Goal: Task Accomplishment & Management: Manage account settings

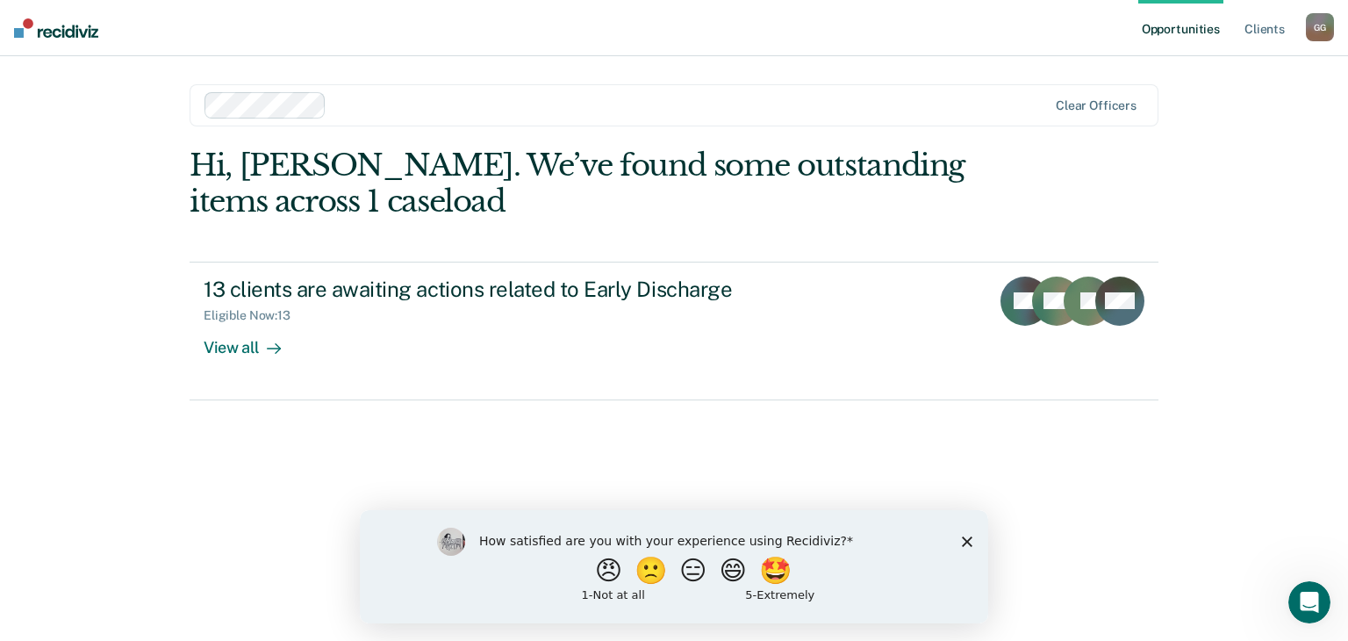
click at [964, 540] on icon "Close survey" at bounding box center [967, 540] width 11 height 11
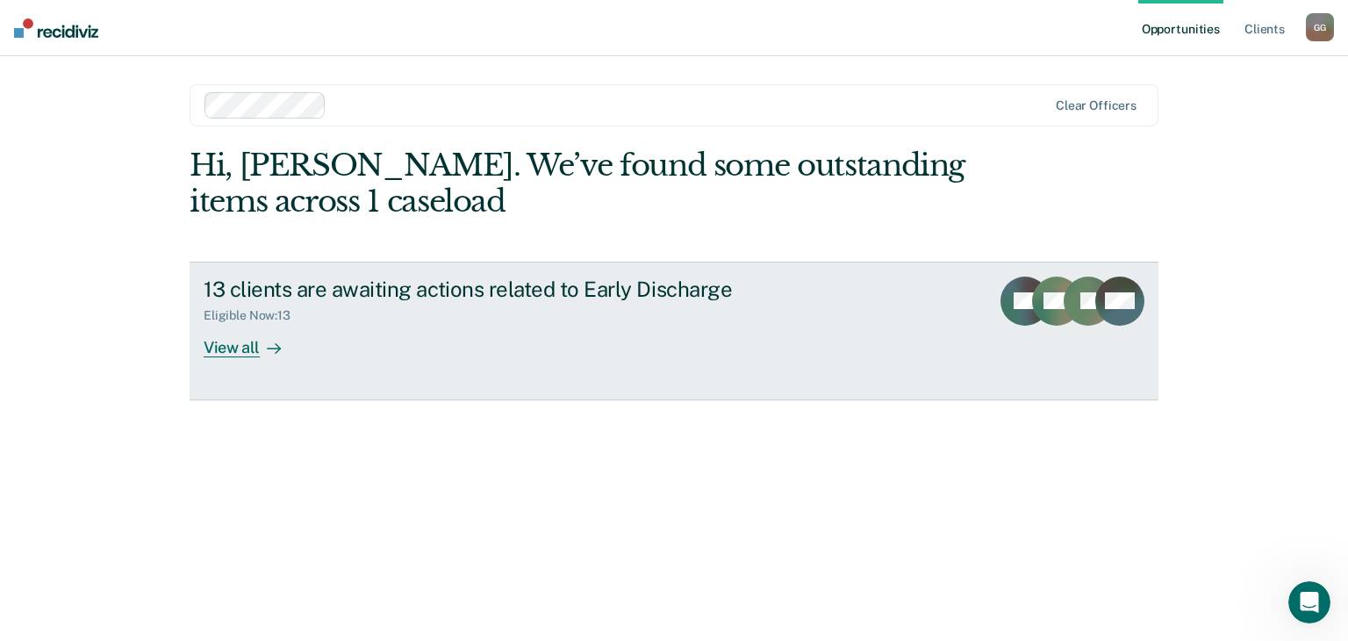
click at [226, 351] on div "View all" at bounding box center [253, 340] width 98 height 34
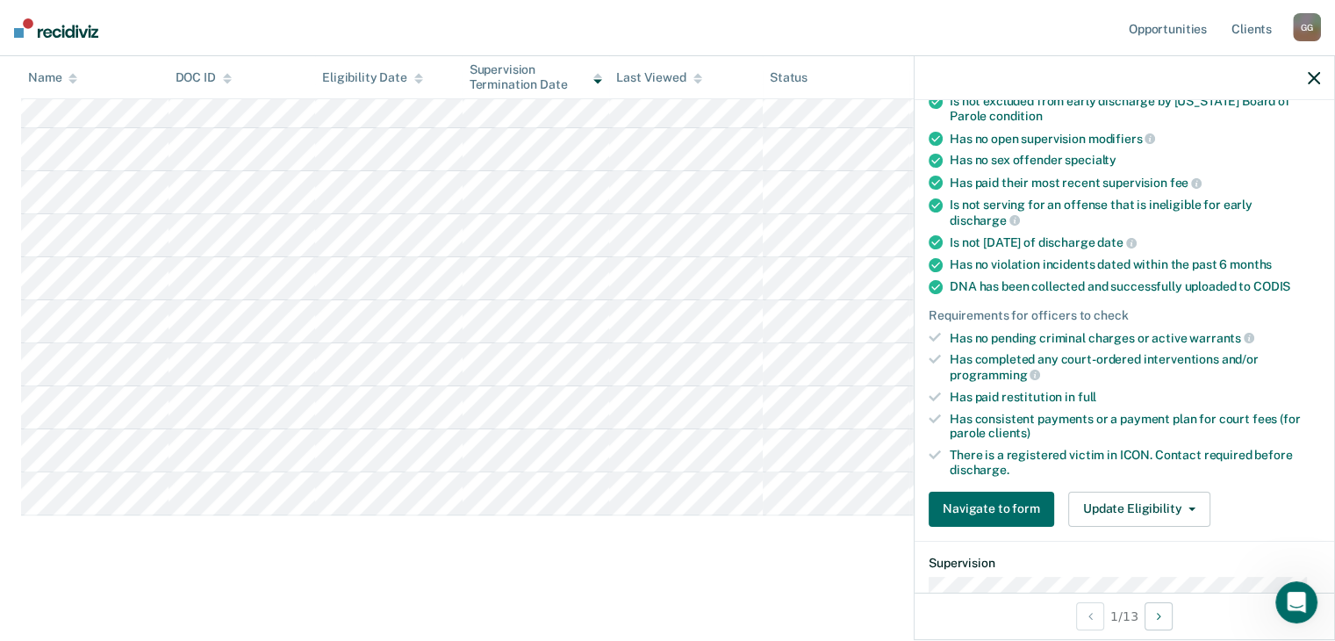
scroll to position [439, 0]
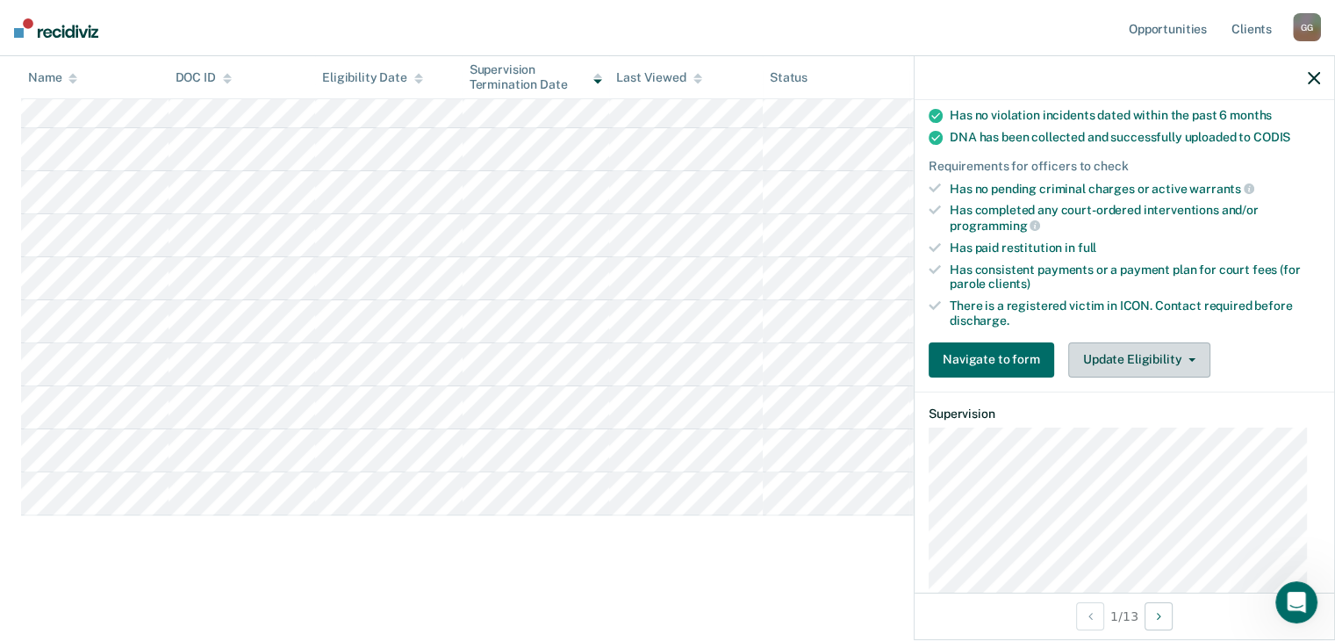
click at [1162, 350] on button "Update Eligibility" at bounding box center [1139, 359] width 142 height 35
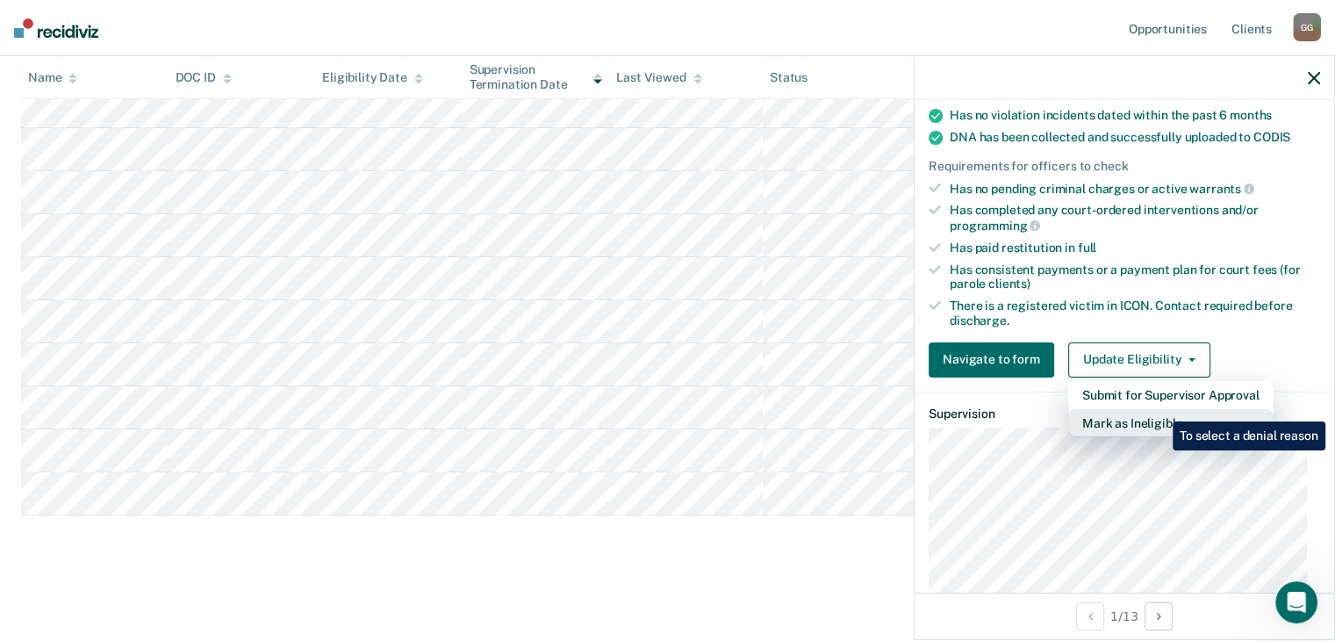
click at [1159, 409] on button "Mark as Ineligible" at bounding box center [1170, 423] width 205 height 28
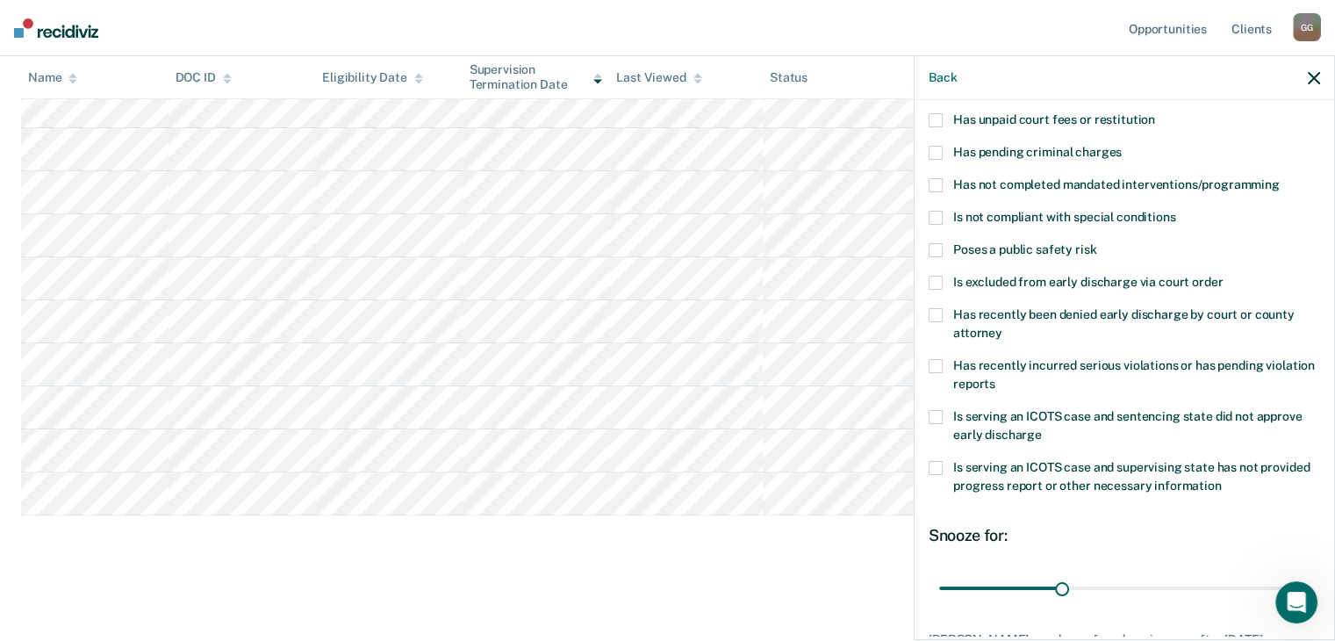
scroll to position [0, 0]
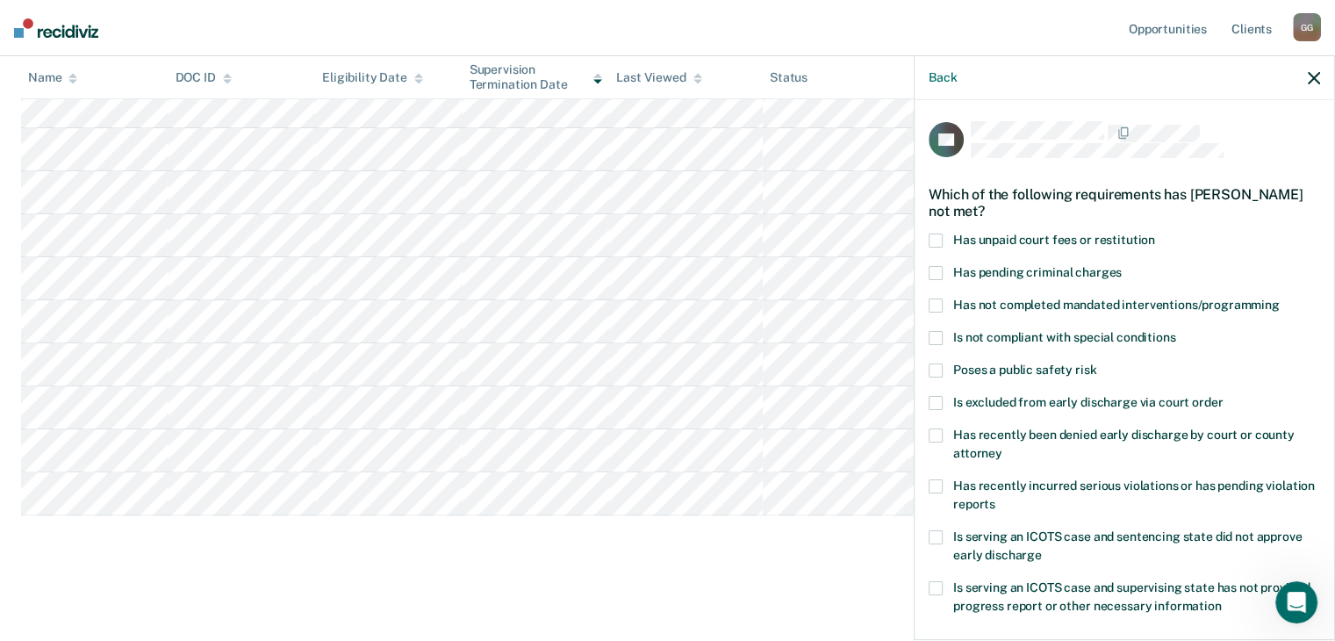
click at [1038, 233] on span "Has unpaid court fees or restitution" at bounding box center [1054, 240] width 202 height 14
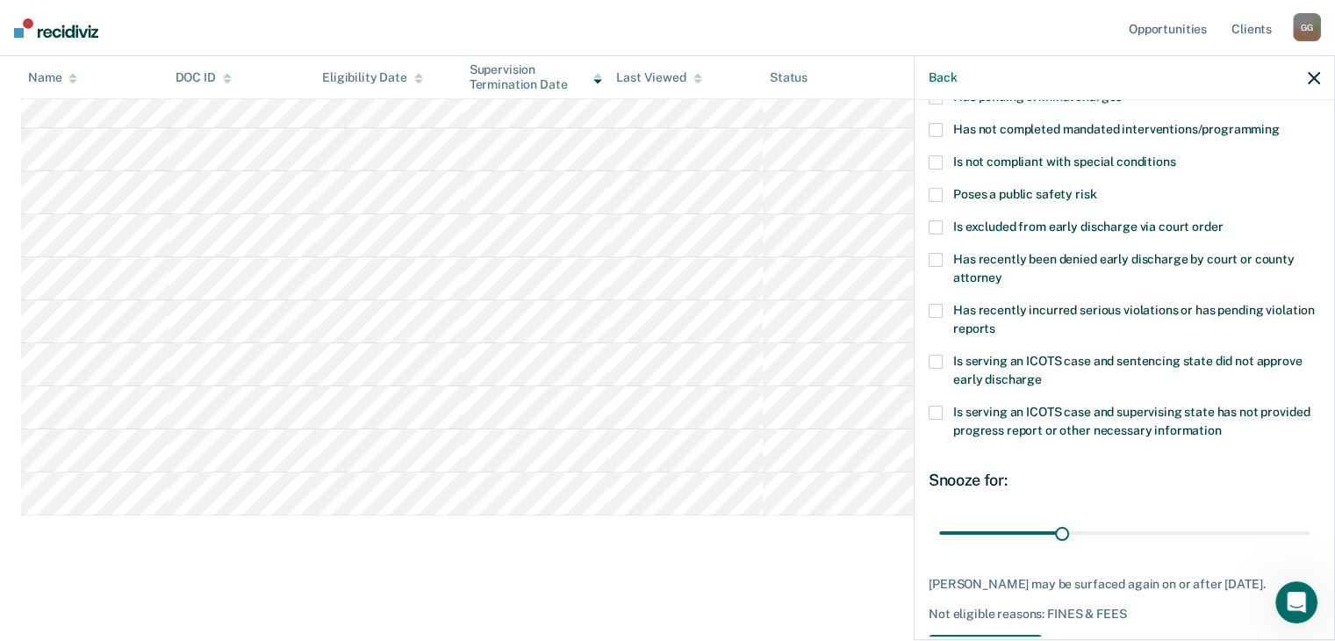
scroll to position [254, 0]
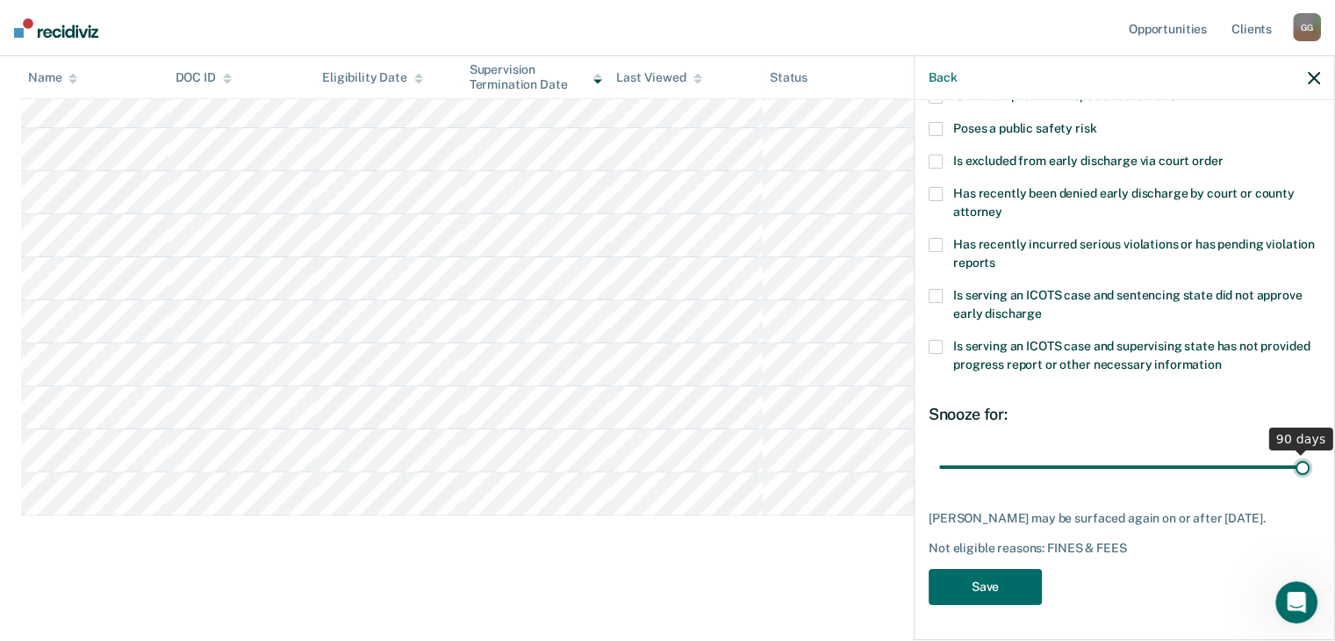
drag, startPoint x: 1058, startPoint y: 454, endPoint x: 1344, endPoint y: 462, distance: 285.3
type input "90"
click at [1309, 462] on input "range" at bounding box center [1124, 467] width 370 height 31
click at [981, 590] on button "Save" at bounding box center [985, 587] width 113 height 36
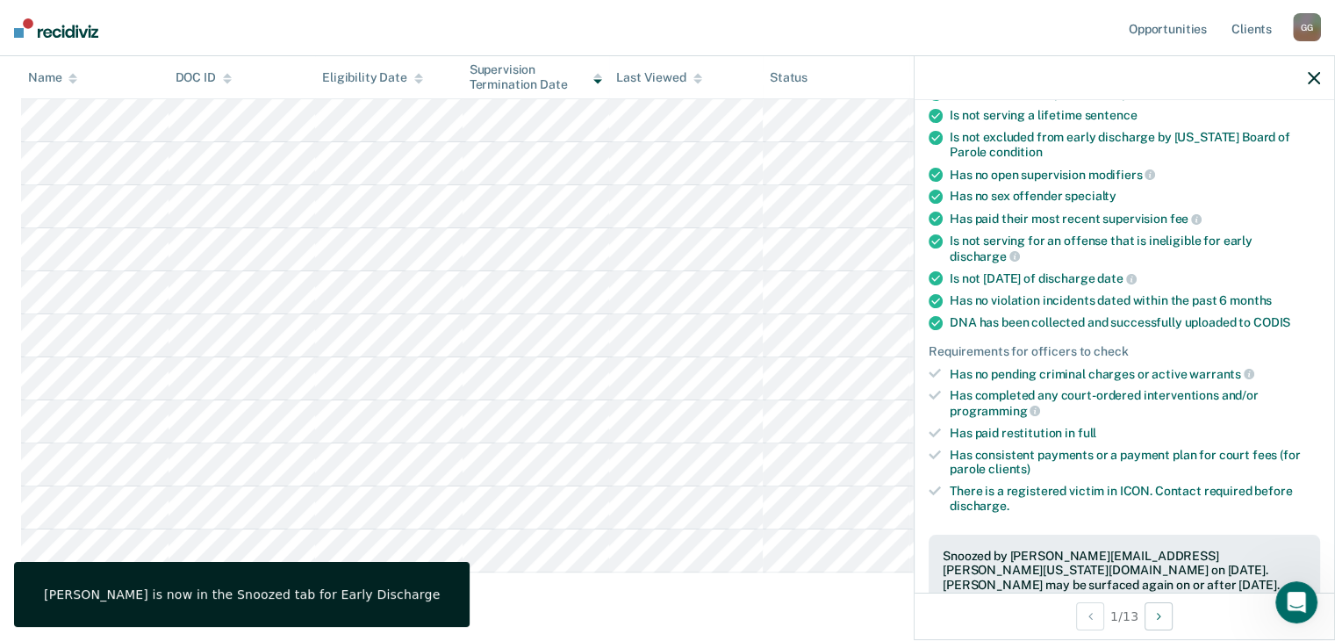
scroll to position [330, 0]
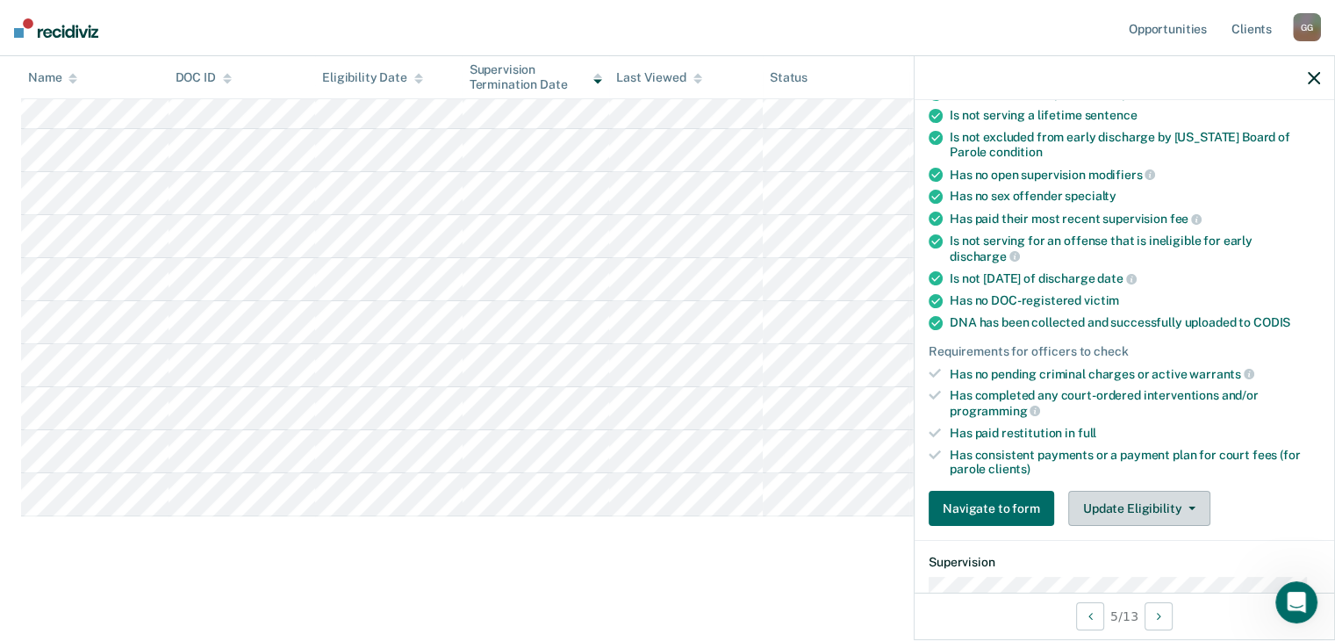
click at [1105, 493] on button "Update Eligibility" at bounding box center [1139, 508] width 142 height 35
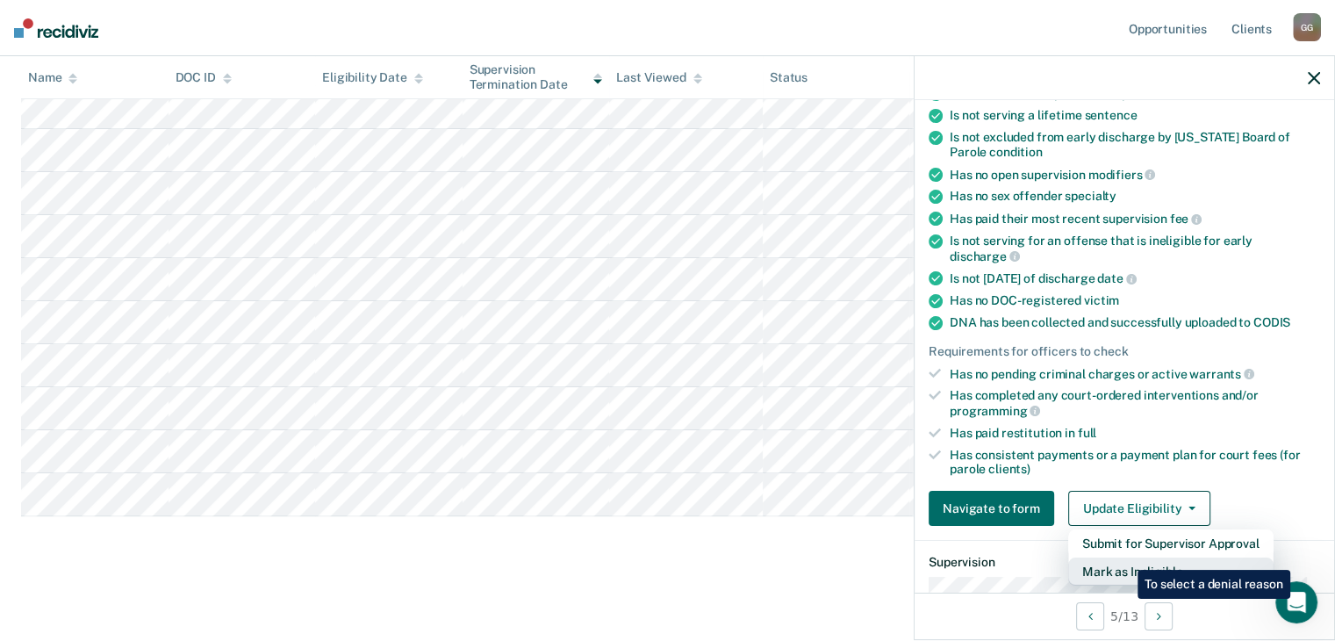
click at [1124, 557] on button "Mark as Ineligible" at bounding box center [1170, 571] width 205 height 28
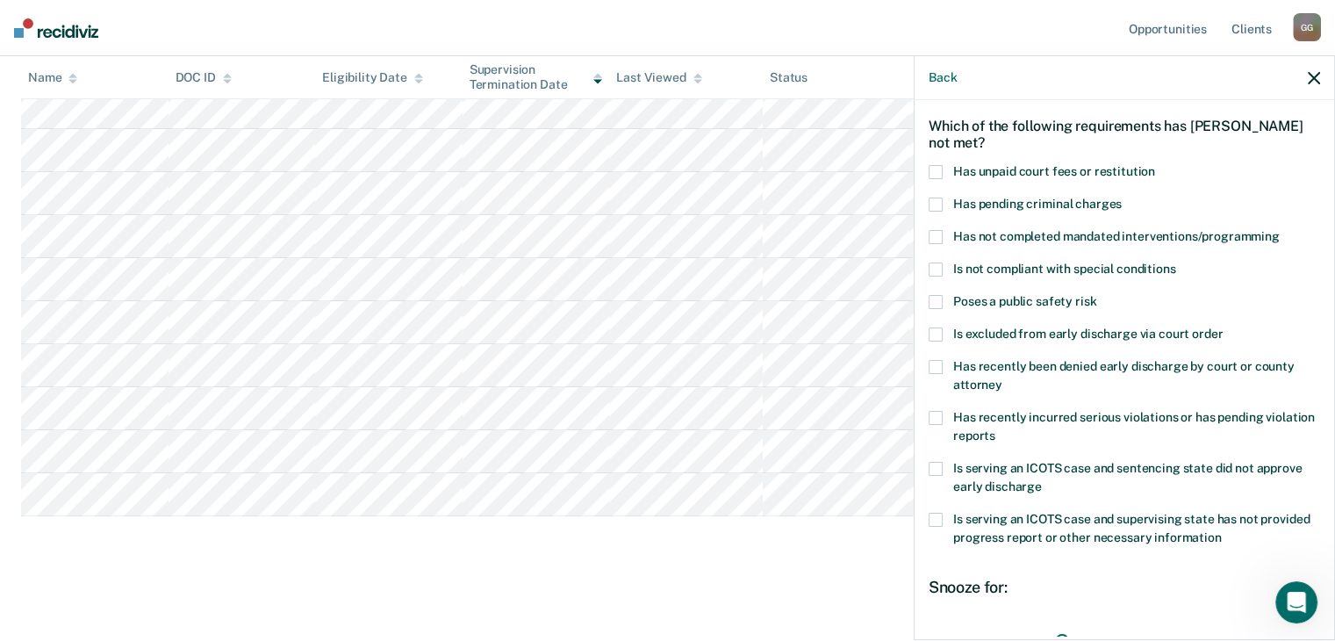
scroll to position [0, 0]
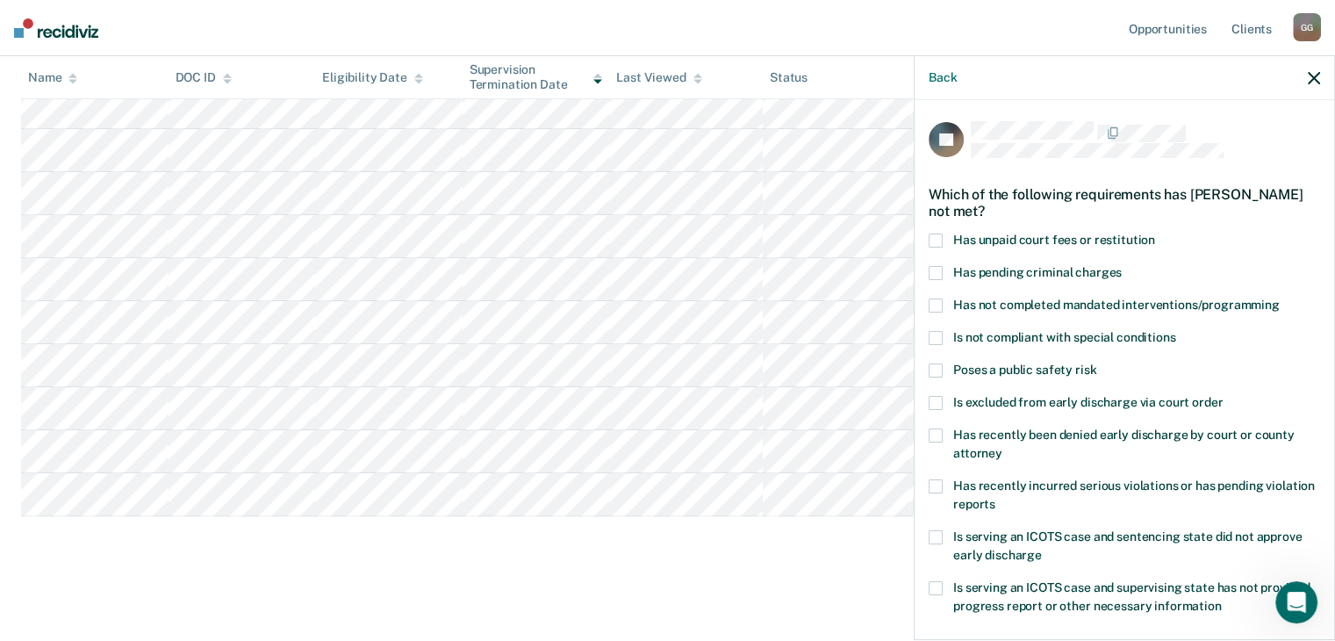
click at [1036, 242] on span "Has unpaid court fees or restitution" at bounding box center [1054, 240] width 202 height 14
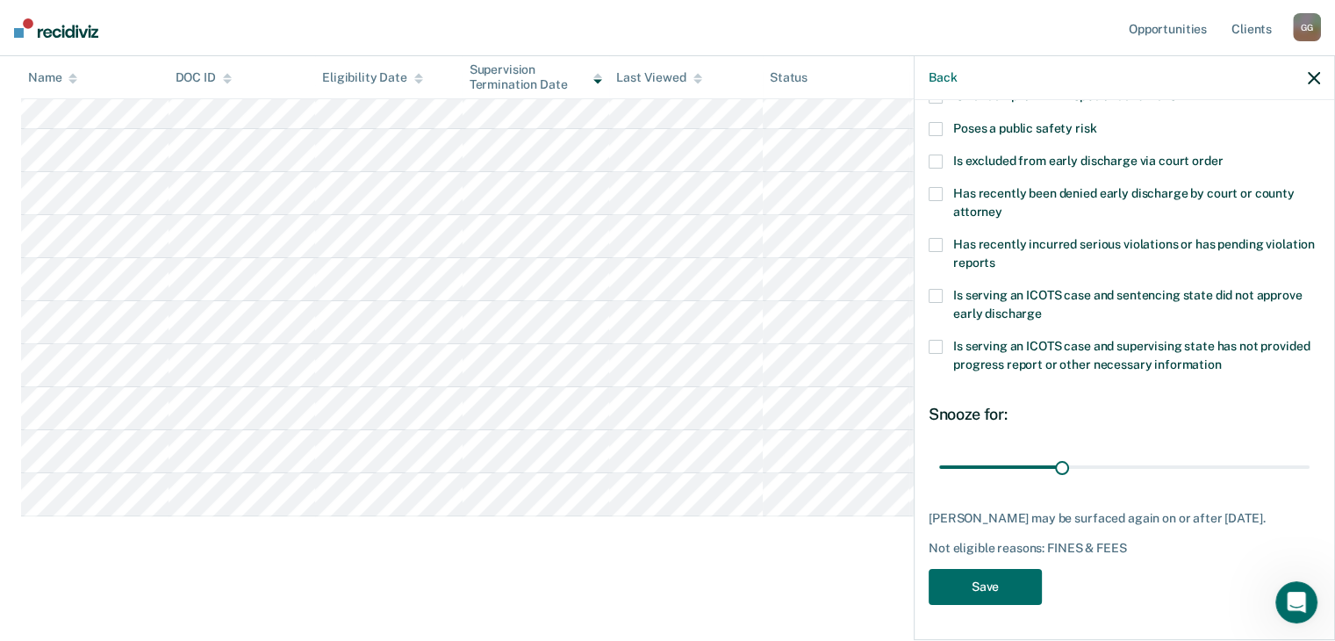
scroll to position [78, 0]
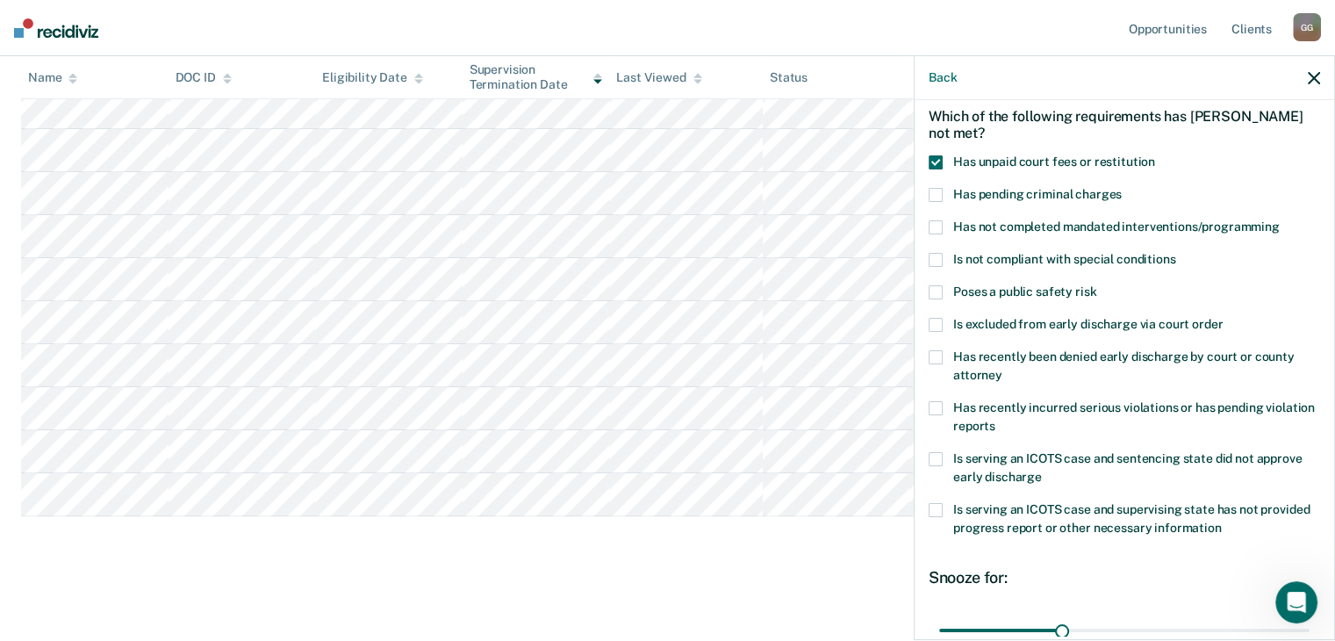
click at [1018, 408] on span "Has recently incurred serious violations or has pending violation reports" at bounding box center [1134, 416] width 362 height 32
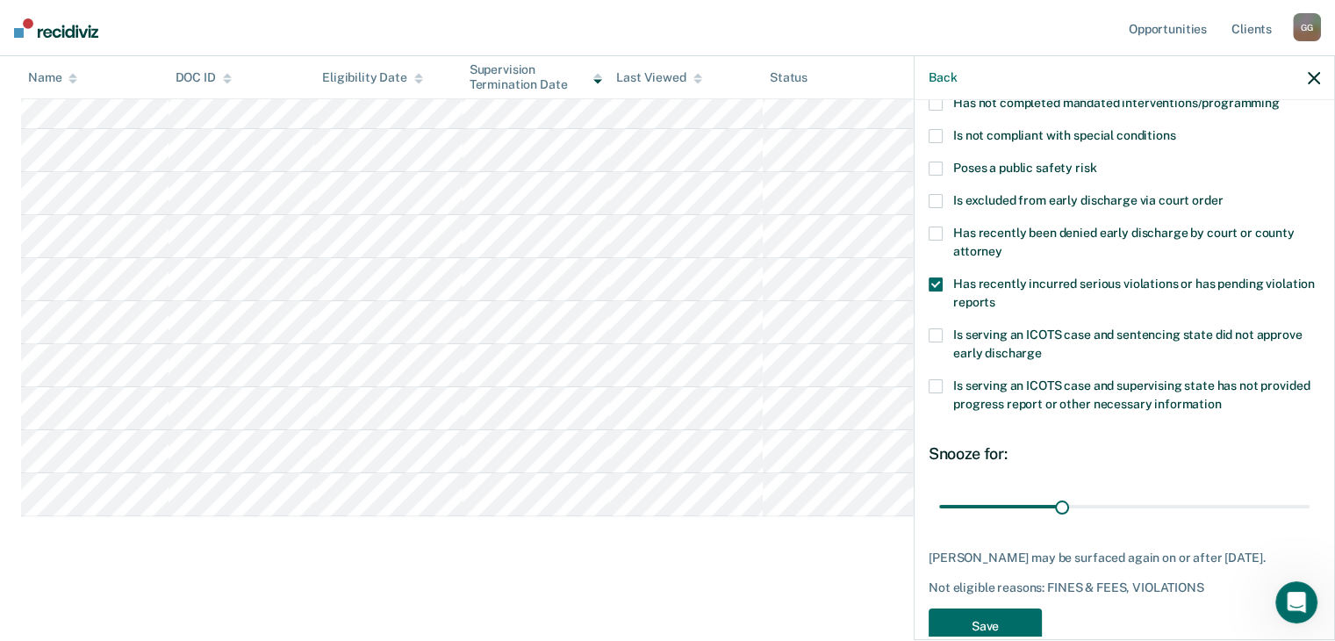
scroll to position [254, 0]
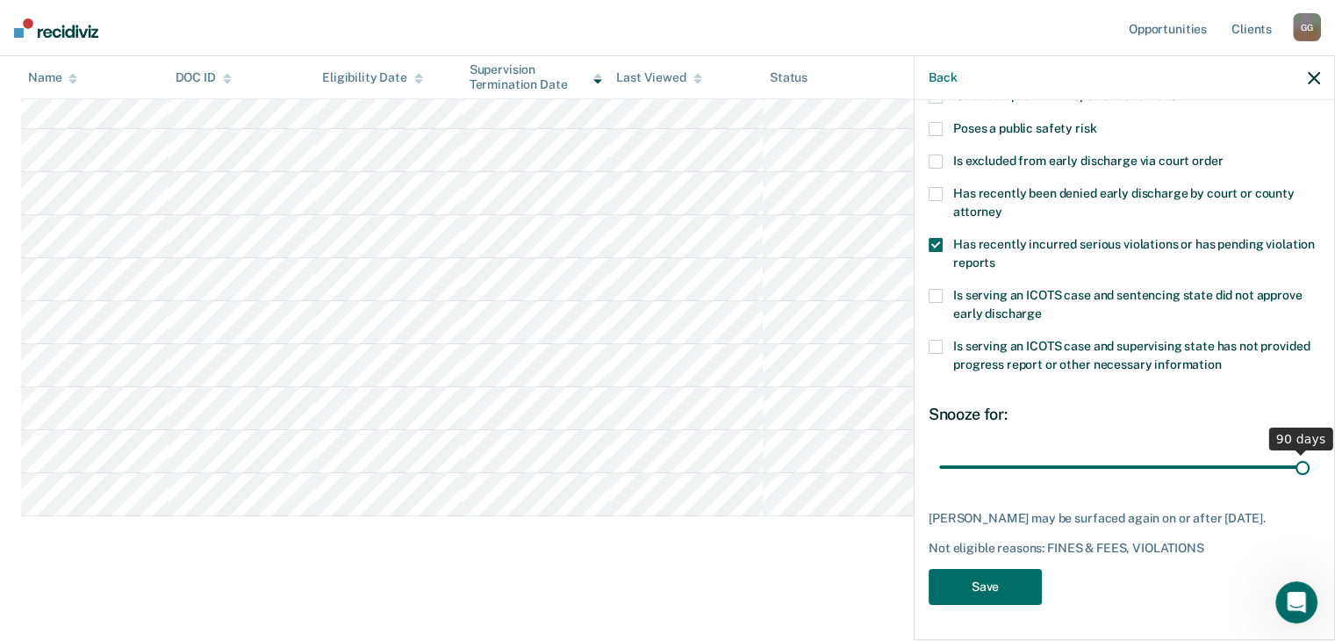
drag, startPoint x: 1055, startPoint y: 453, endPoint x: 1347, endPoint y: 452, distance: 292.2
type input "90"
click at [1309, 452] on input "range" at bounding box center [1124, 467] width 370 height 31
click at [1025, 585] on button "Save" at bounding box center [985, 587] width 113 height 36
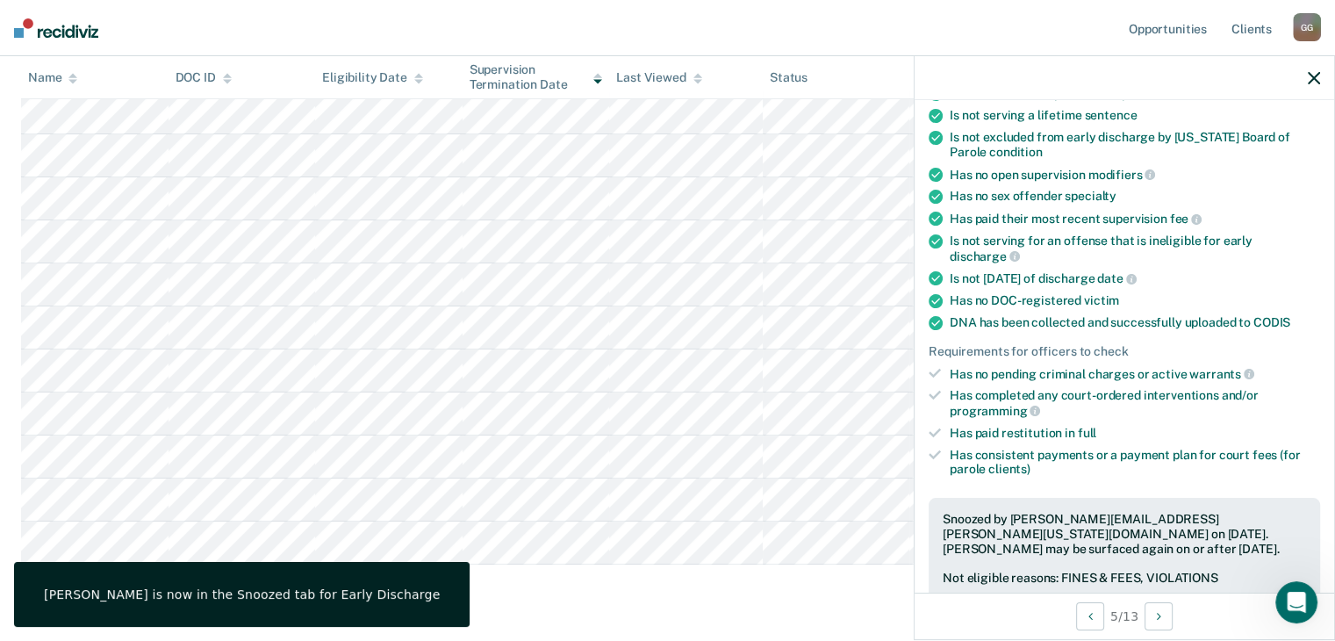
scroll to position [288, 0]
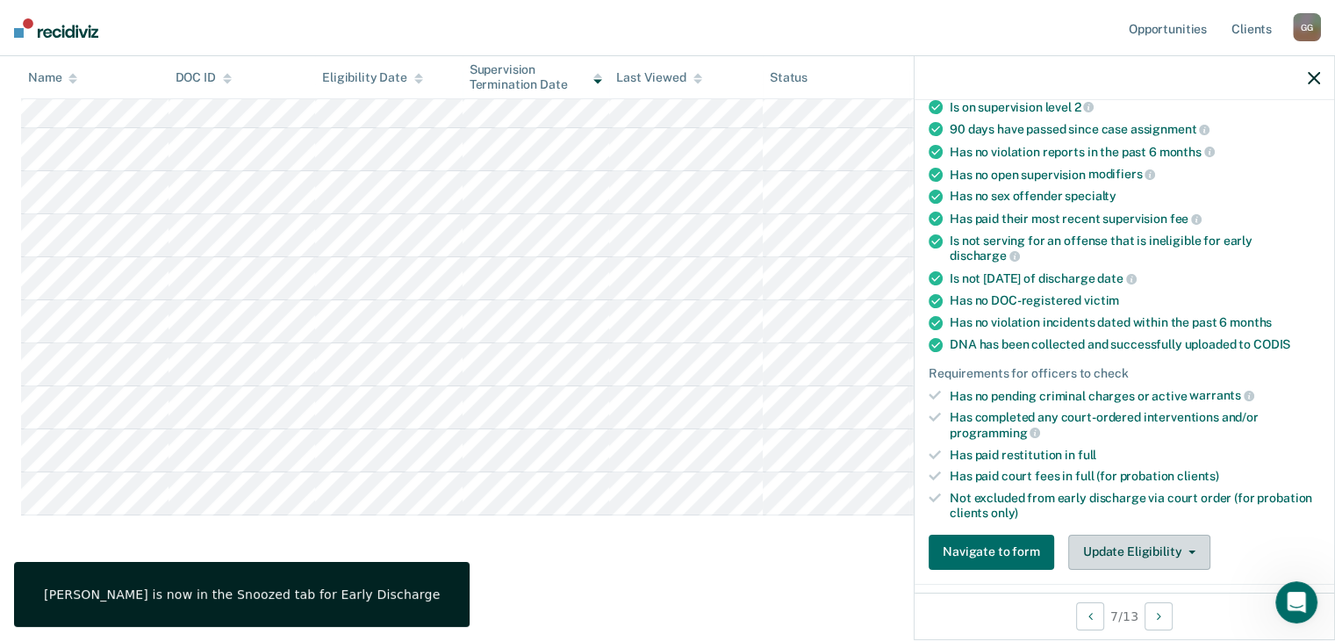
click at [1151, 549] on button "Update Eligibility" at bounding box center [1139, 551] width 142 height 35
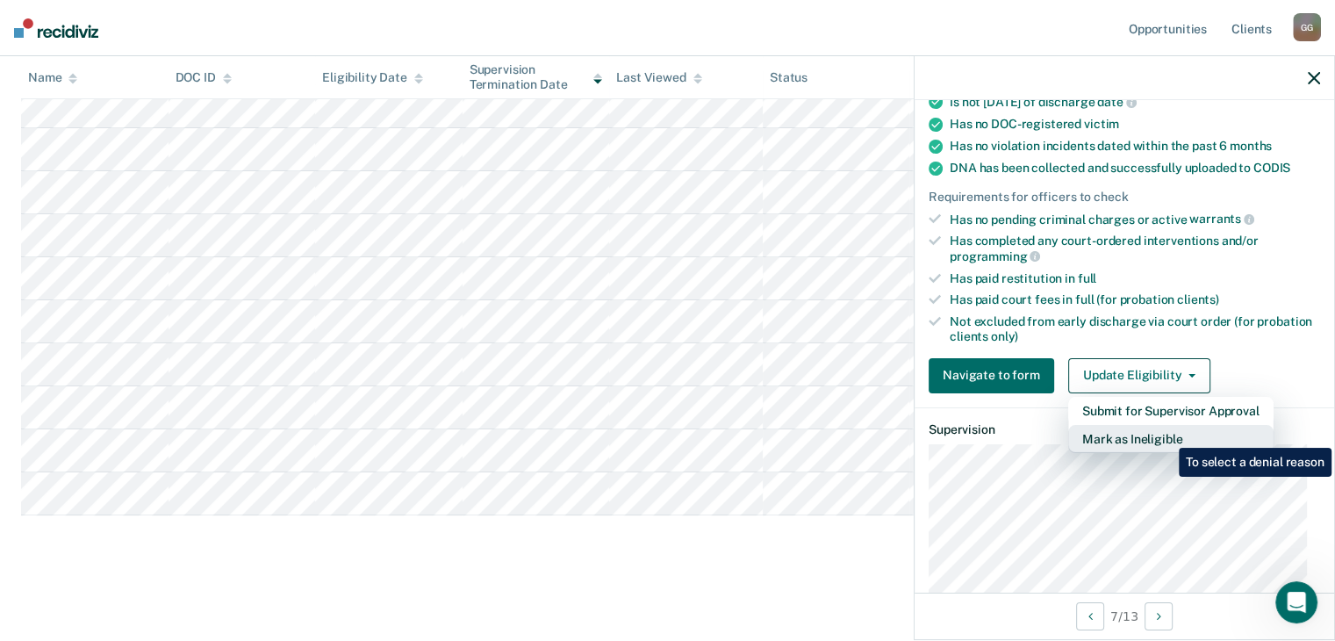
click at [1165, 434] on button "Mark as Ineligible" at bounding box center [1170, 439] width 205 height 28
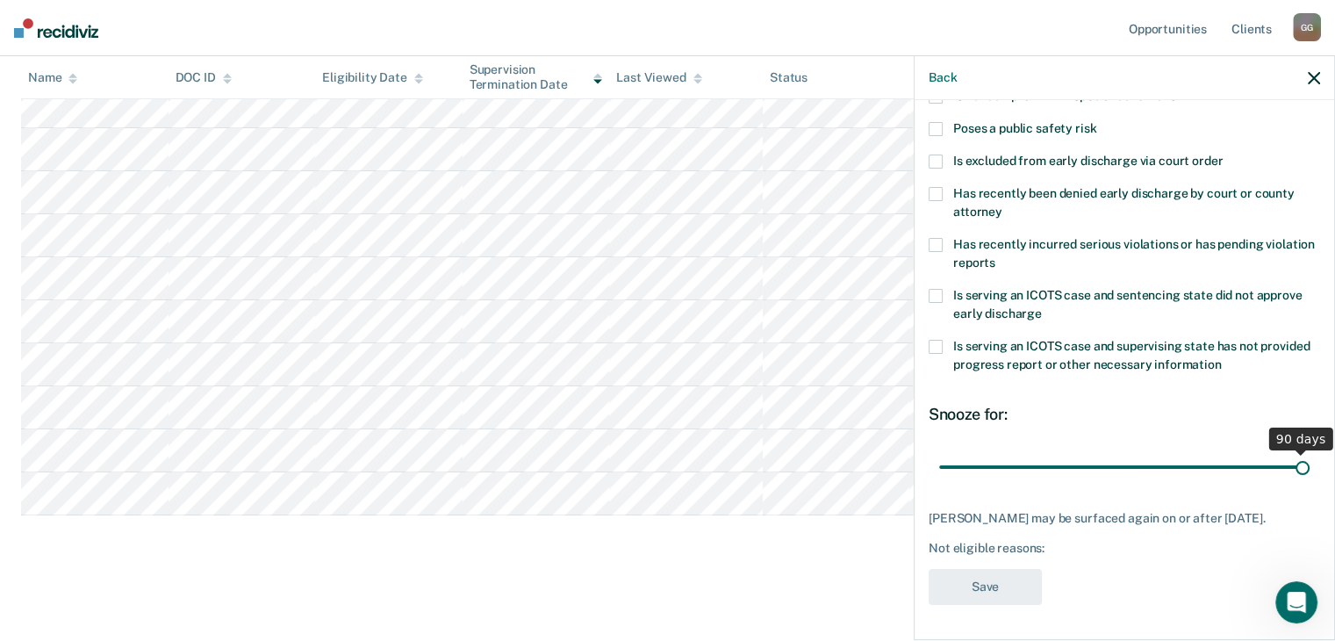
drag, startPoint x: 1055, startPoint y: 453, endPoint x: 1347, endPoint y: 450, distance: 292.3
type input "90"
click at [1309, 452] on input "range" at bounding box center [1124, 467] width 370 height 31
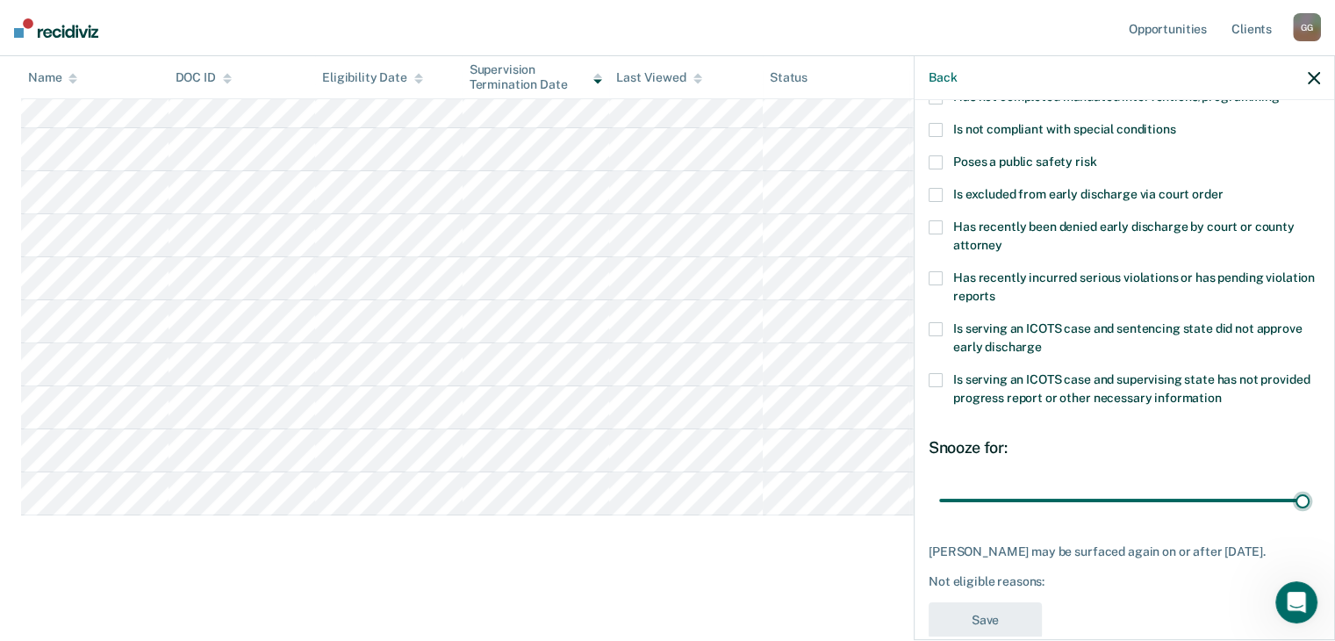
scroll to position [166, 0]
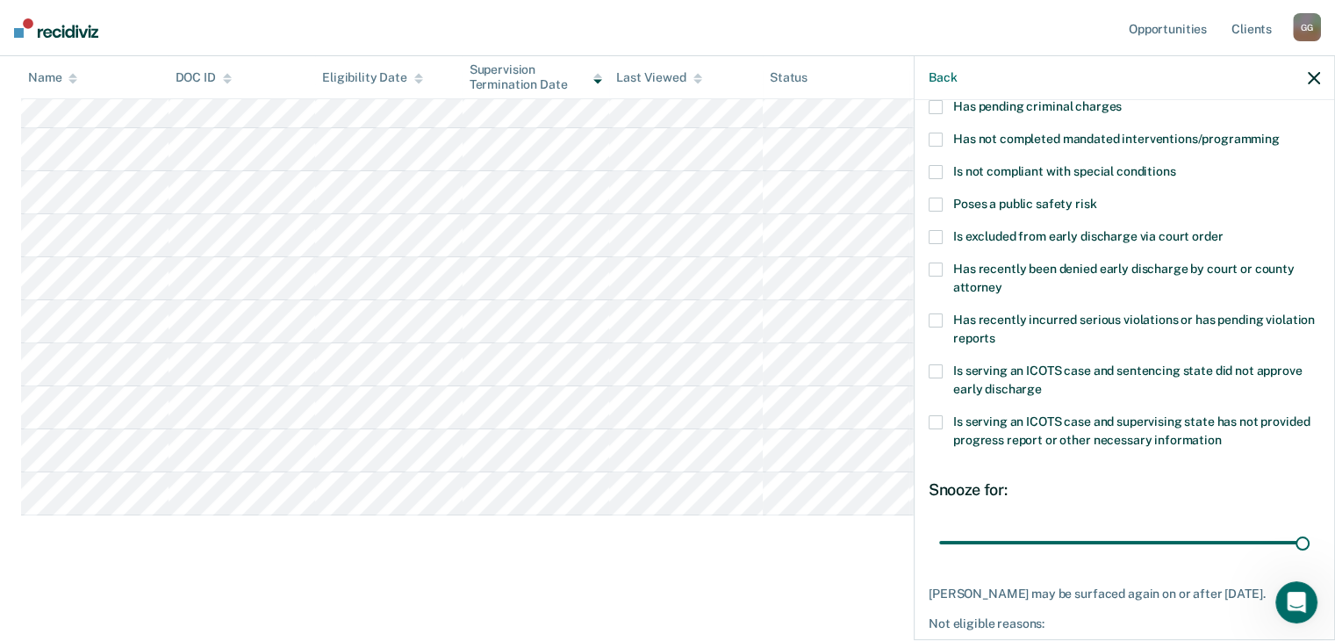
click at [1043, 236] on span "Is excluded from early discharge via court order" at bounding box center [1087, 236] width 269 height 14
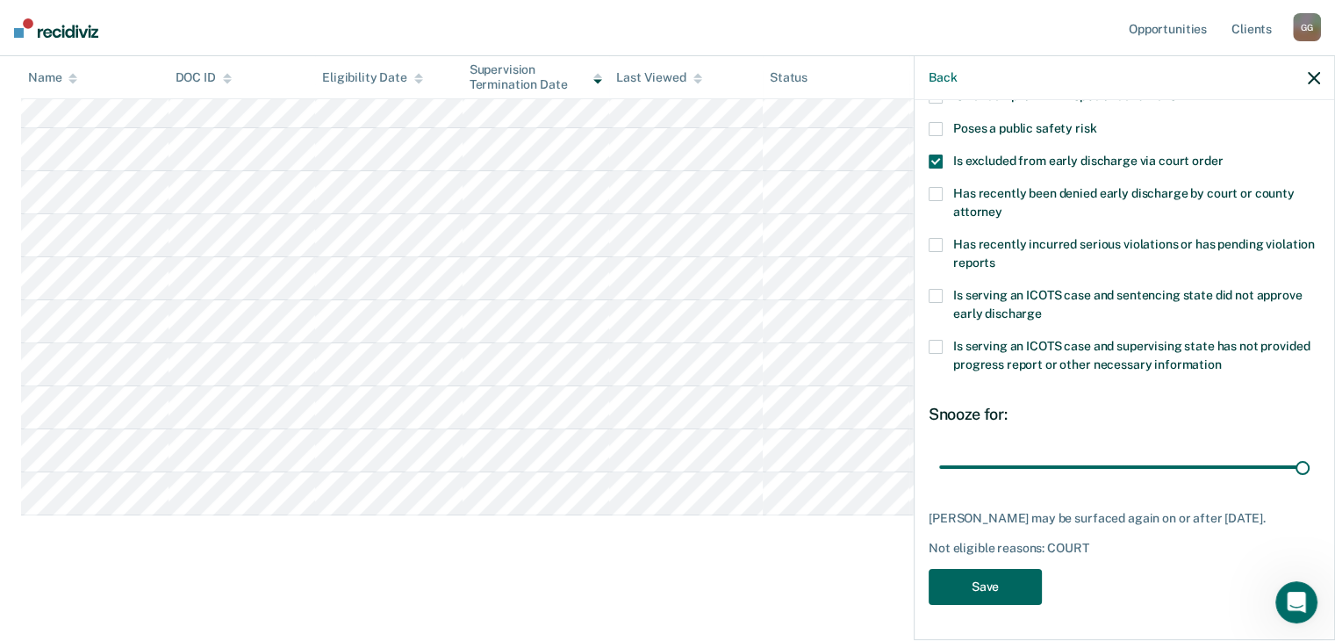
click at [1014, 574] on button "Save" at bounding box center [985, 587] width 113 height 36
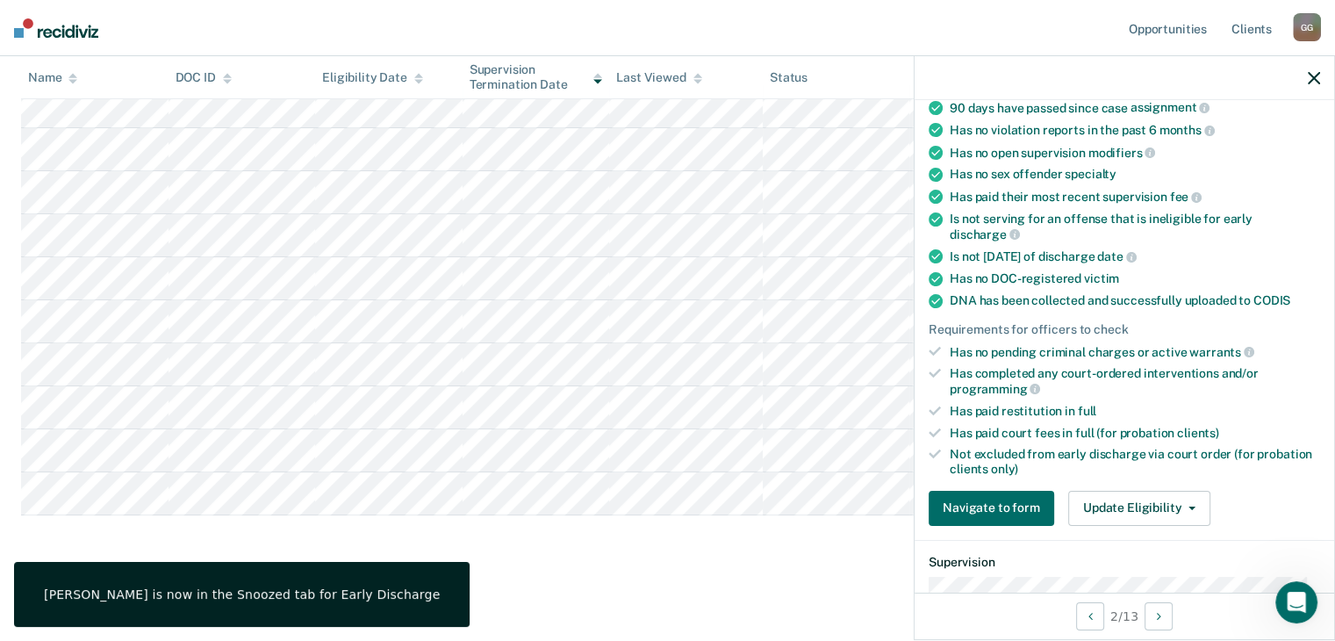
scroll to position [326, 0]
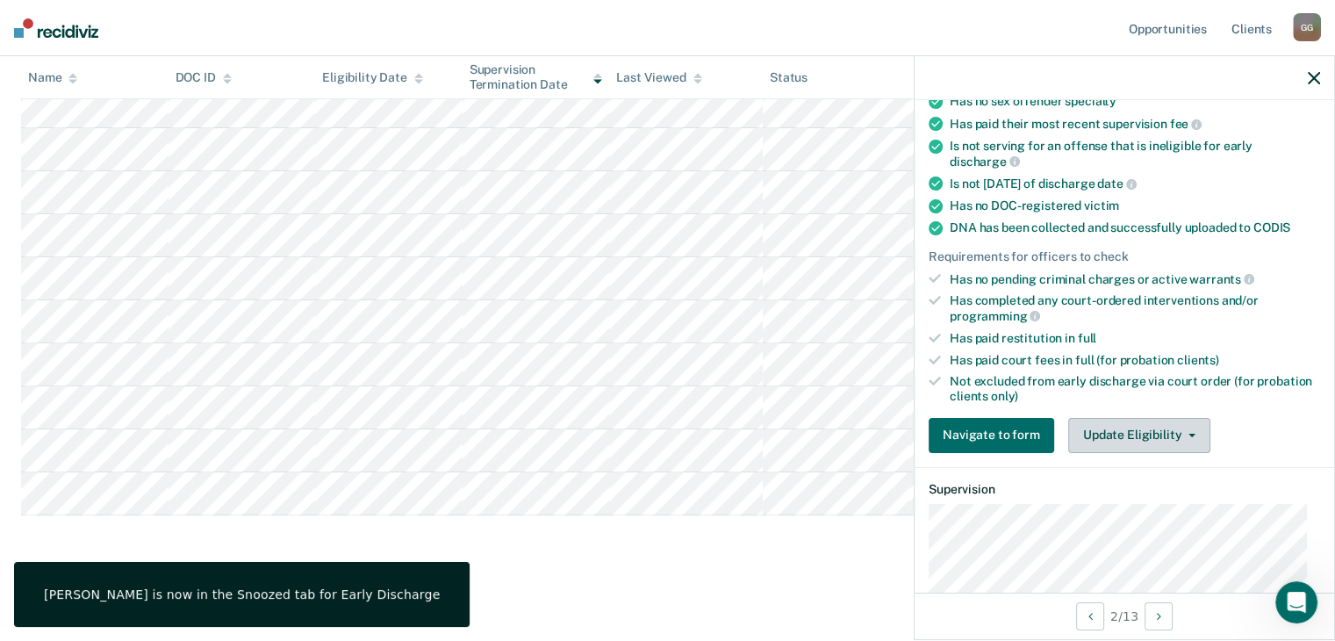
click at [1112, 441] on button "Update Eligibility" at bounding box center [1139, 435] width 142 height 35
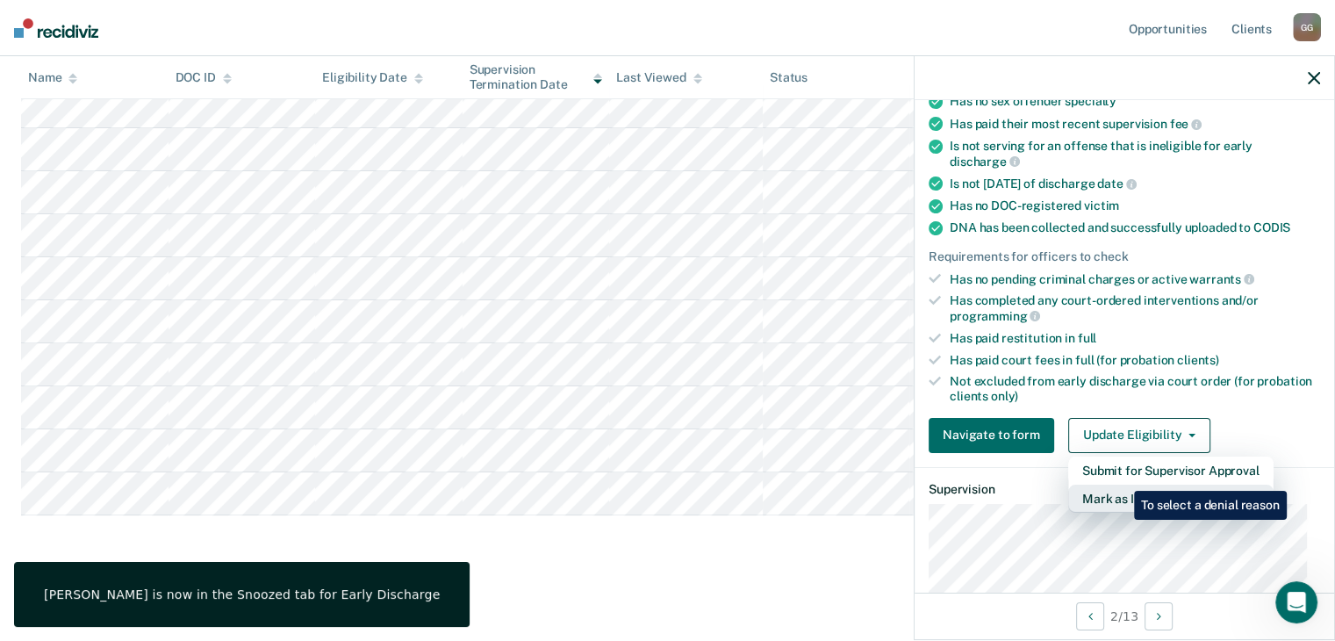
click at [1121, 484] on button "Mark as Ineligible" at bounding box center [1170, 498] width 205 height 28
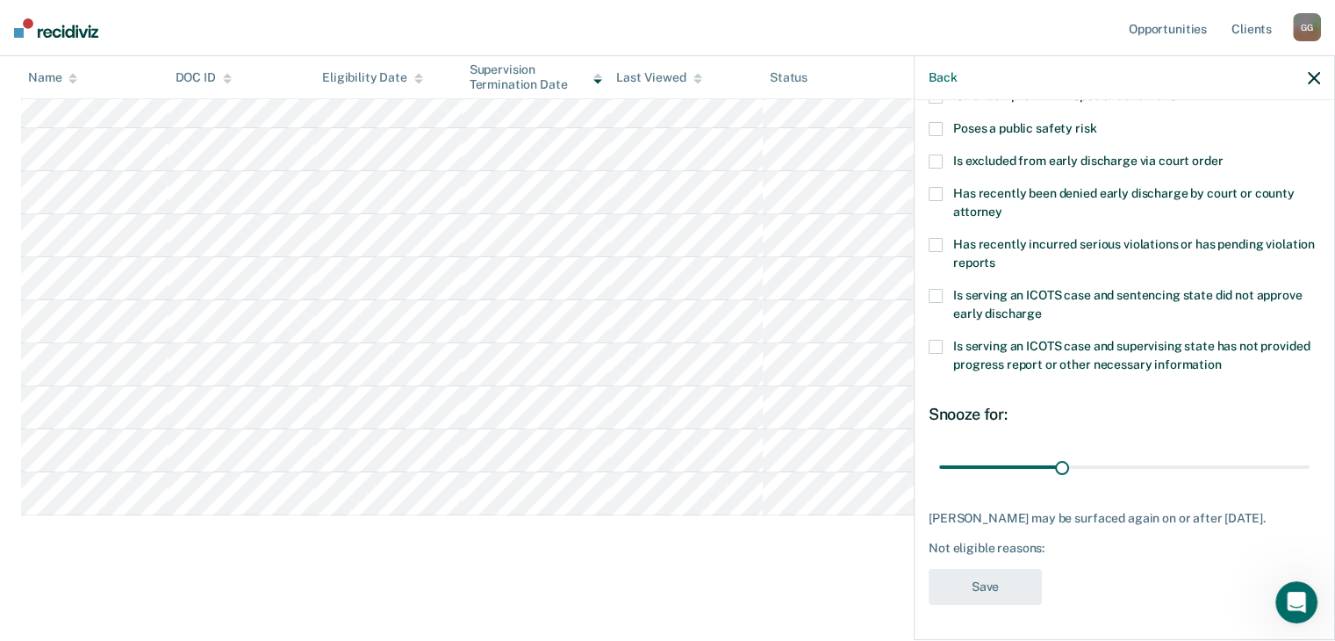
scroll to position [0, 0]
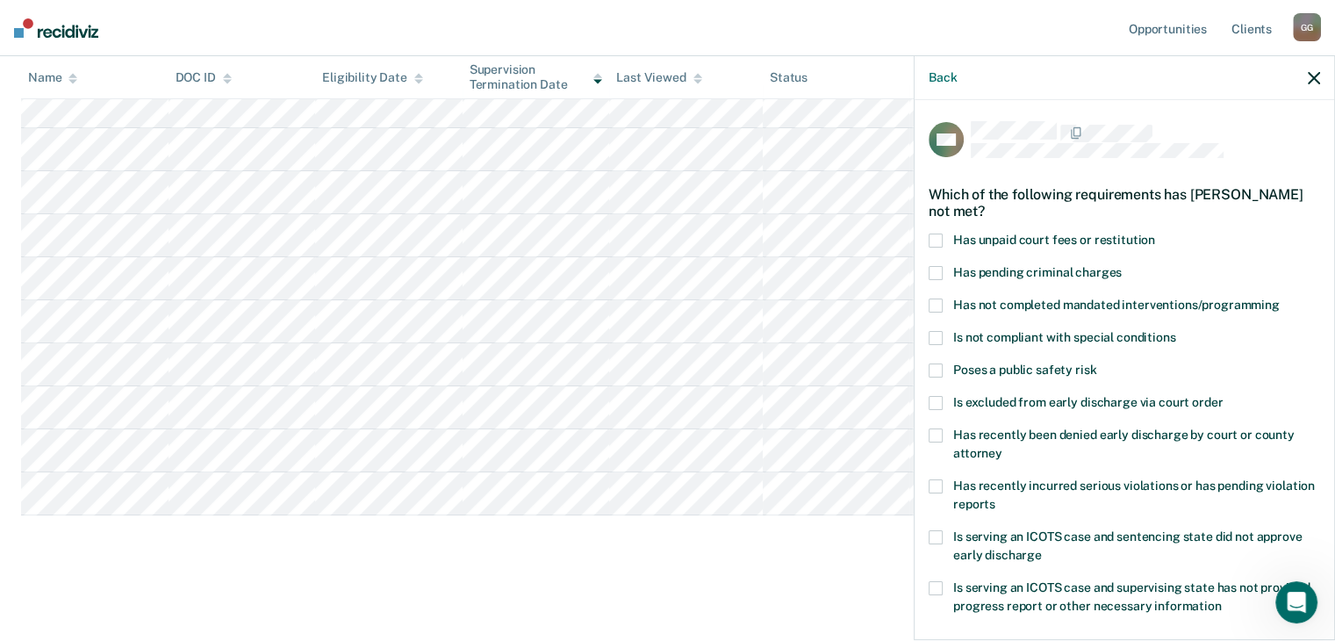
click at [1038, 243] on span "Has unpaid court fees or restitution" at bounding box center [1054, 240] width 202 height 14
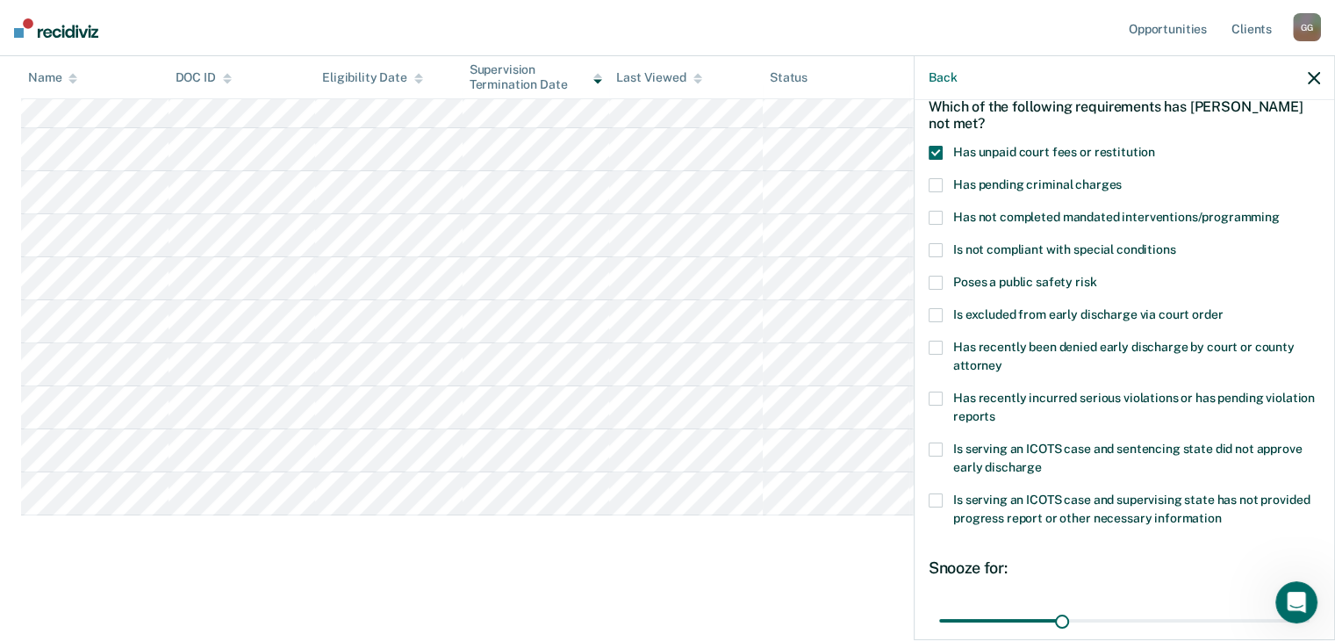
click at [1141, 218] on span "Has not completed mandated interventions/programming" at bounding box center [1116, 217] width 326 height 14
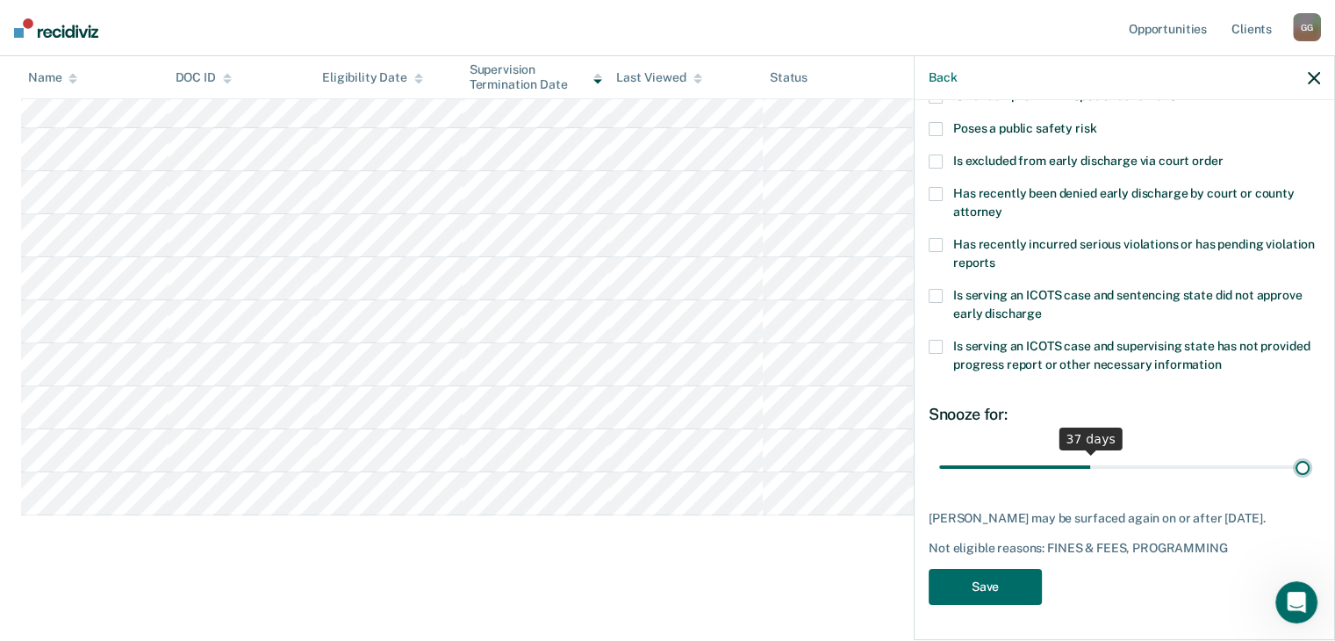
scroll to position [239, 0]
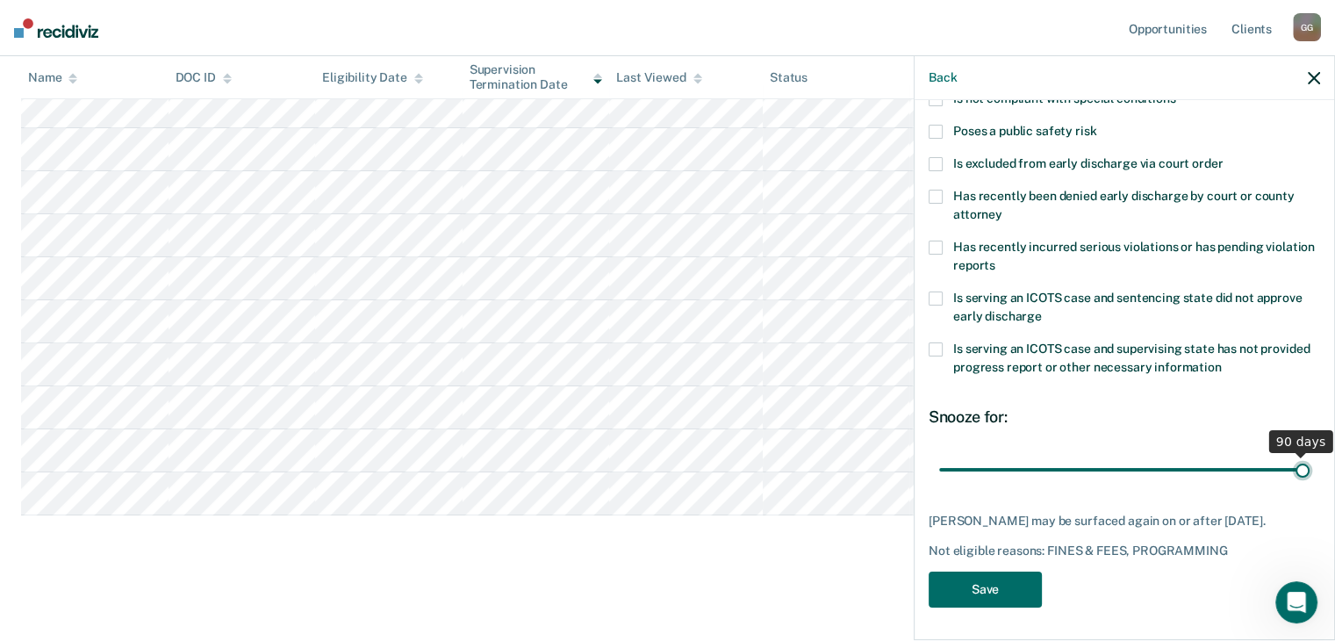
drag, startPoint x: 1063, startPoint y: 449, endPoint x: 1347, endPoint y: 441, distance: 284.5
type input "90"
click at [1309, 455] on input "range" at bounding box center [1124, 470] width 370 height 31
click at [1011, 587] on button "Save" at bounding box center [985, 589] width 113 height 36
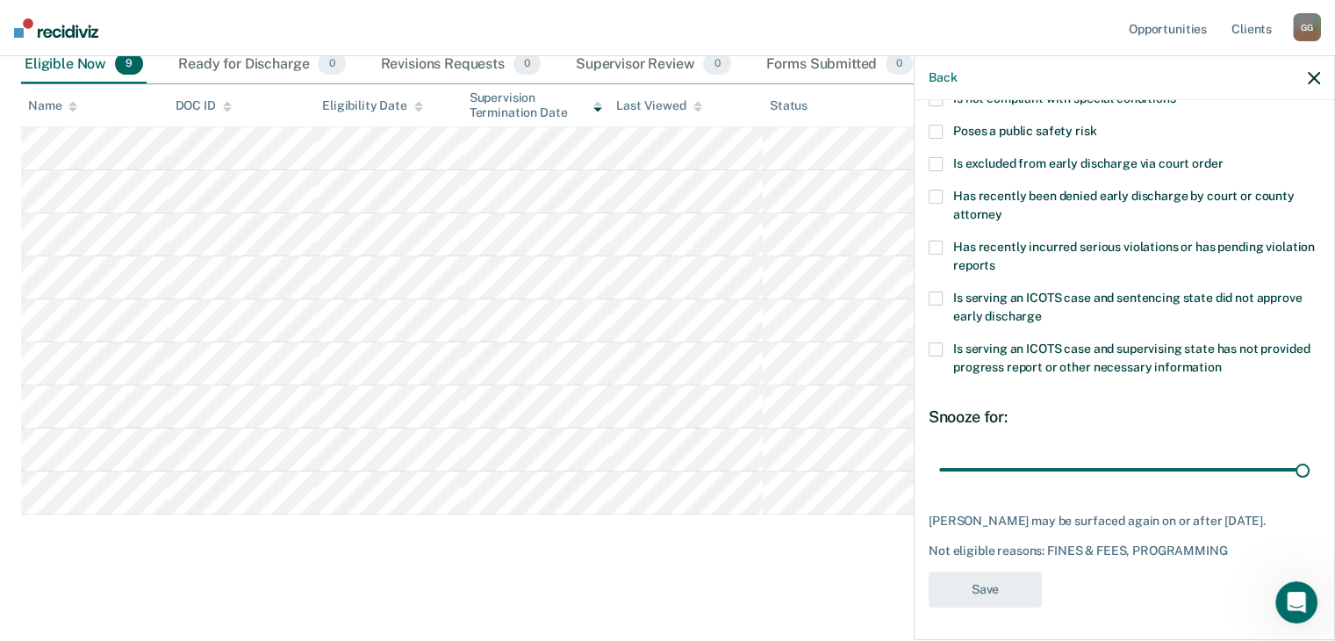
scroll to position [202, 0]
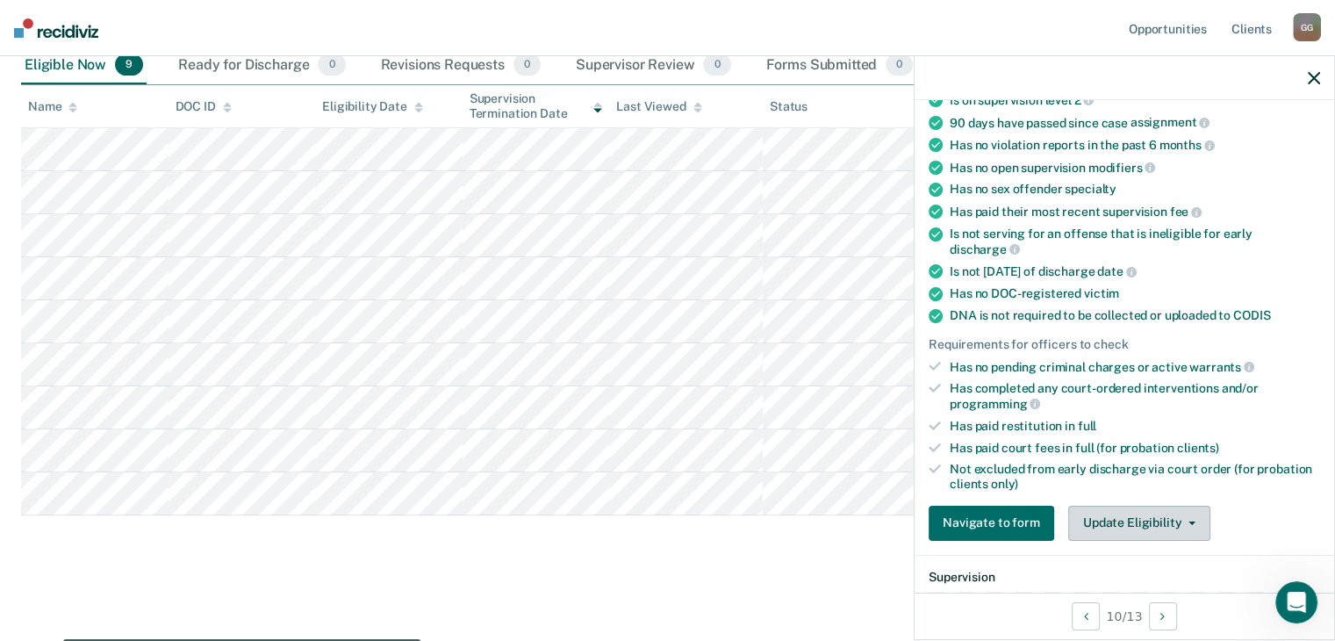
click at [1085, 506] on button "Update Eligibility" at bounding box center [1139, 522] width 142 height 35
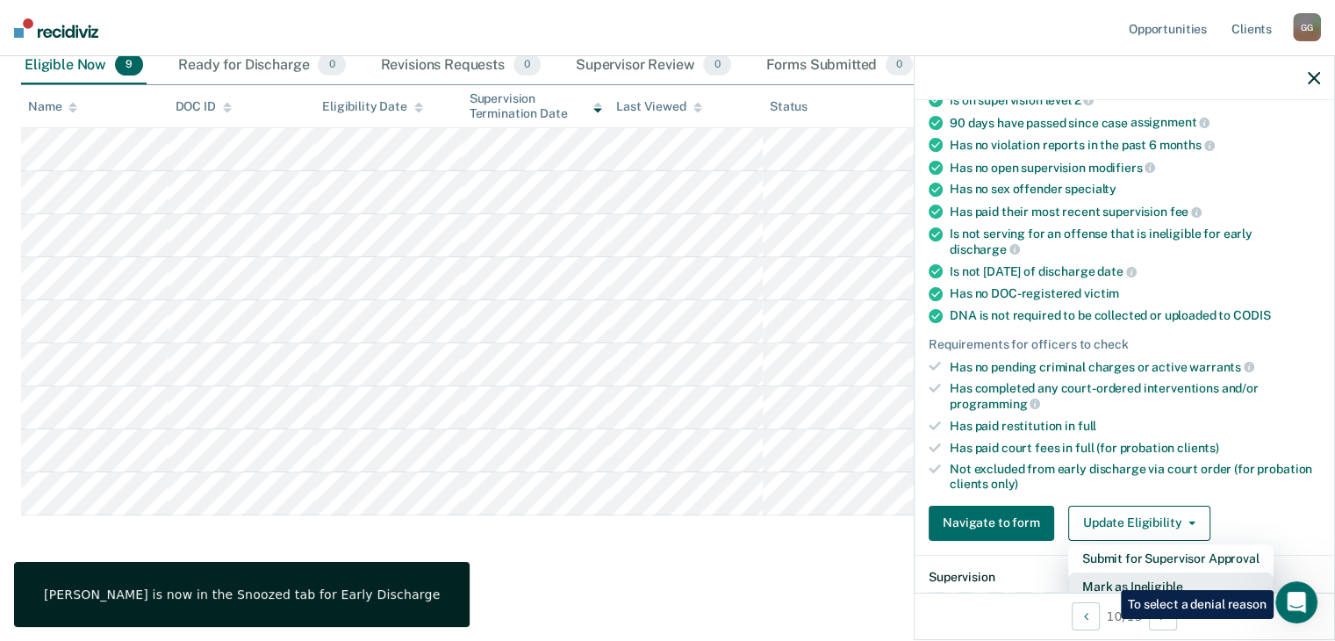
click at [1108, 577] on button "Mark as Ineligible" at bounding box center [1170, 586] width 205 height 28
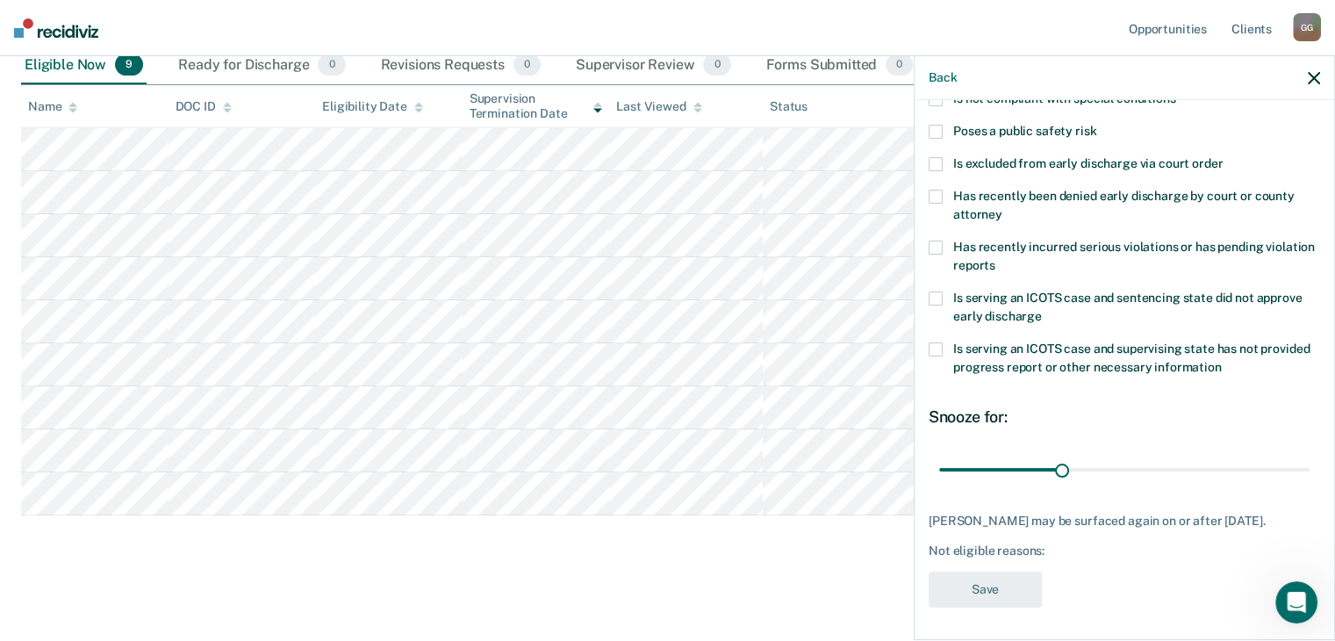
scroll to position [63, 0]
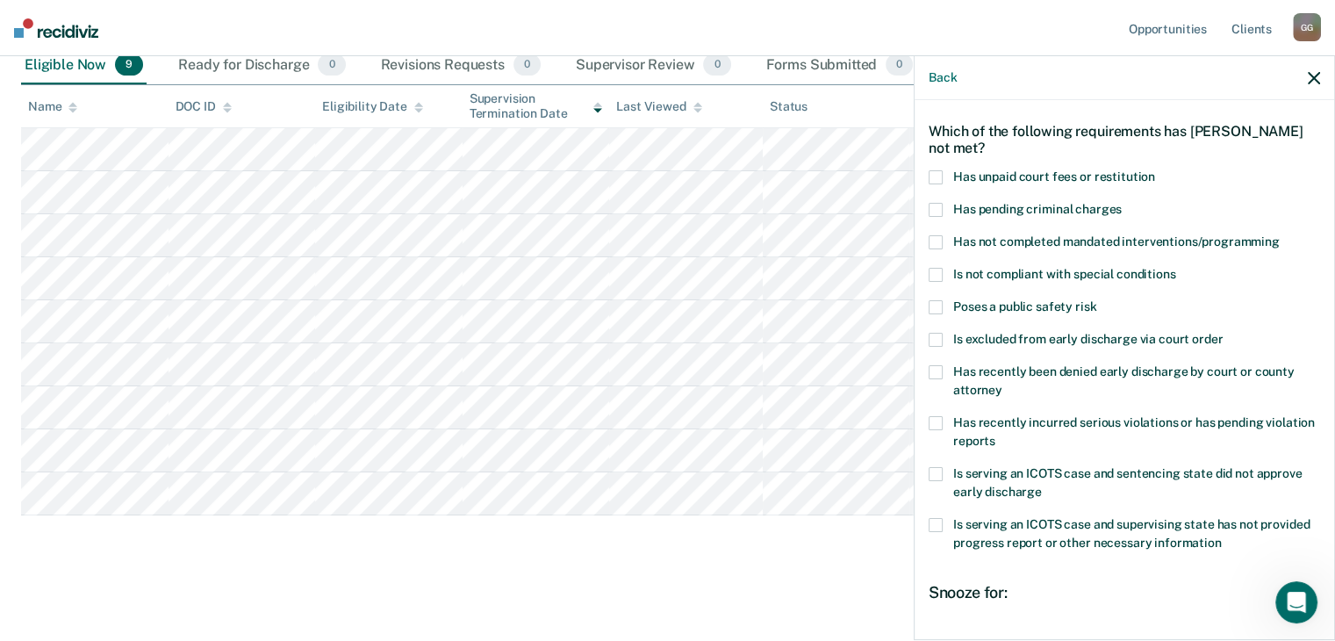
click at [1048, 335] on span "Is excluded from early discharge via court order" at bounding box center [1087, 339] width 269 height 14
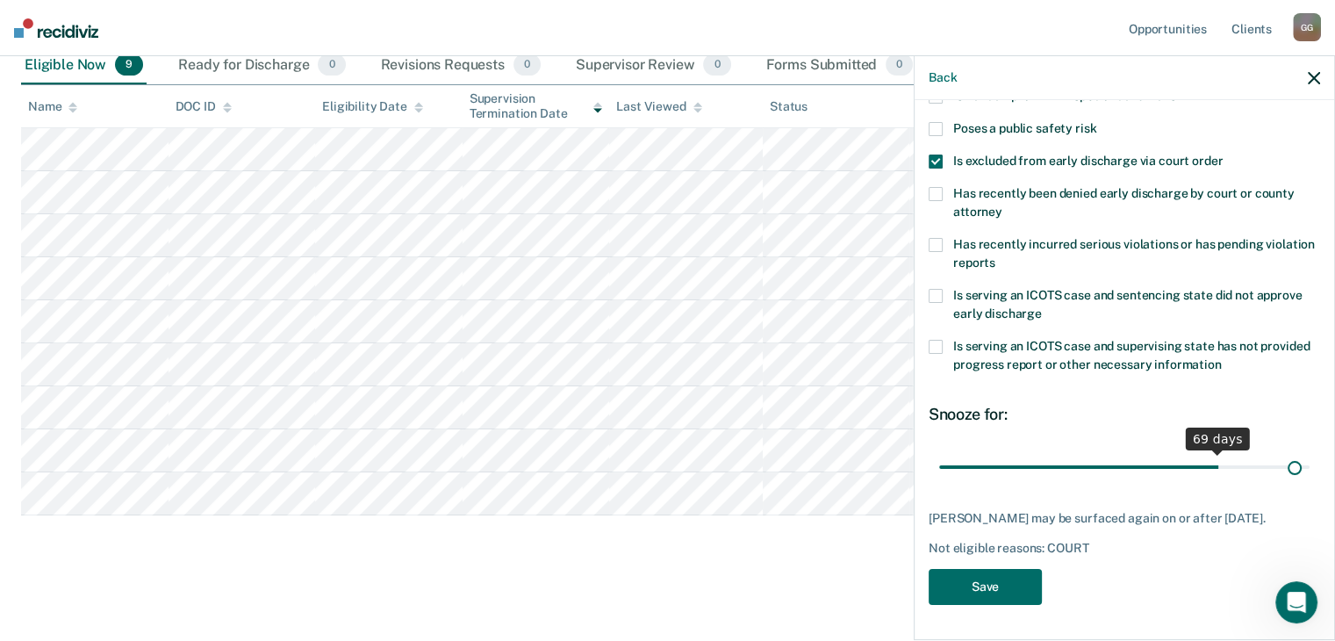
scroll to position [254, 0]
drag, startPoint x: 1057, startPoint y: 453, endPoint x: 1347, endPoint y: 446, distance: 290.6
type input "90"
click at [1309, 452] on input "range" at bounding box center [1124, 467] width 370 height 31
click at [972, 575] on button "Save" at bounding box center [985, 587] width 113 height 36
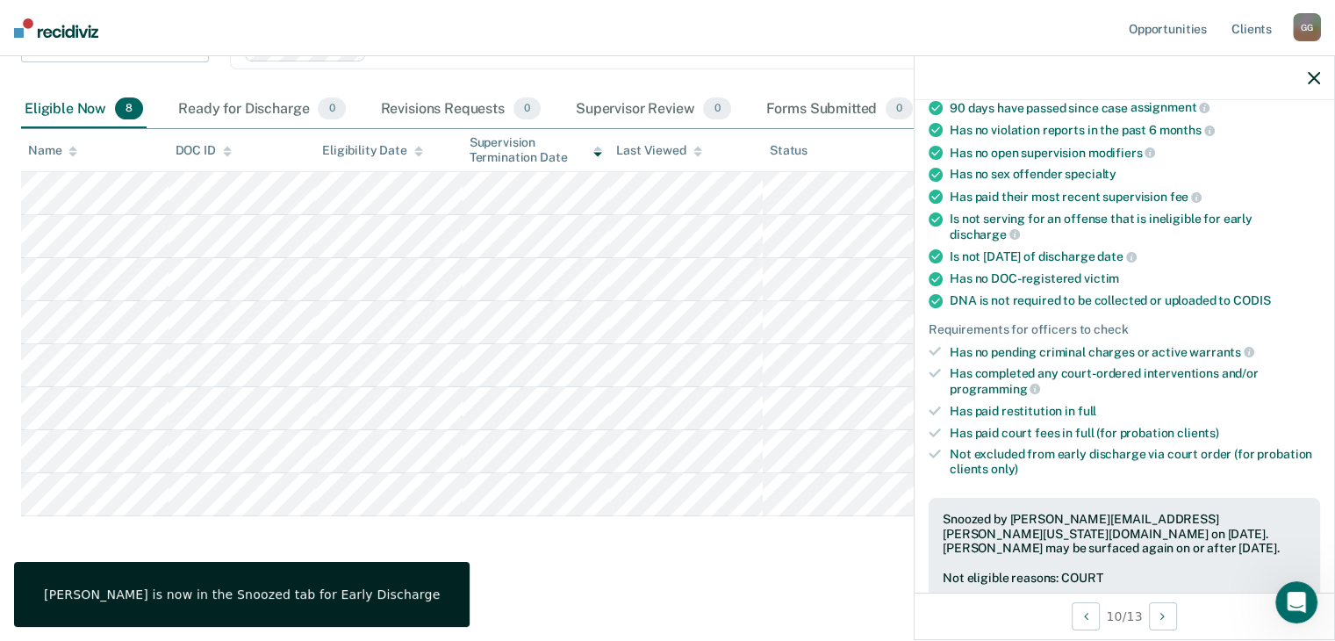
scroll to position [218, 0]
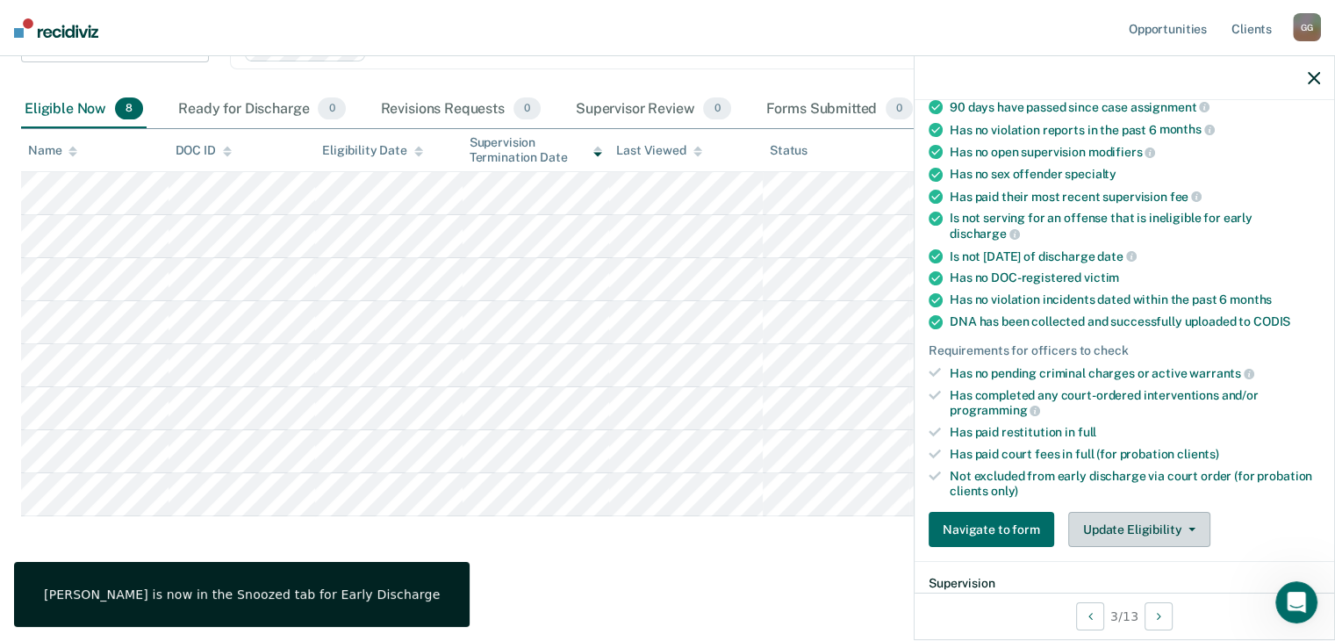
click at [1115, 522] on button "Update Eligibility" at bounding box center [1139, 529] width 142 height 35
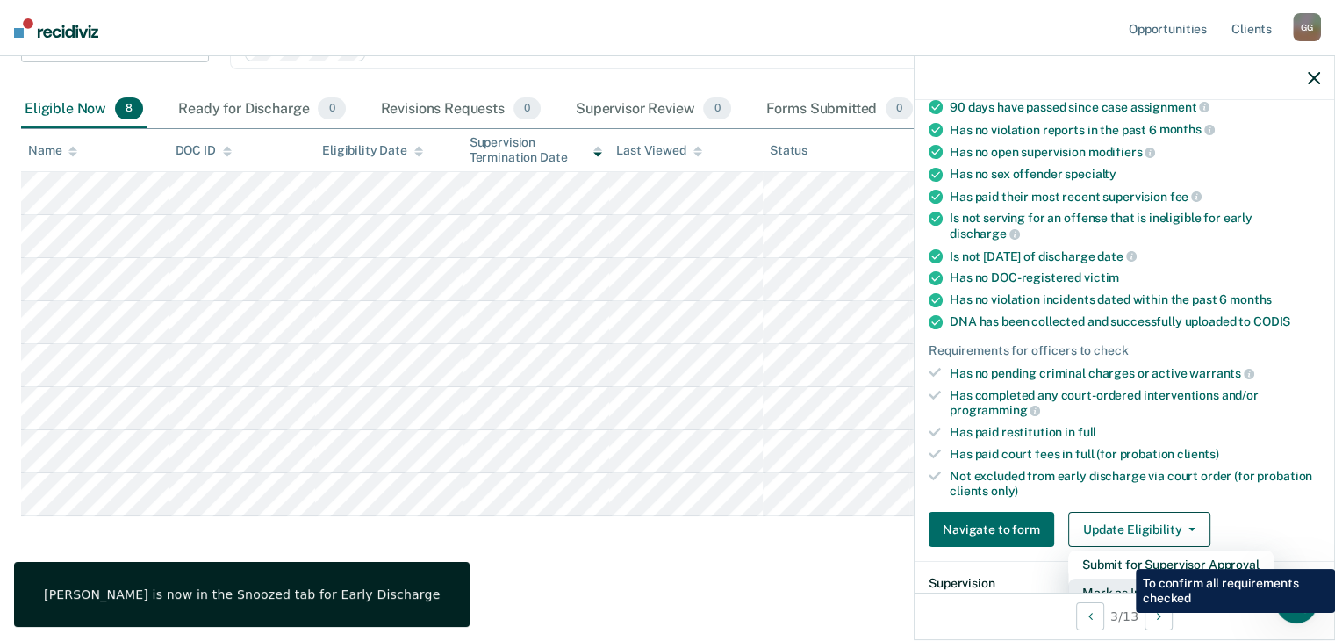
scroll to position [225, 0]
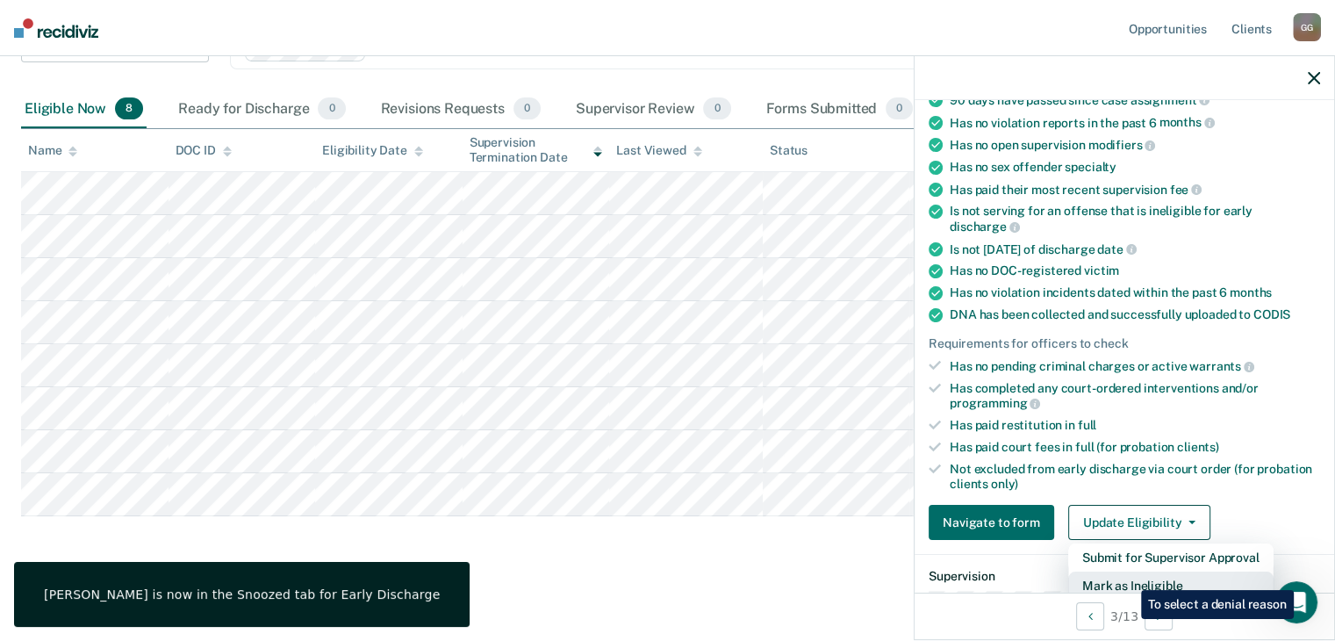
click at [1128, 577] on button "Mark as Ineligible" at bounding box center [1170, 585] width 205 height 28
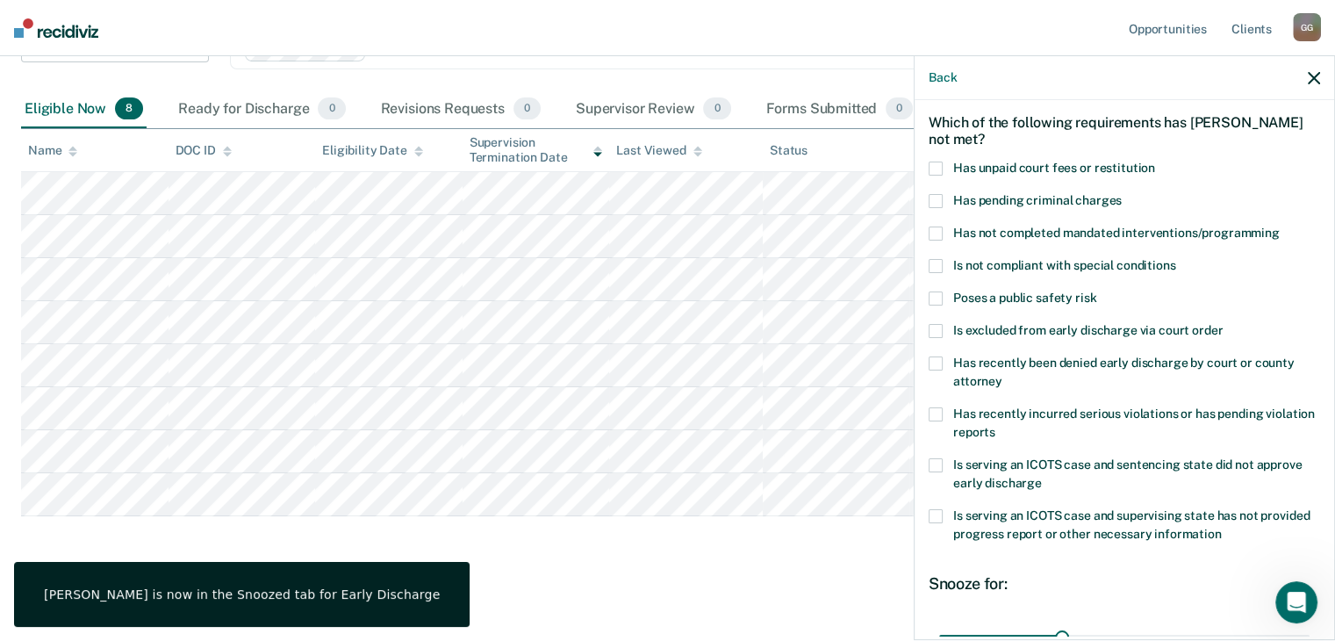
scroll to position [0, 0]
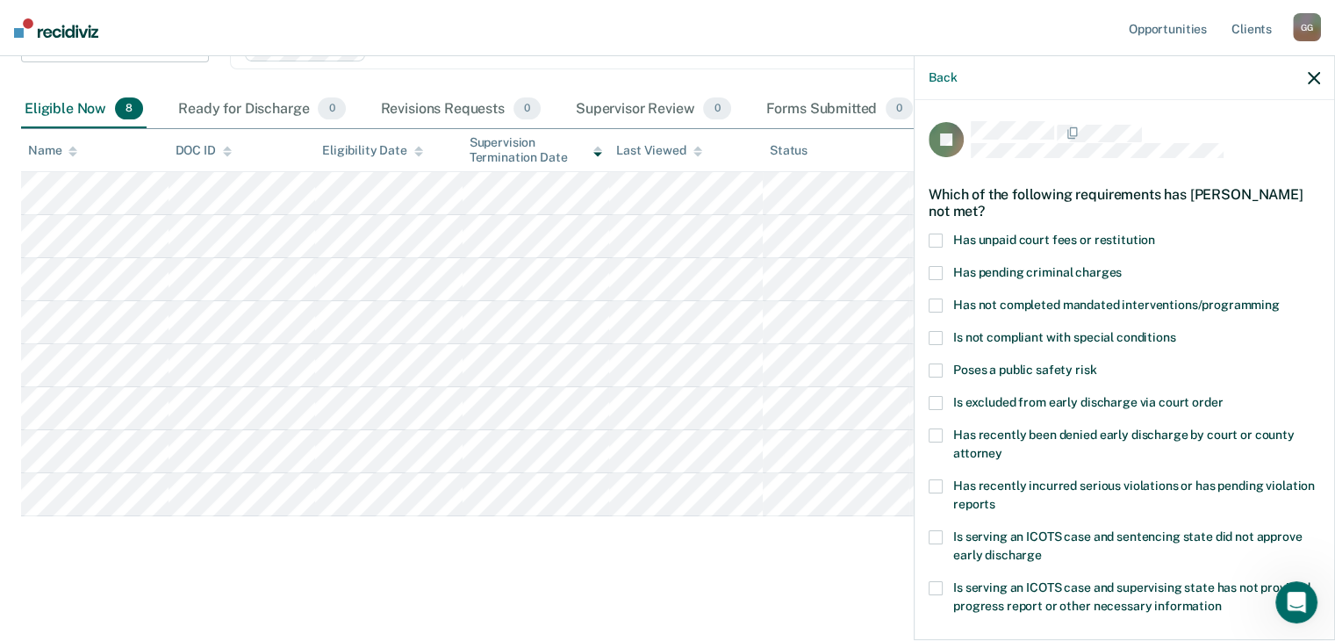
click at [1043, 243] on span "Has unpaid court fees or restitution" at bounding box center [1054, 240] width 202 height 14
click at [1057, 298] on span "Has not completed mandated interventions/programming" at bounding box center [1116, 305] width 326 height 14
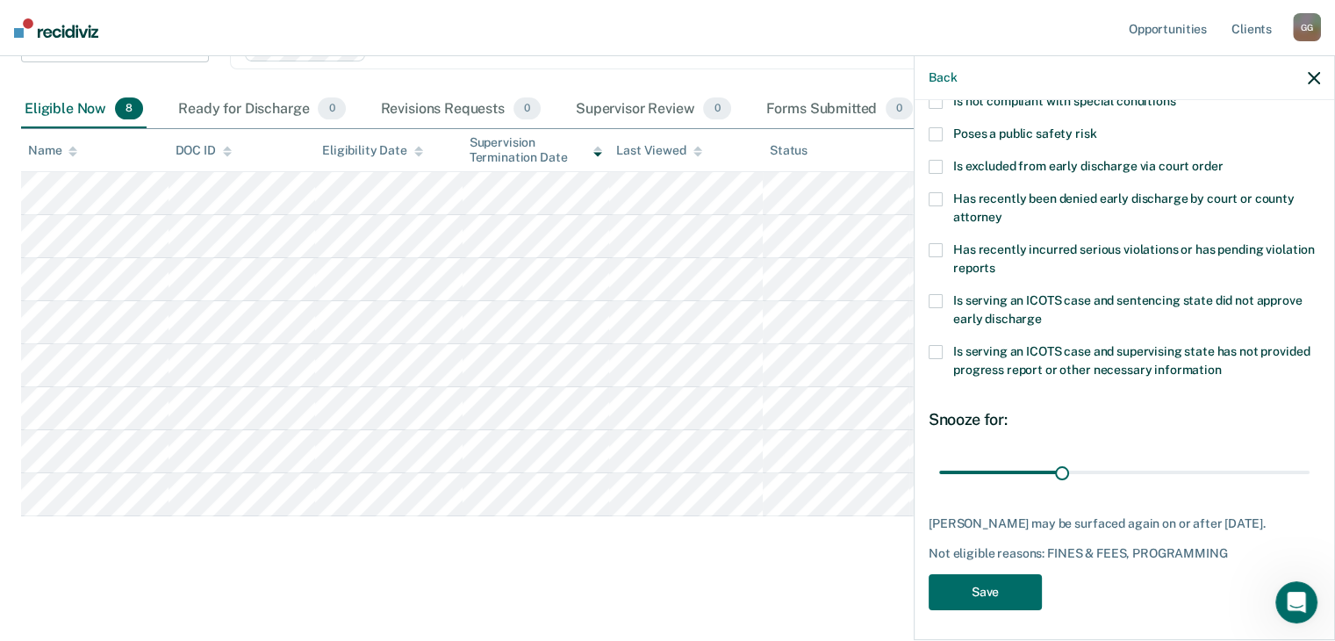
scroll to position [239, 0]
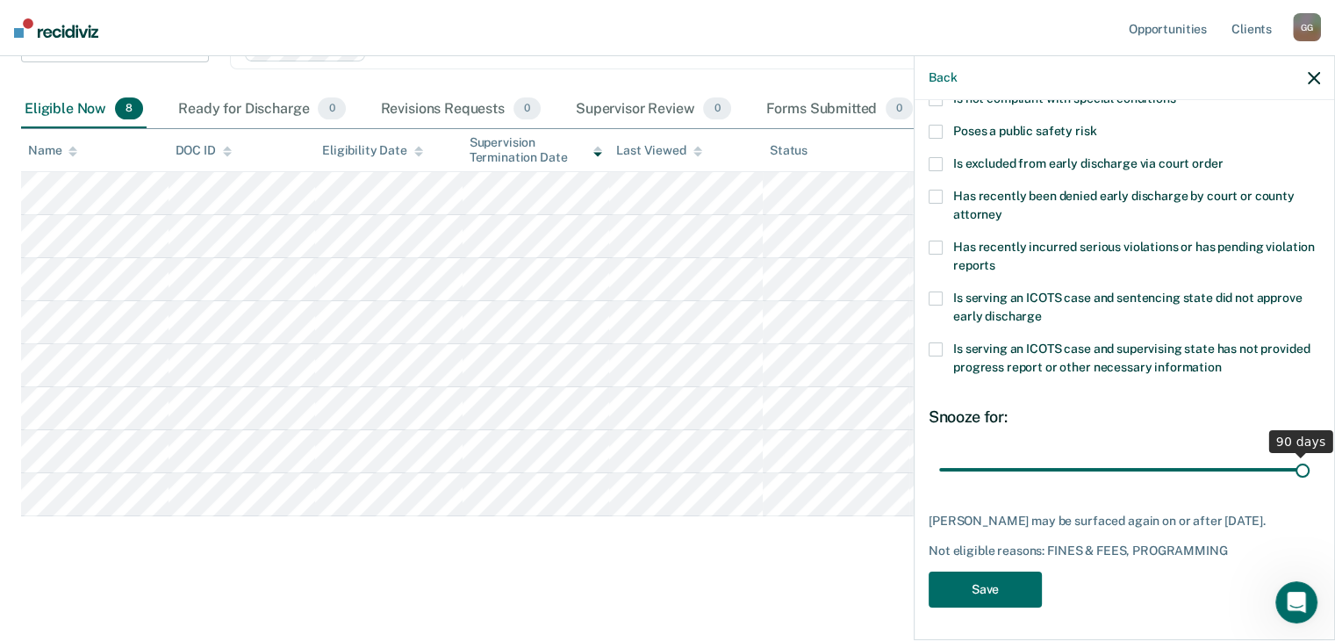
drag, startPoint x: 1060, startPoint y: 476, endPoint x: 1347, endPoint y: 472, distance: 287.0
type input "90"
click at [1309, 472] on input "range" at bounding box center [1124, 470] width 370 height 31
click at [1007, 598] on button "Save" at bounding box center [985, 589] width 113 height 36
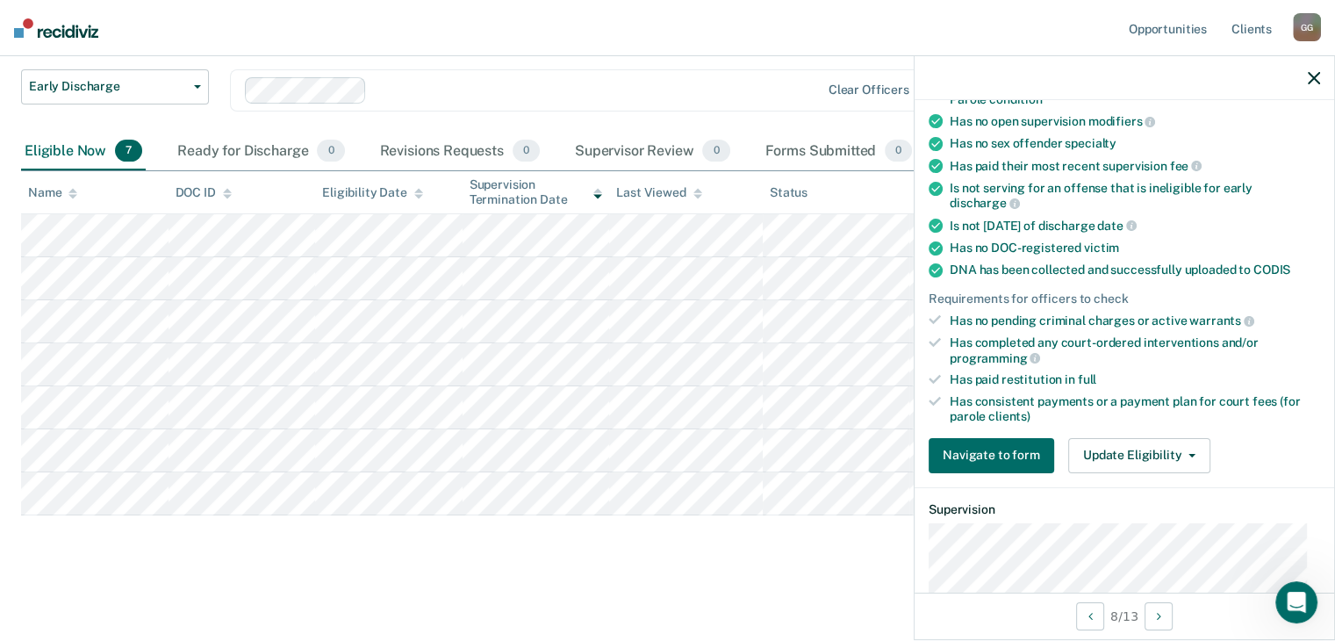
scroll to position [255, 0]
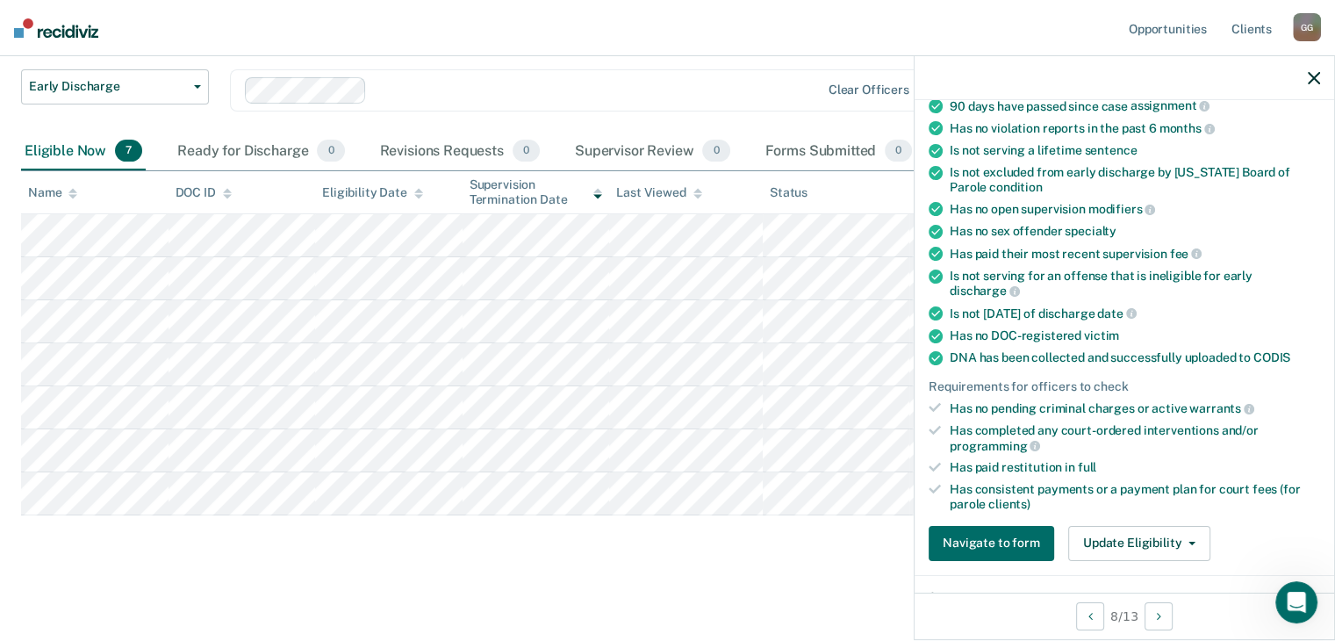
click at [1151, 515] on div "Requirements validated by data from ICON Has violation incidents dated within t…" at bounding box center [1123, 264] width 419 height 622
click at [1147, 528] on button "Update Eligibility" at bounding box center [1139, 543] width 142 height 35
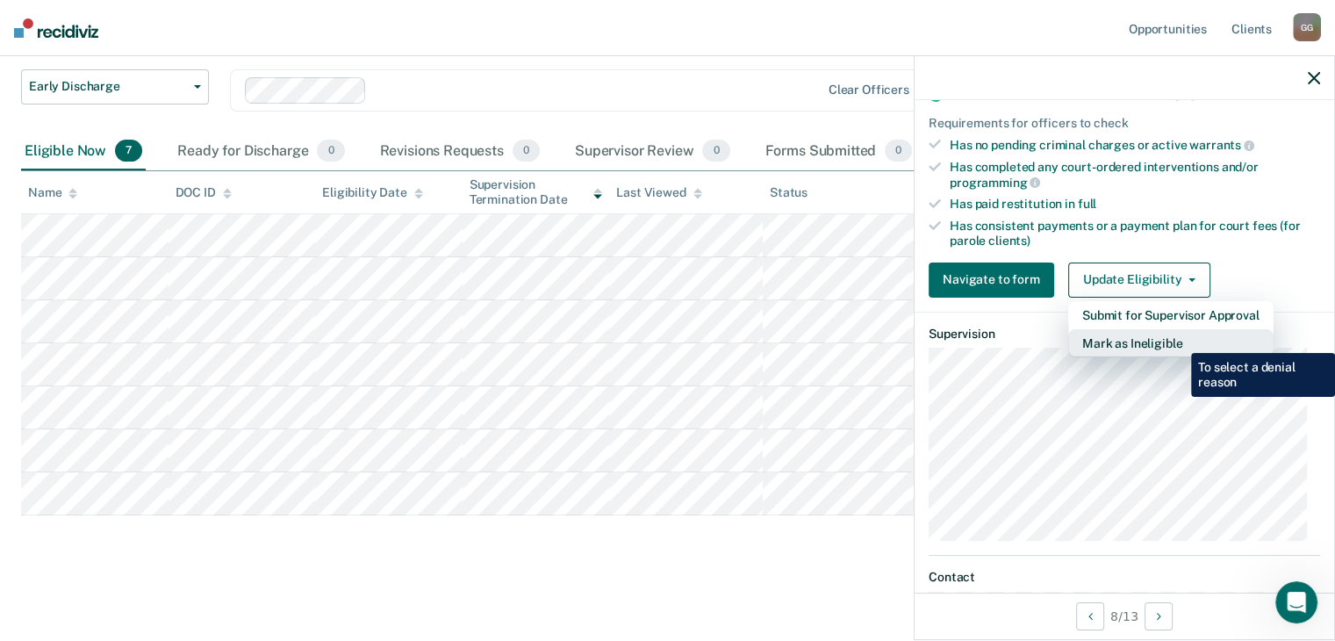
click at [1178, 340] on button "Mark as Ineligible" at bounding box center [1170, 343] width 205 height 28
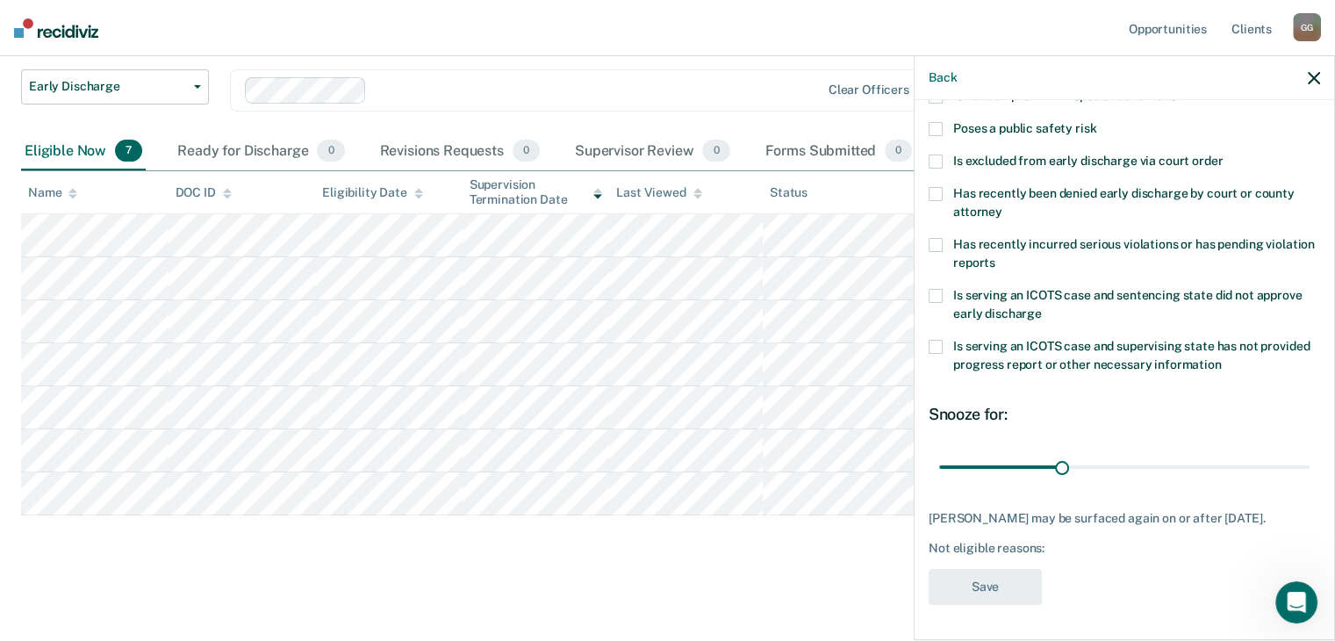
scroll to position [0, 0]
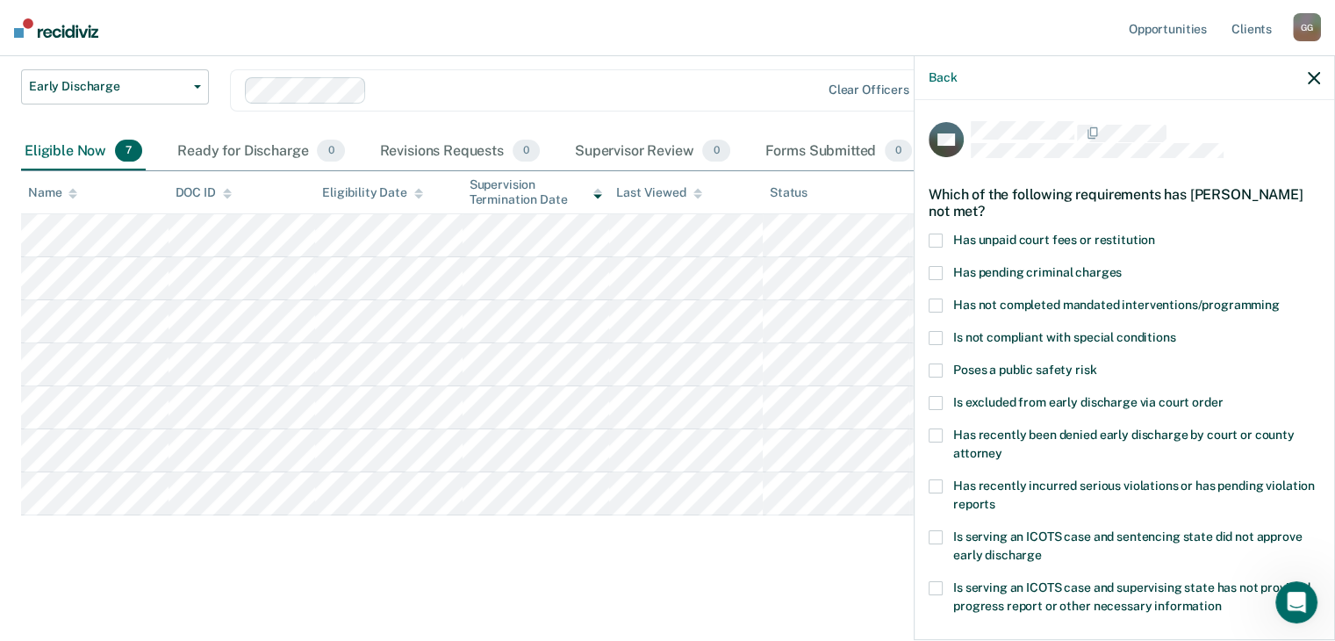
click at [1040, 240] on span "Has unpaid court fees or restitution" at bounding box center [1054, 240] width 202 height 14
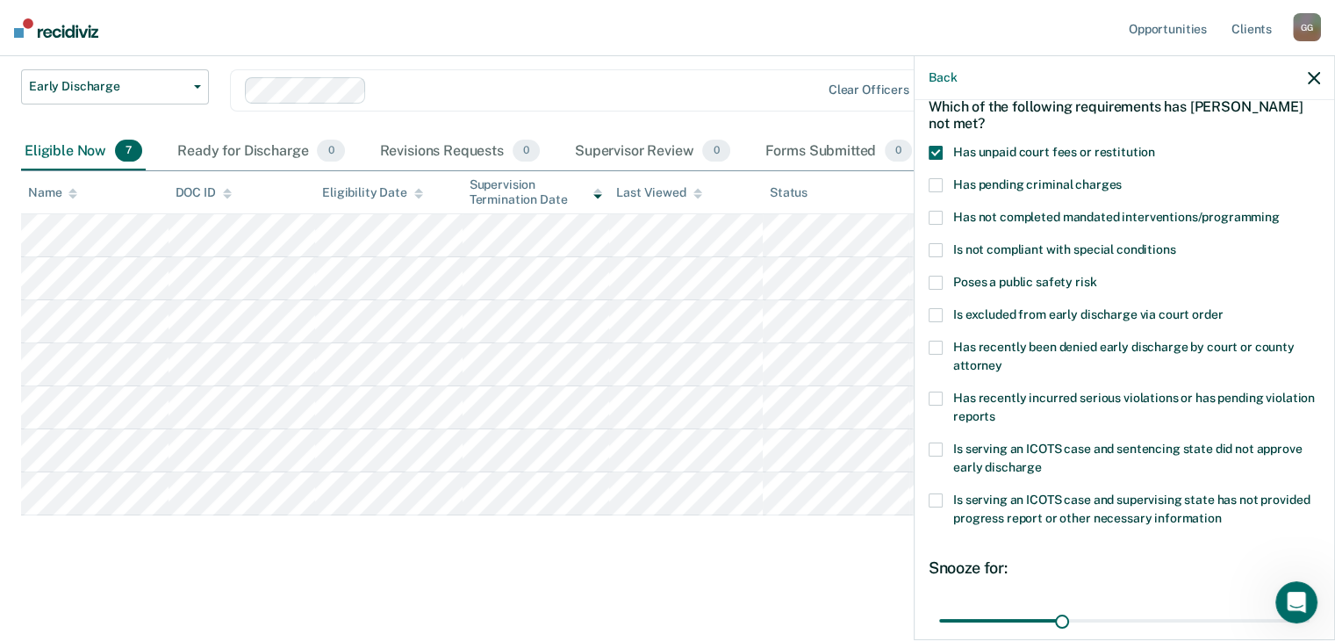
scroll to position [176, 0]
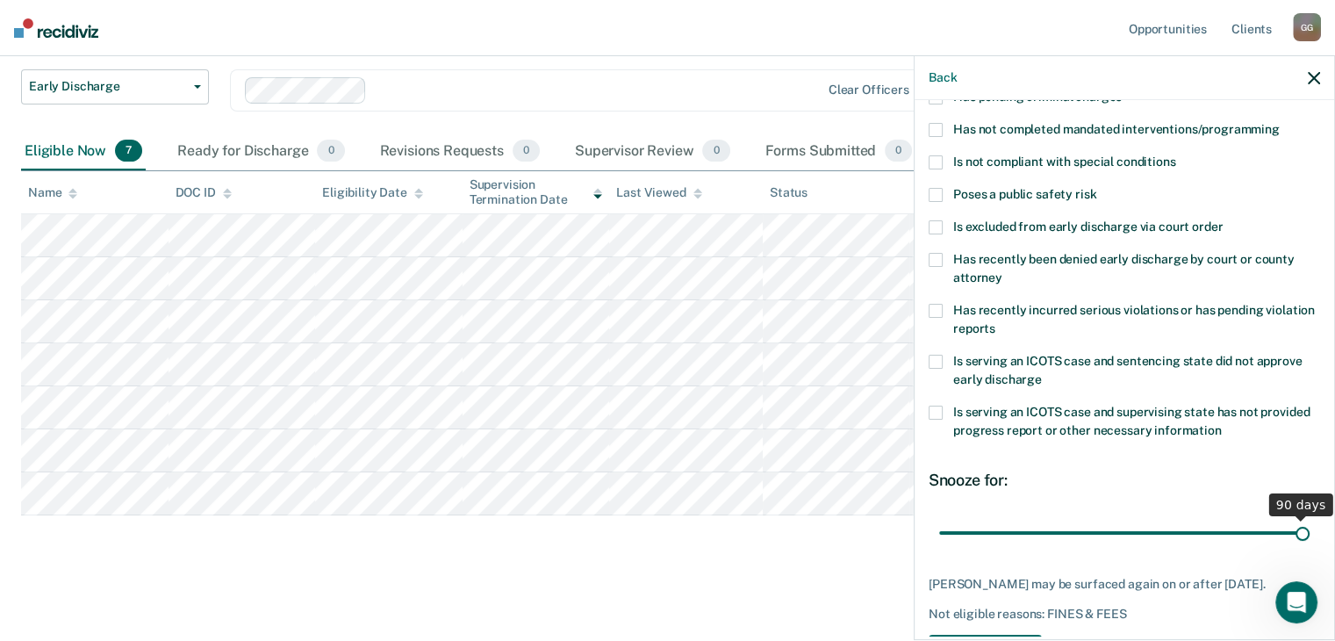
drag, startPoint x: 1053, startPoint y: 531, endPoint x: 1305, endPoint y: 527, distance: 251.9
type input "90"
click at [1305, 527] on input "range" at bounding box center [1124, 533] width 370 height 31
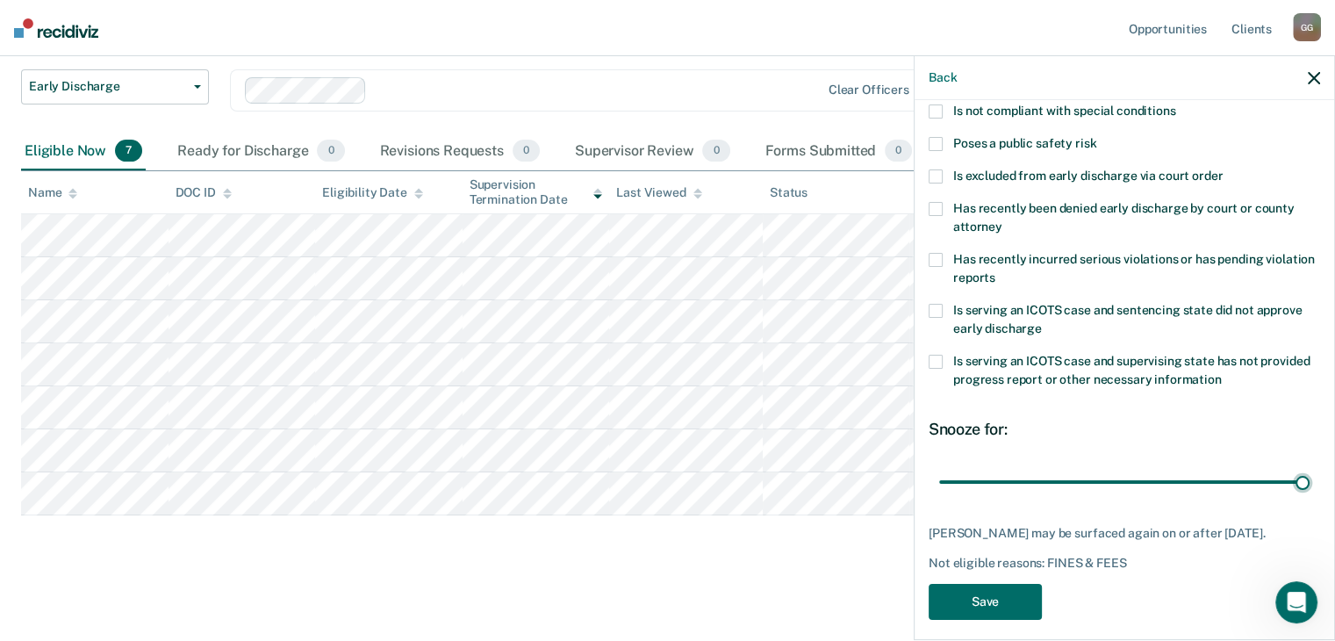
scroll to position [254, 0]
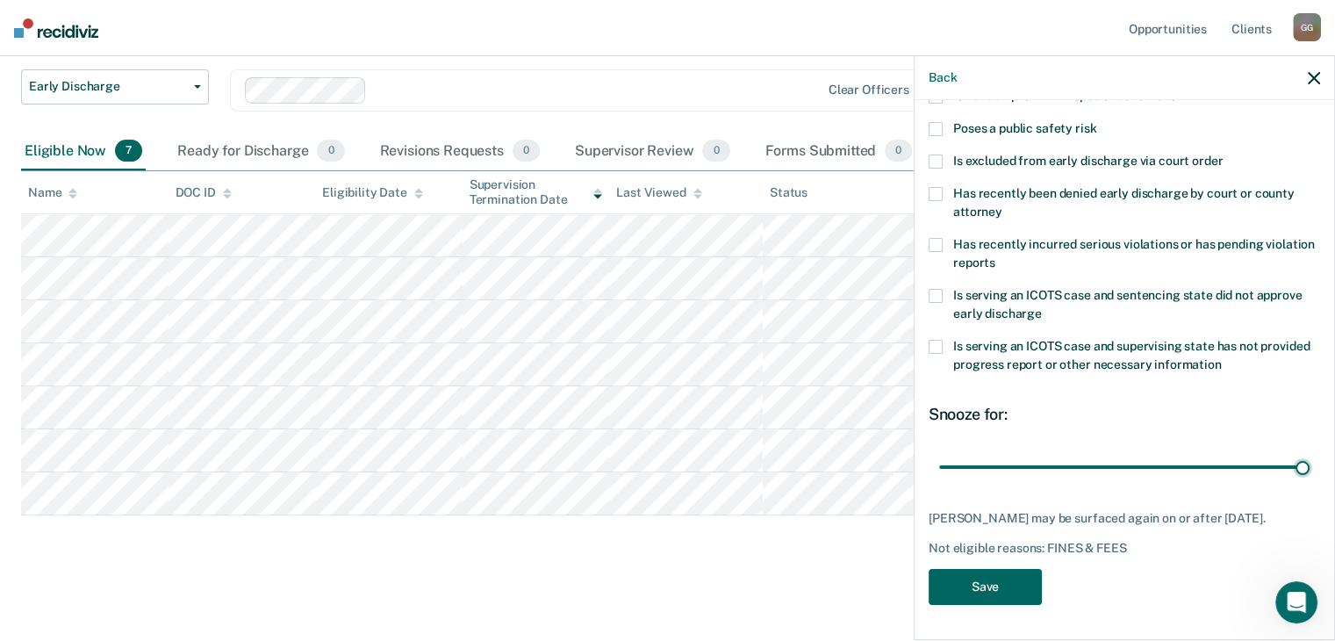
click at [1025, 592] on button "Save" at bounding box center [985, 587] width 113 height 36
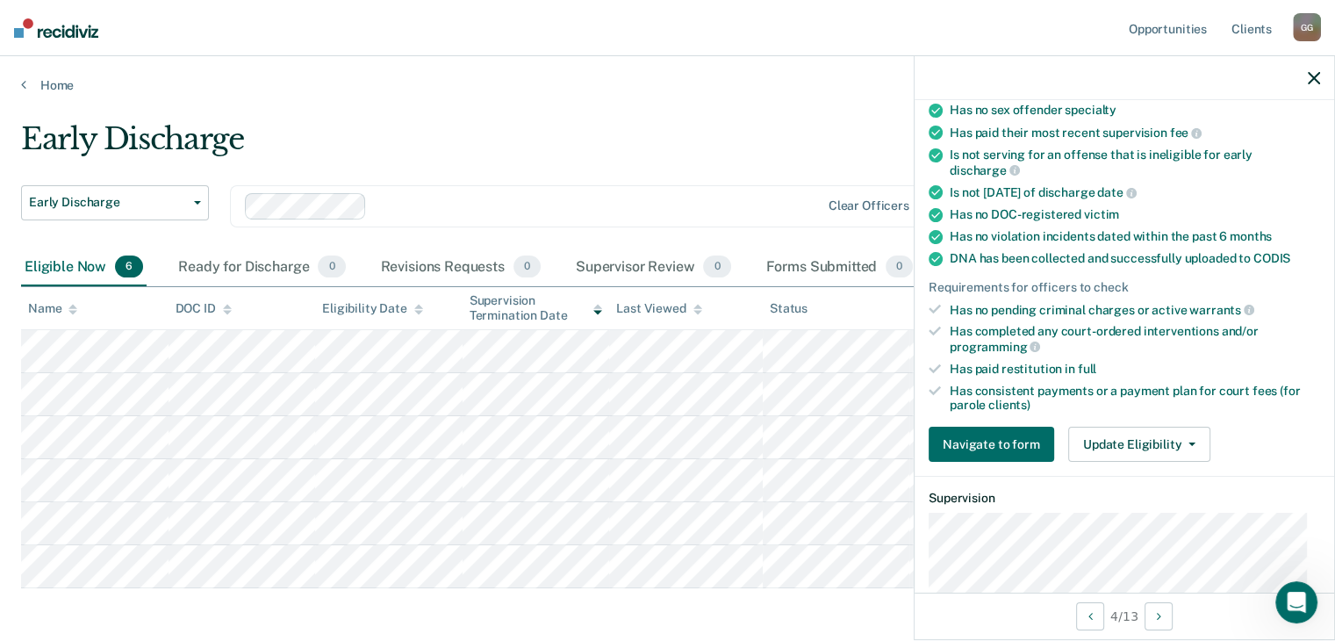
scroll to position [0, 0]
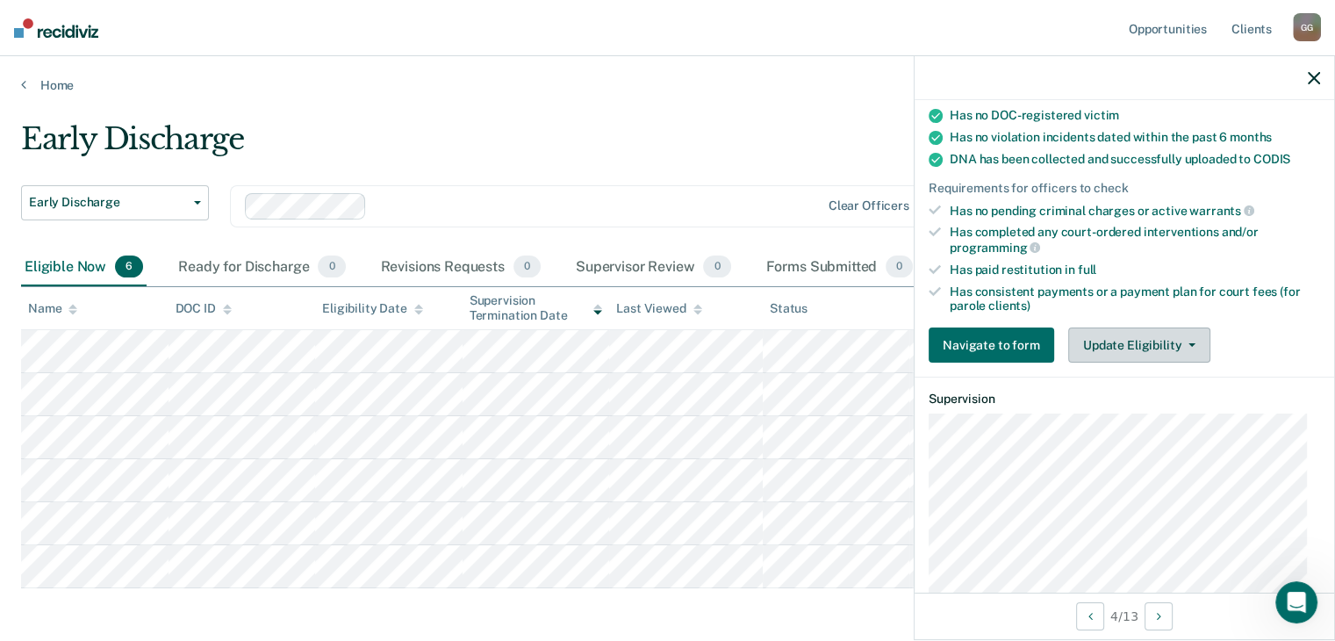
click at [1169, 334] on button "Update Eligibility" at bounding box center [1139, 344] width 142 height 35
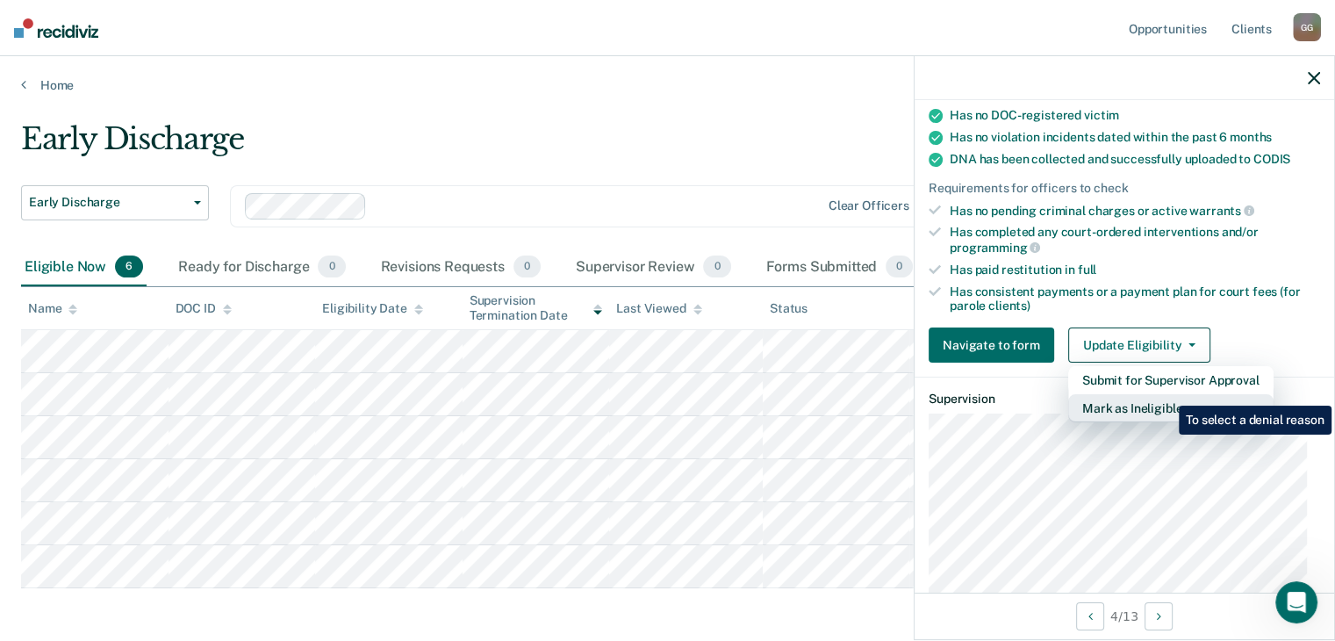
click at [1165, 394] on button "Mark as Ineligible" at bounding box center [1170, 408] width 205 height 28
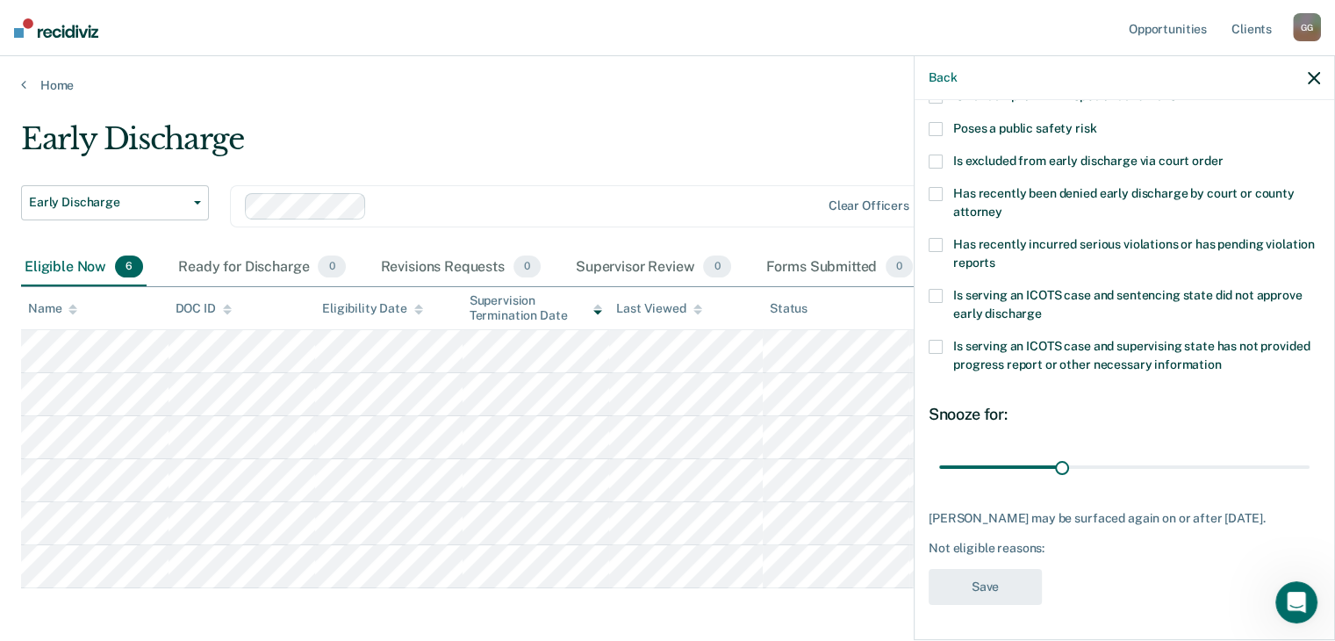
scroll to position [39, 0]
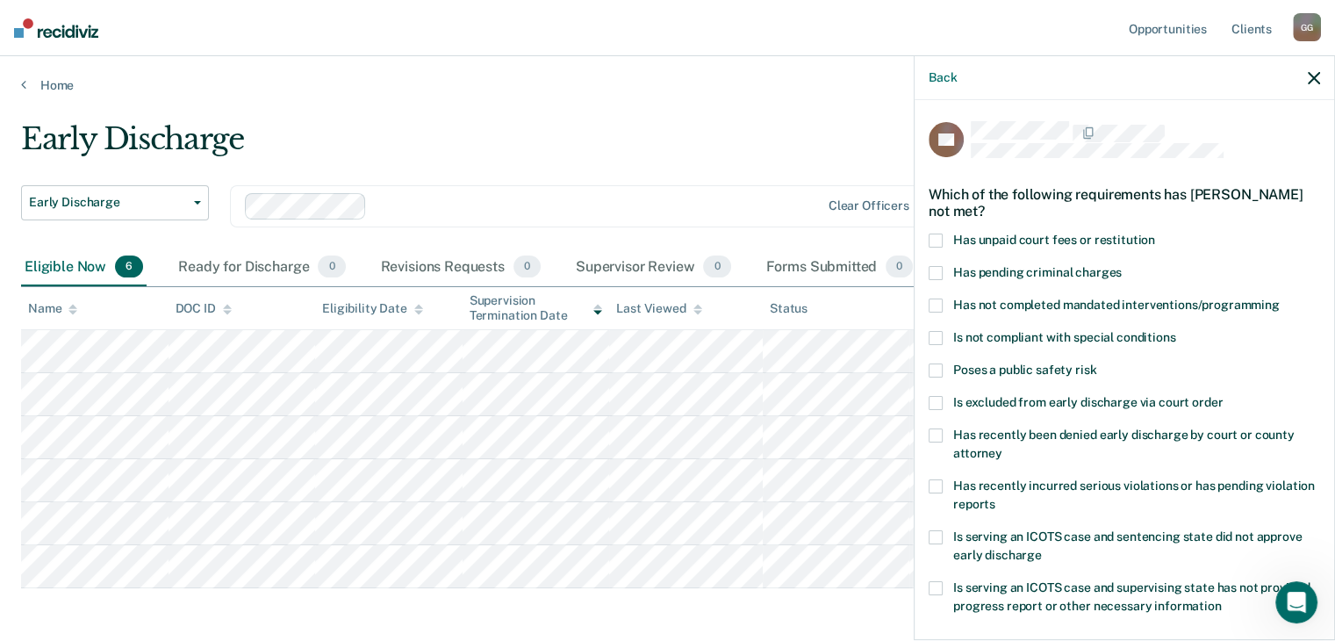
click at [1018, 236] on span "Has unpaid court fees or restitution" at bounding box center [1054, 240] width 202 height 14
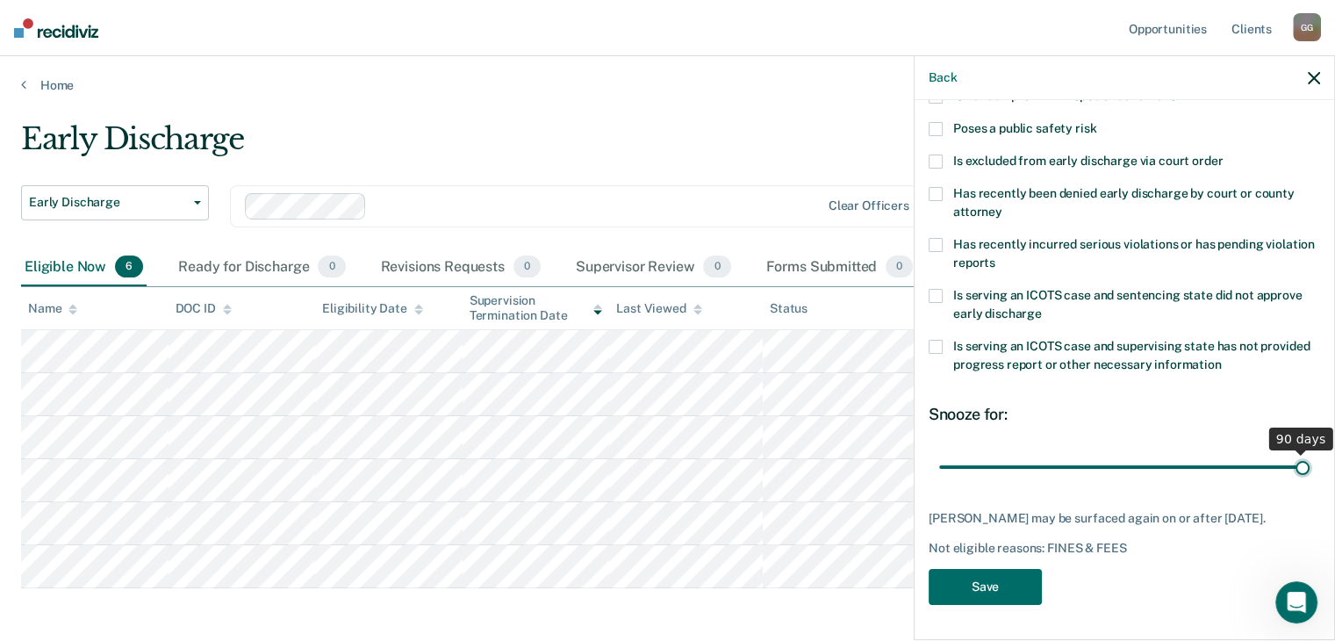
drag, startPoint x: 1058, startPoint y: 453, endPoint x: 1334, endPoint y: 443, distance: 275.7
type input "90"
click at [1309, 452] on input "range" at bounding box center [1124, 467] width 370 height 31
click at [960, 592] on button "Save" at bounding box center [985, 587] width 113 height 36
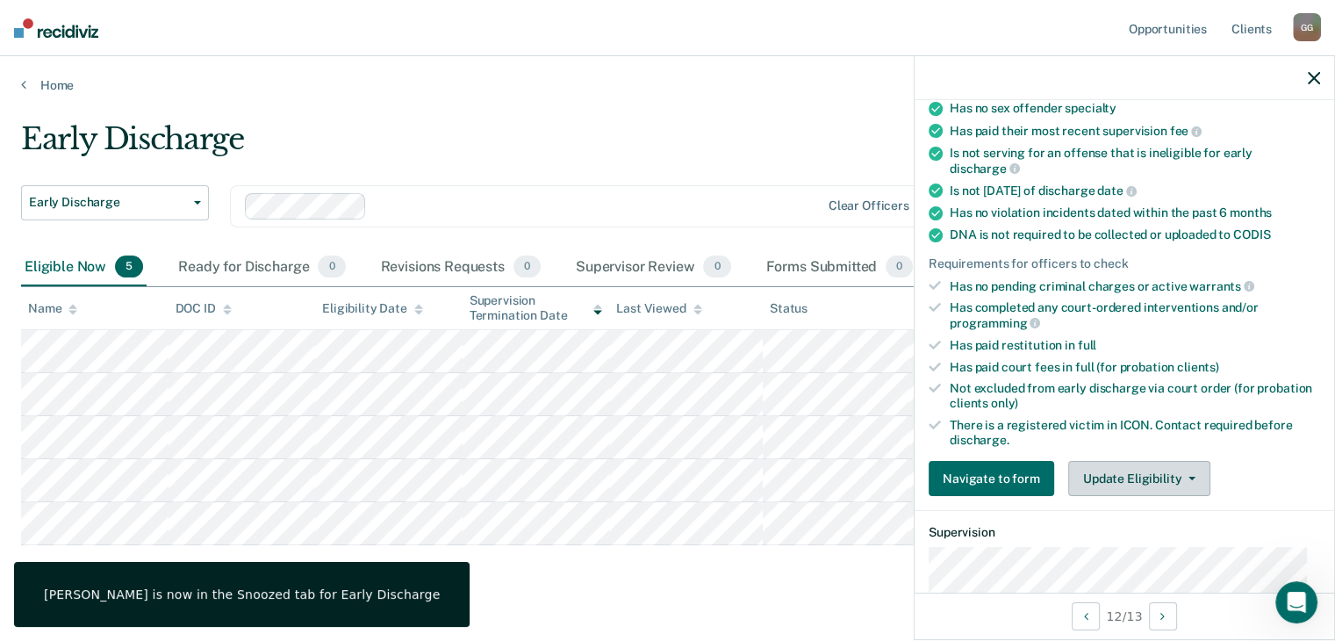
click at [1187, 461] on button "Update Eligibility" at bounding box center [1139, 478] width 142 height 35
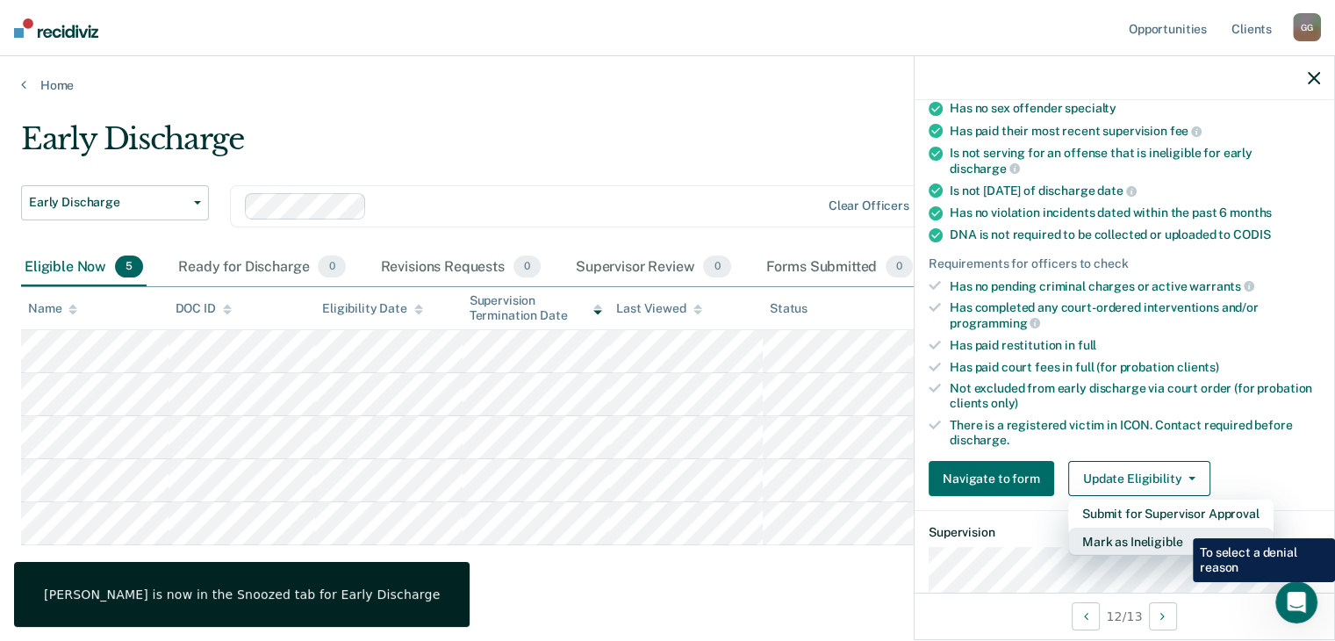
click at [1179, 527] on button "Mark as Ineligible" at bounding box center [1170, 541] width 205 height 28
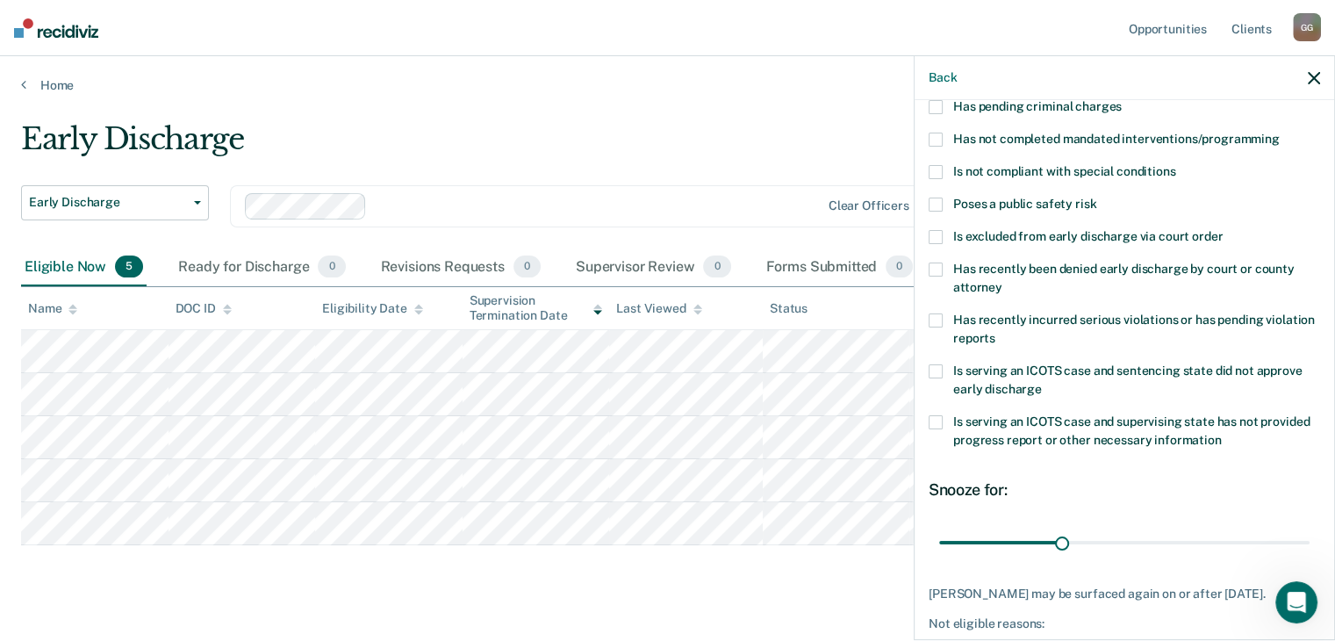
click at [963, 233] on span "Is excluded from early discharge via court order" at bounding box center [1087, 236] width 269 height 14
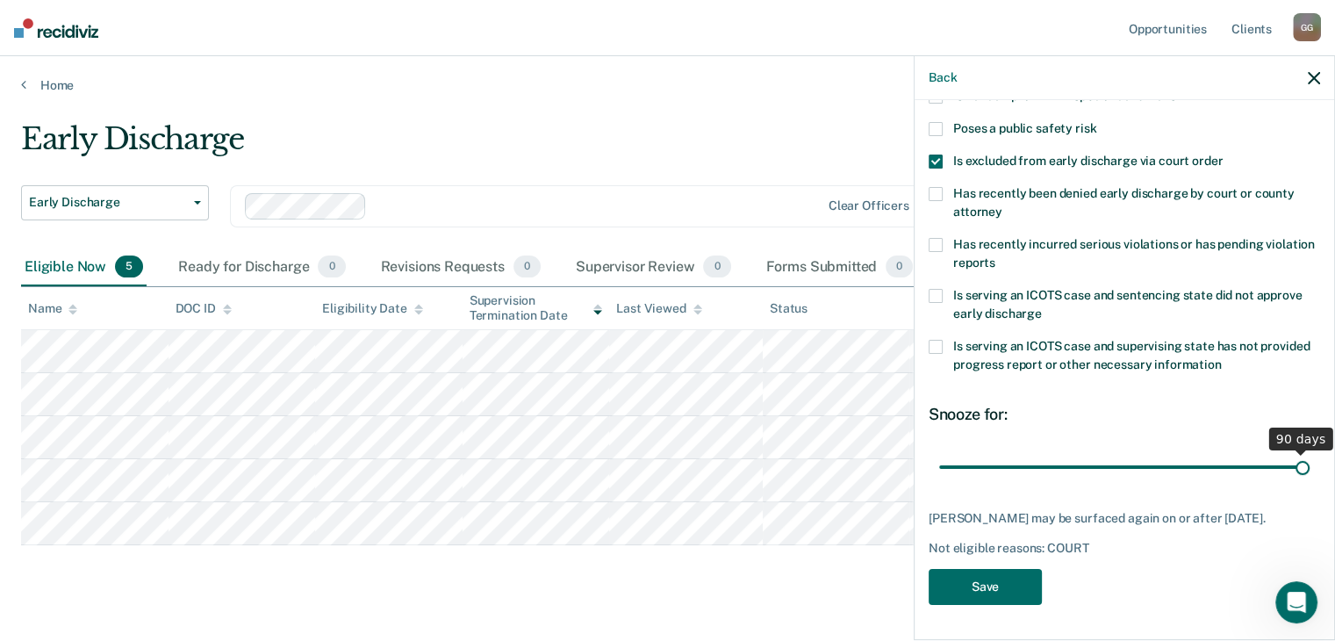
drag, startPoint x: 1058, startPoint y: 456, endPoint x: 1347, endPoint y: 461, distance: 289.6
type input "90"
click at [1309, 461] on input "range" at bounding box center [1124, 467] width 370 height 31
click at [986, 572] on button "Save" at bounding box center [985, 587] width 113 height 36
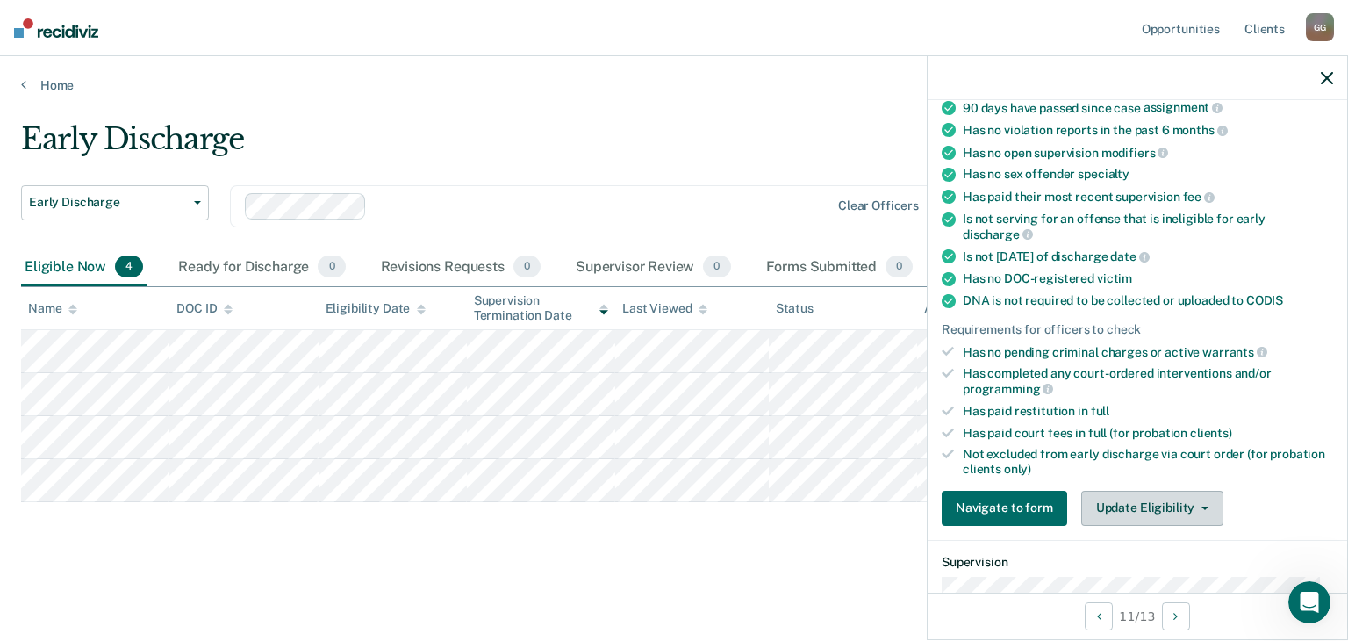
click at [1199, 491] on button "Update Eligibility" at bounding box center [1152, 508] width 142 height 35
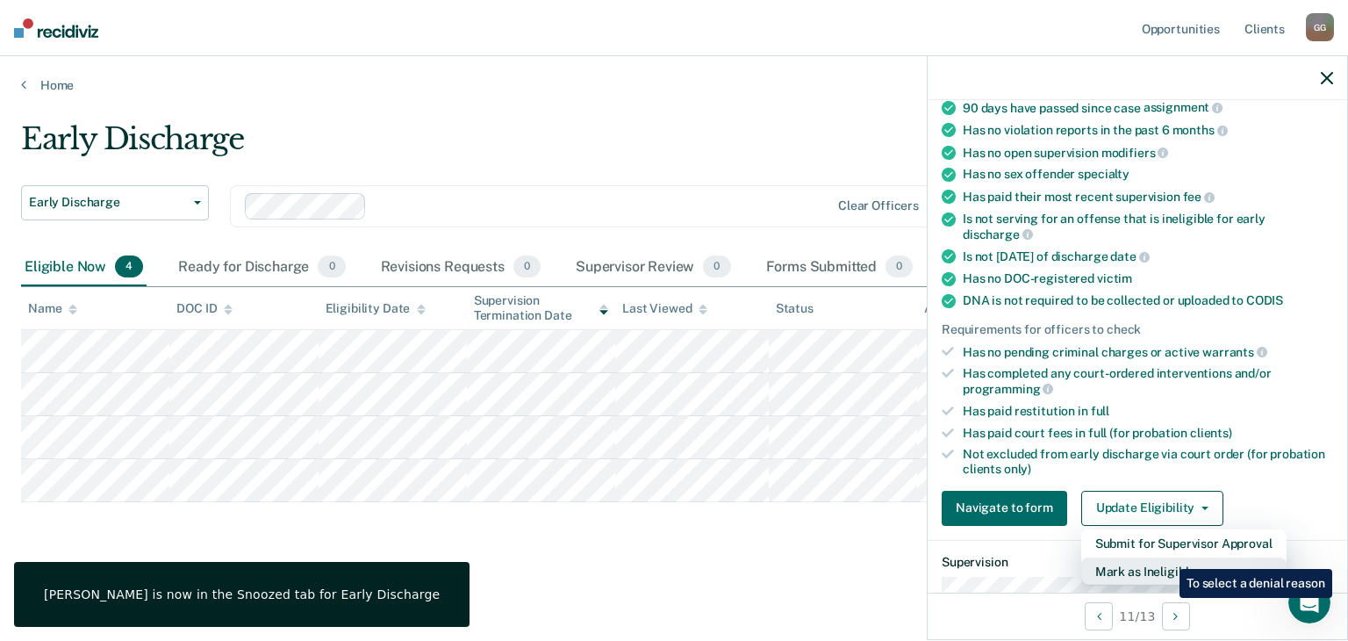
click at [1166, 557] on button "Mark as Ineligible" at bounding box center [1183, 571] width 205 height 28
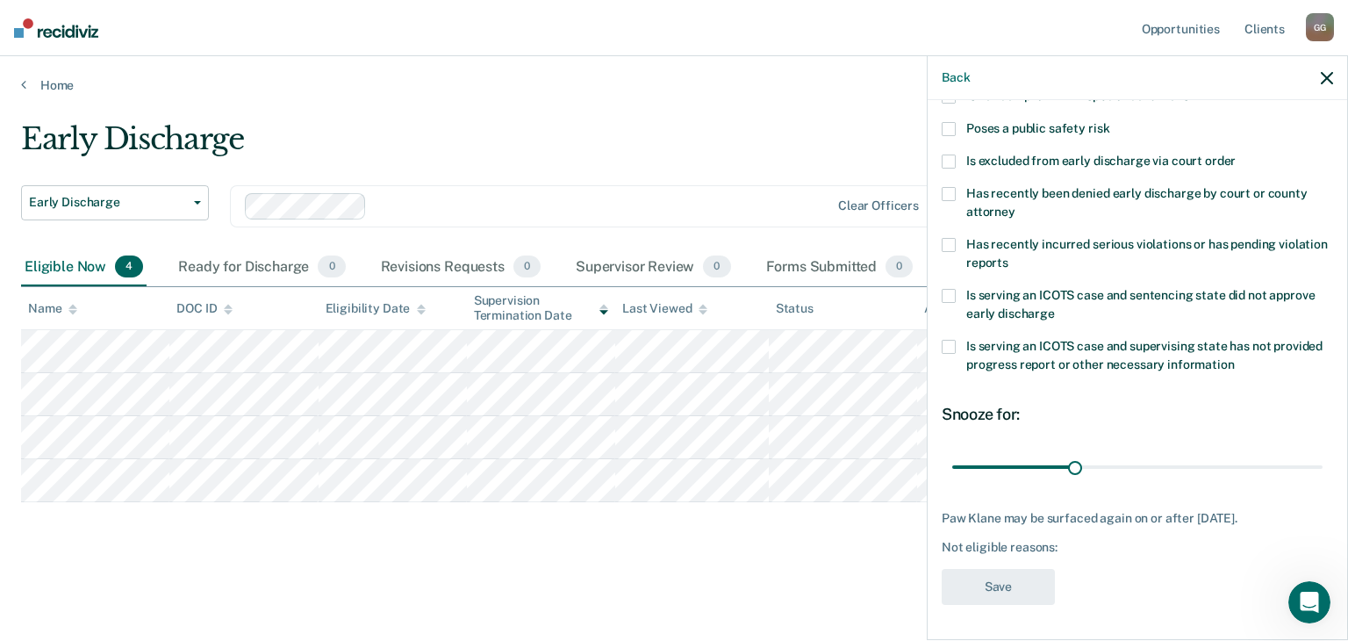
click at [983, 172] on label "Is excluded from early discharge via court order" at bounding box center [1137, 163] width 391 height 18
click at [1023, 581] on button "Save" at bounding box center [998, 587] width 113 height 36
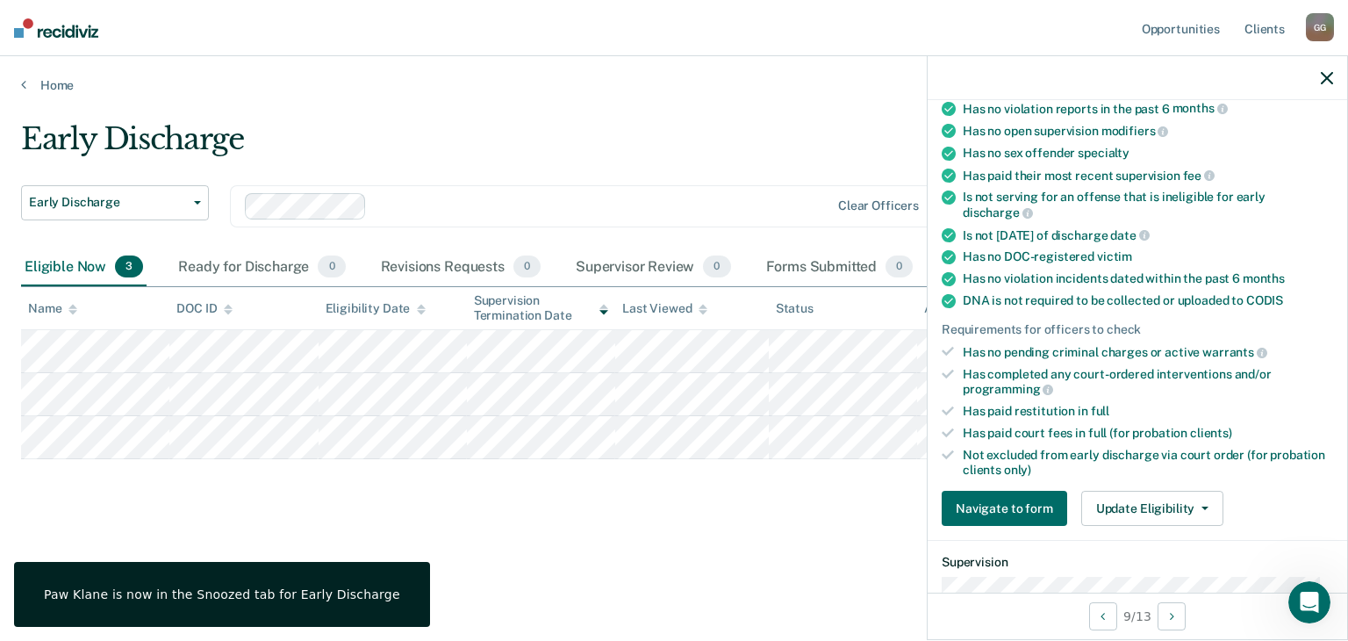
scroll to position [203, 0]
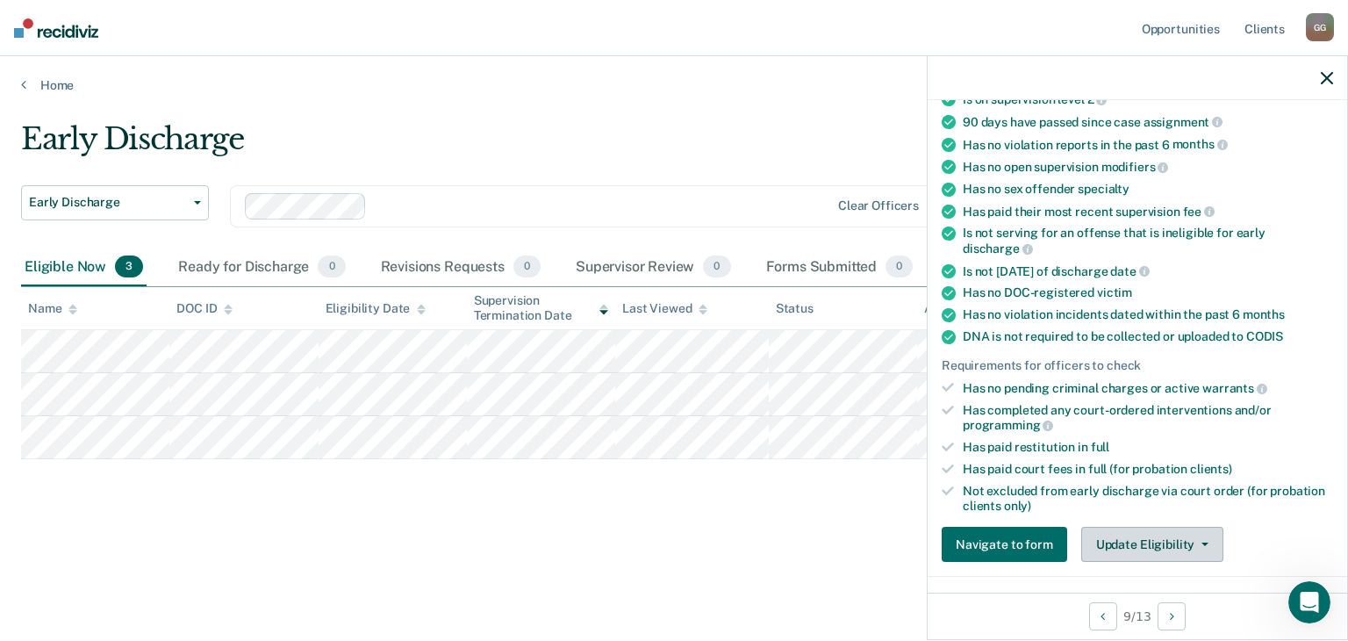
click at [1143, 531] on button "Update Eligibility" at bounding box center [1152, 544] width 142 height 35
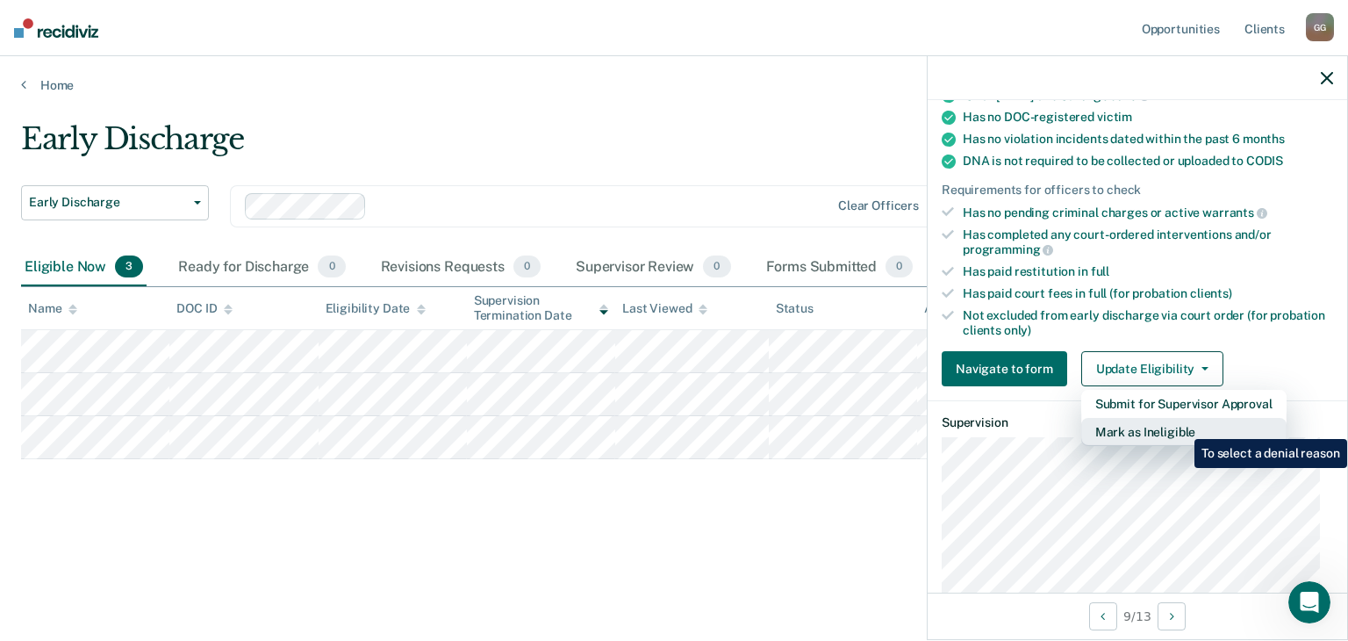
click at [1181, 426] on button "Mark as Ineligible" at bounding box center [1183, 432] width 205 height 28
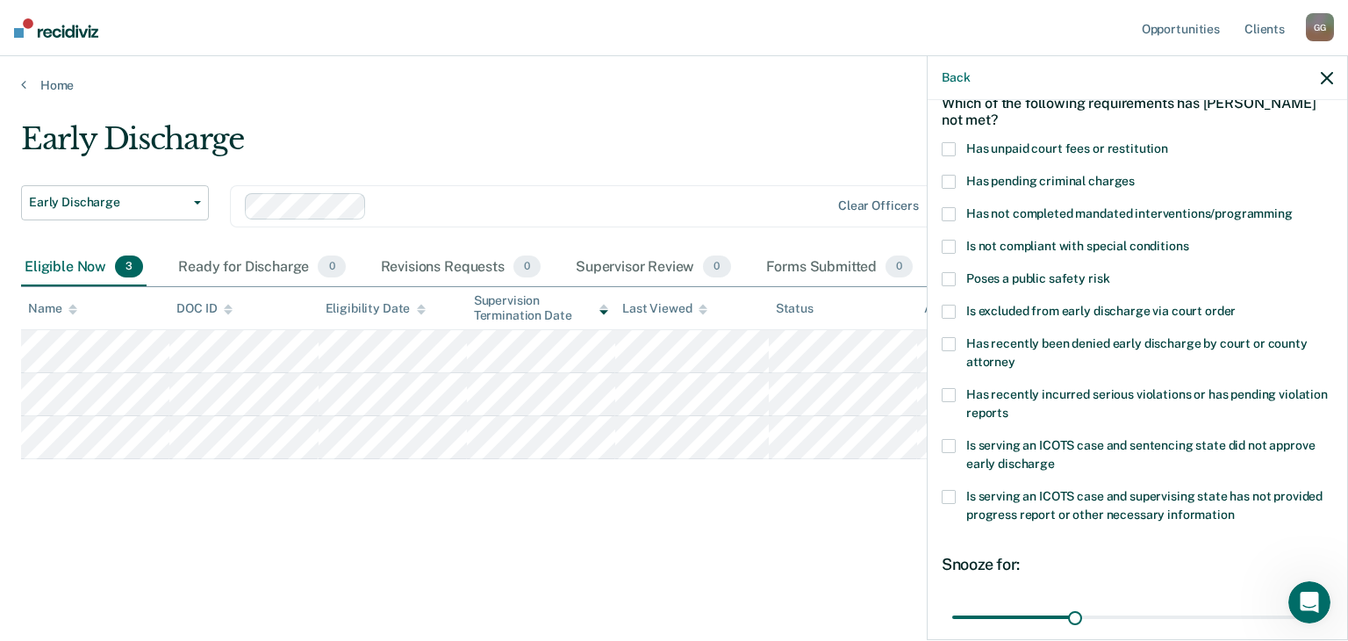
scroll to position [0, 0]
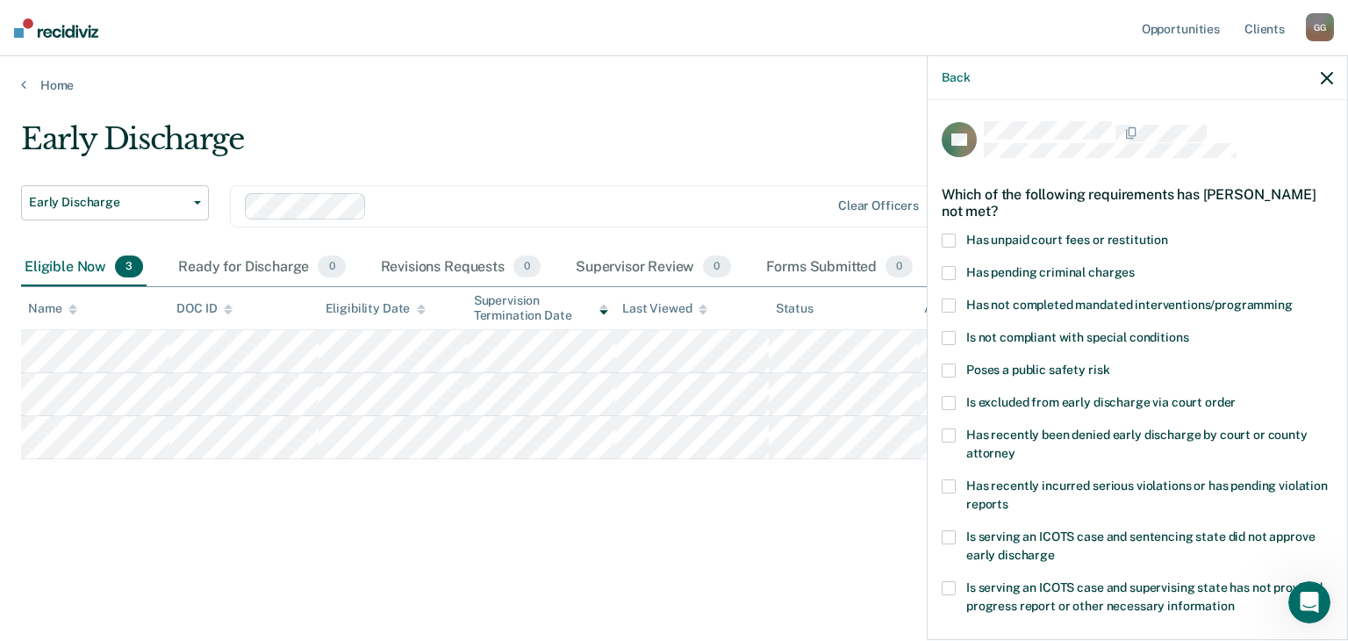
click at [1009, 234] on span "Has unpaid court fees or restitution" at bounding box center [1067, 240] width 202 height 14
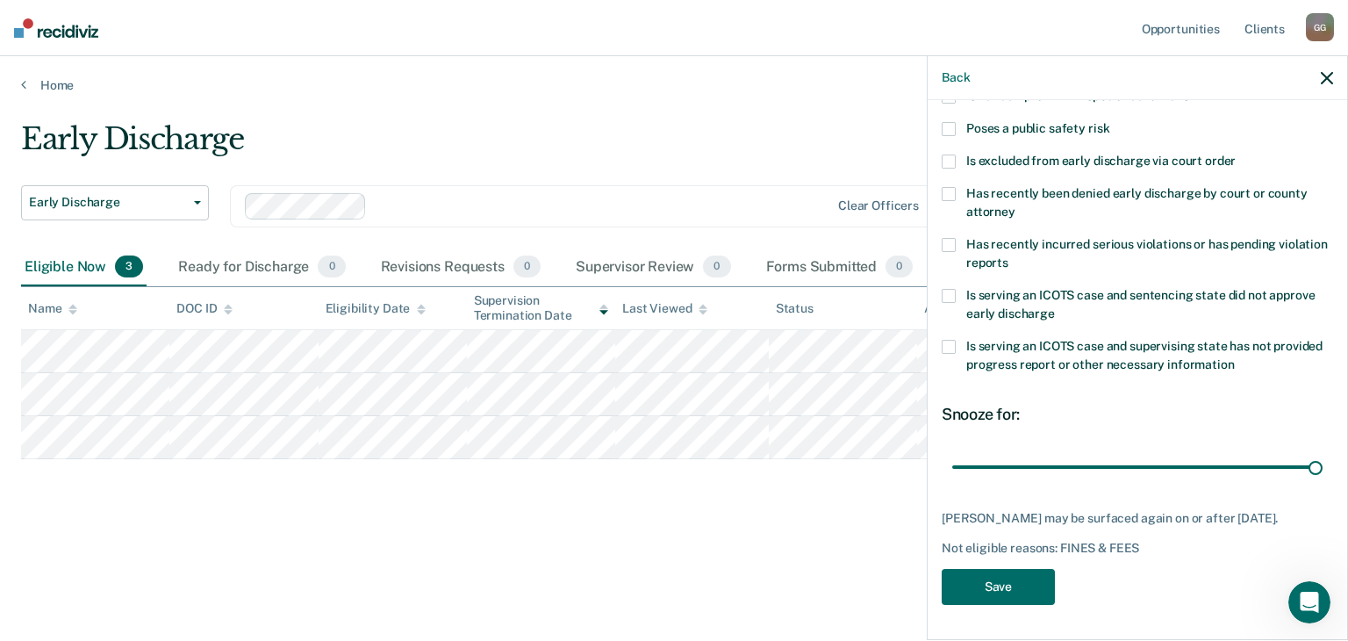
drag, startPoint x: 1074, startPoint y: 450, endPoint x: 1347, endPoint y: 457, distance: 273.0
type input "90"
click at [1323, 457] on input "range" at bounding box center [1137, 467] width 370 height 31
click at [974, 587] on button "Save" at bounding box center [998, 587] width 113 height 36
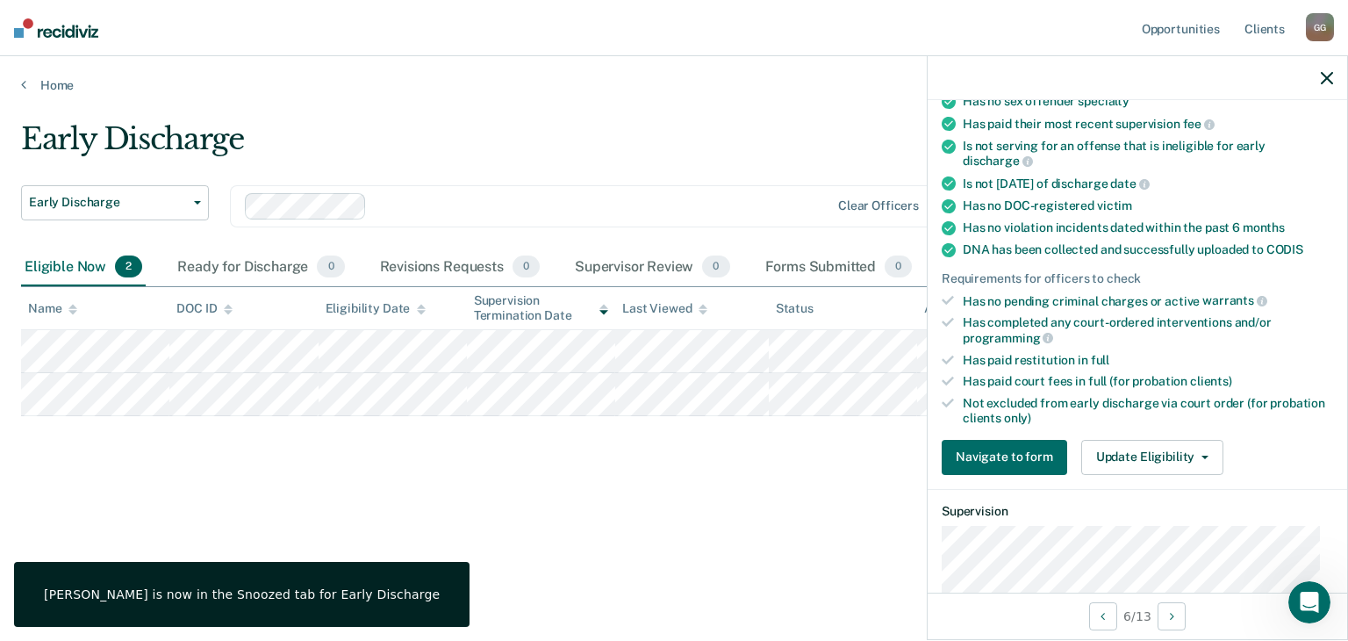
scroll to position [218, 0]
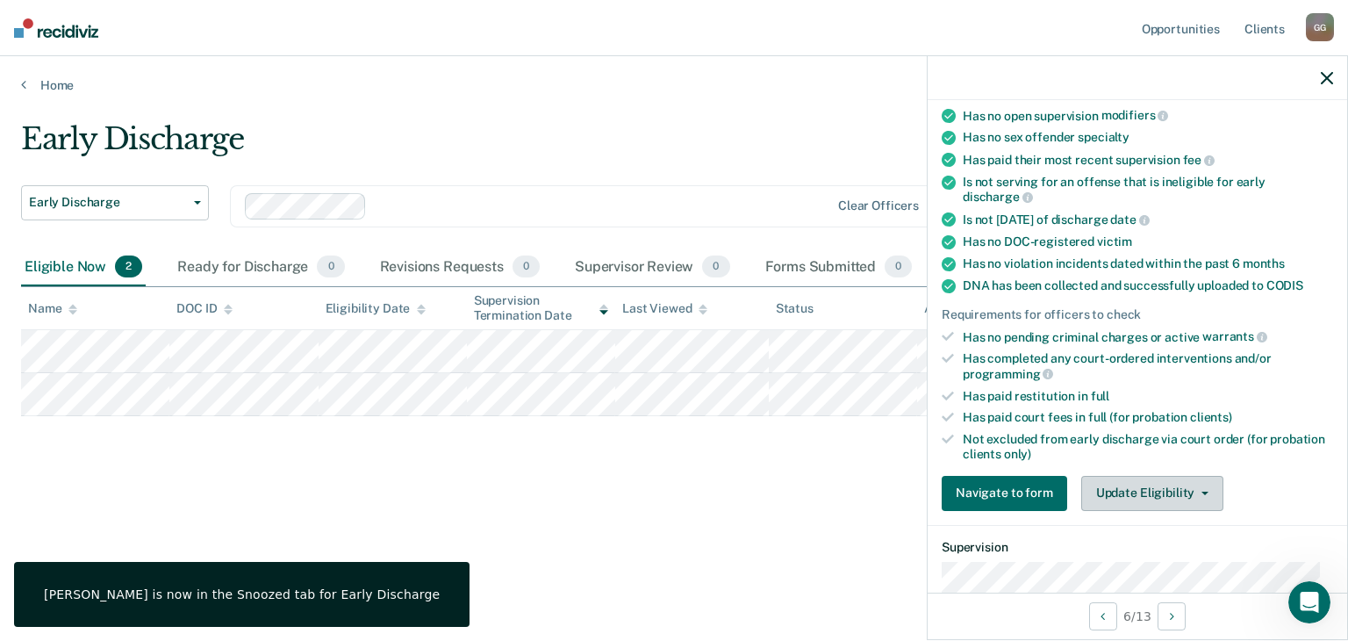
click at [1201, 492] on button "Update Eligibility" at bounding box center [1152, 493] width 142 height 35
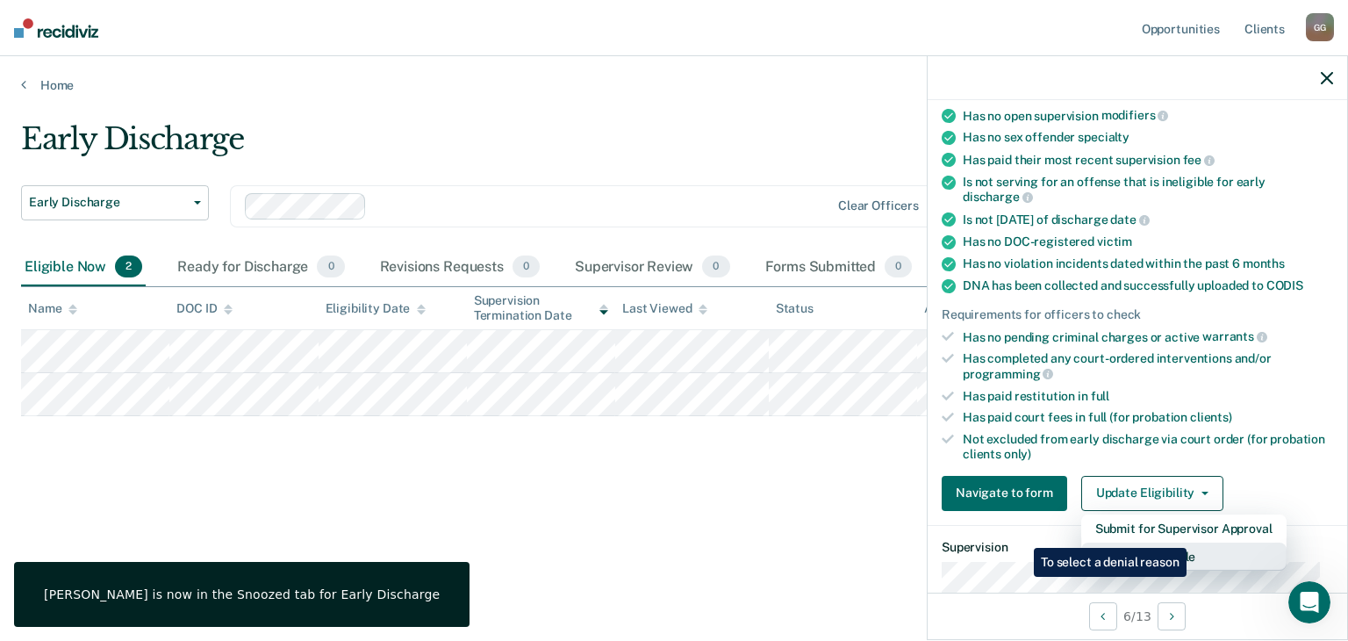
click at [1190, 542] on button "Mark as Ineligible" at bounding box center [1183, 556] width 205 height 28
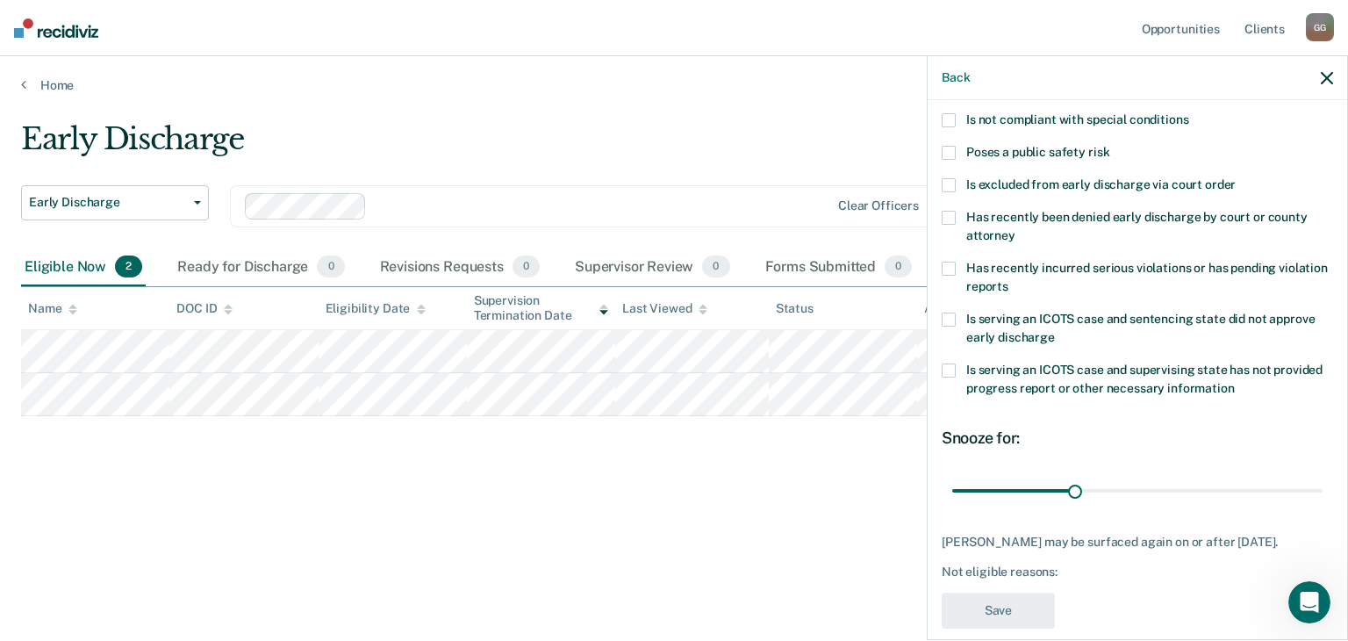
click at [1033, 187] on span "Is excluded from early discharge via court order" at bounding box center [1100, 184] width 269 height 14
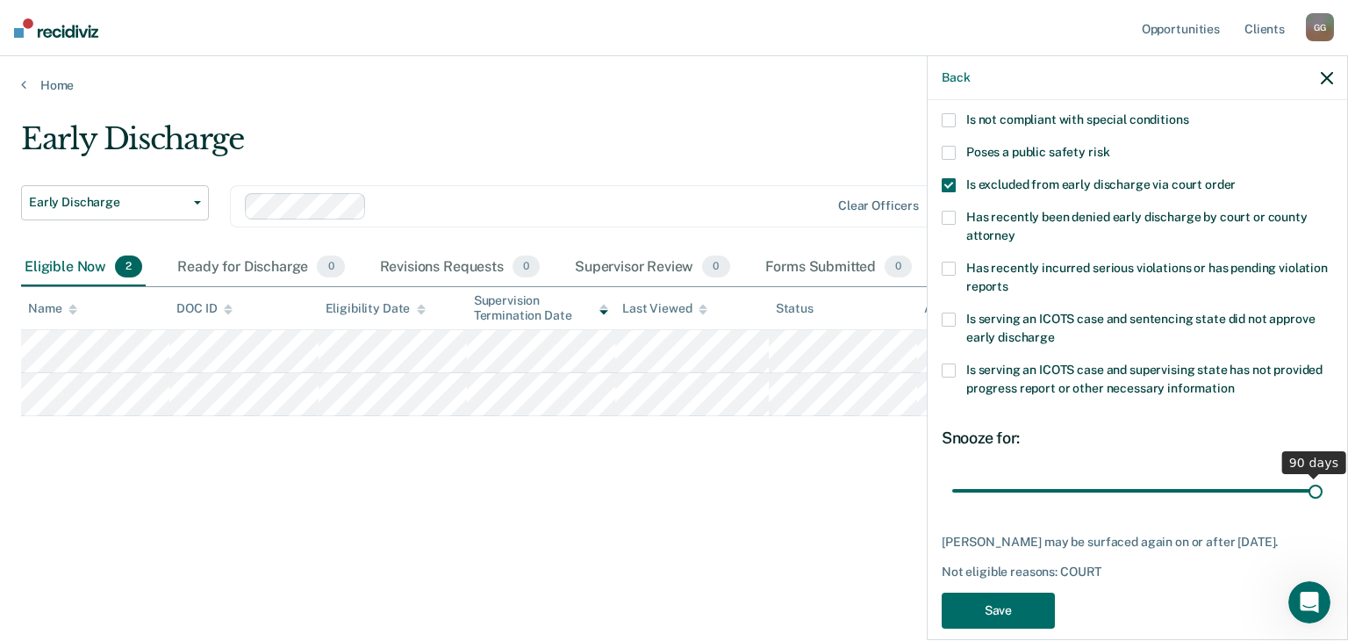
drag, startPoint x: 1072, startPoint y: 495, endPoint x: 1347, endPoint y: 496, distance: 275.6
type input "90"
click at [1323, 496] on input "range" at bounding box center [1137, 491] width 370 height 31
click at [1048, 618] on button "Save" at bounding box center [998, 610] width 113 height 36
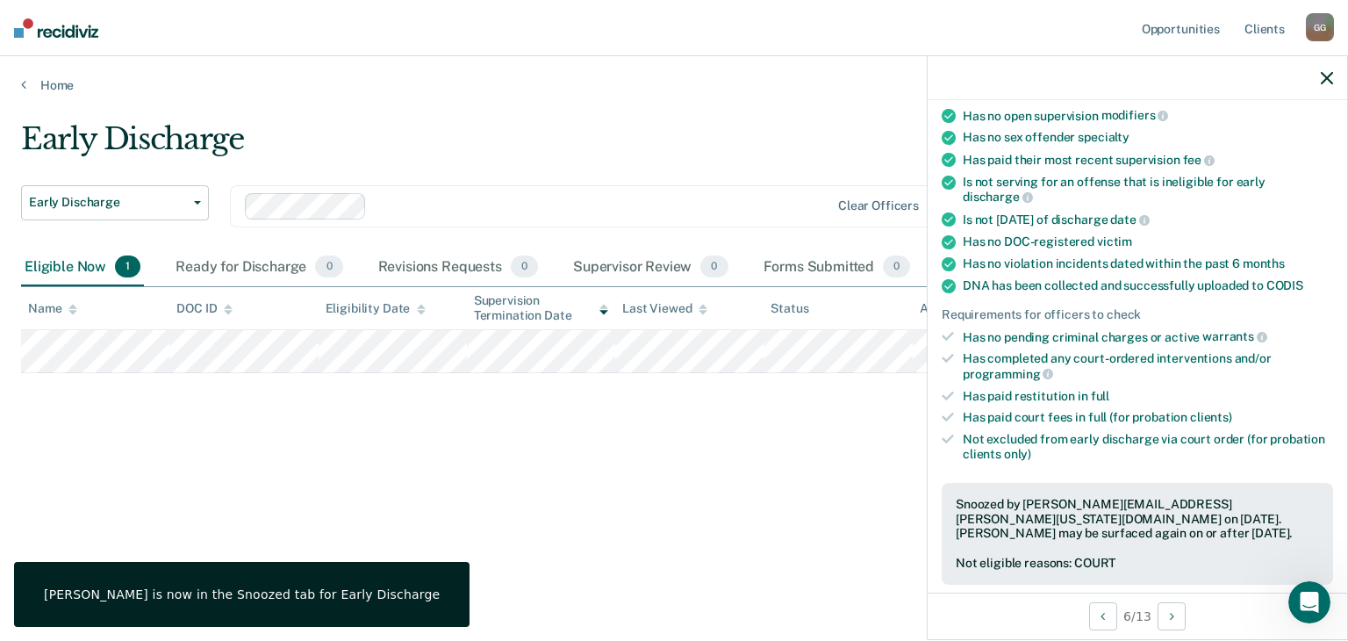
scroll to position [254, 0]
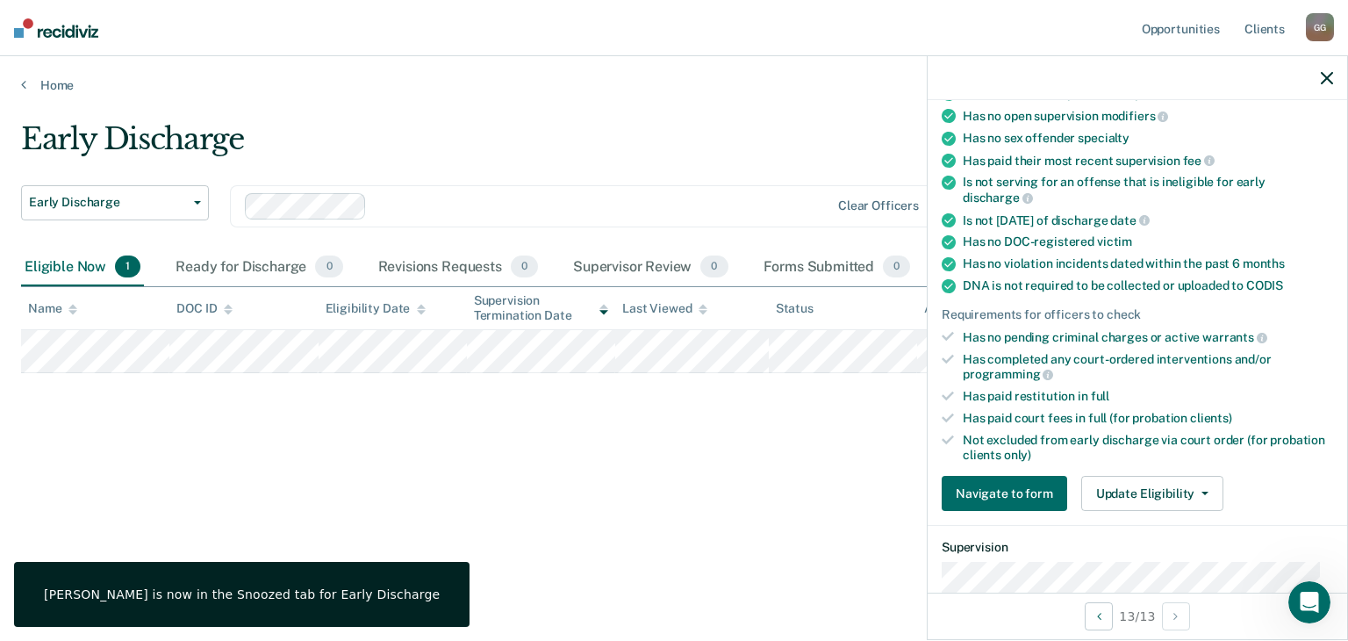
click at [1143, 504] on div "Requirements validated by data from ICON Has open interventions in ICON. Please…" at bounding box center [1137, 239] width 419 height 570
click at [1144, 485] on button "Update Eligibility" at bounding box center [1152, 493] width 142 height 35
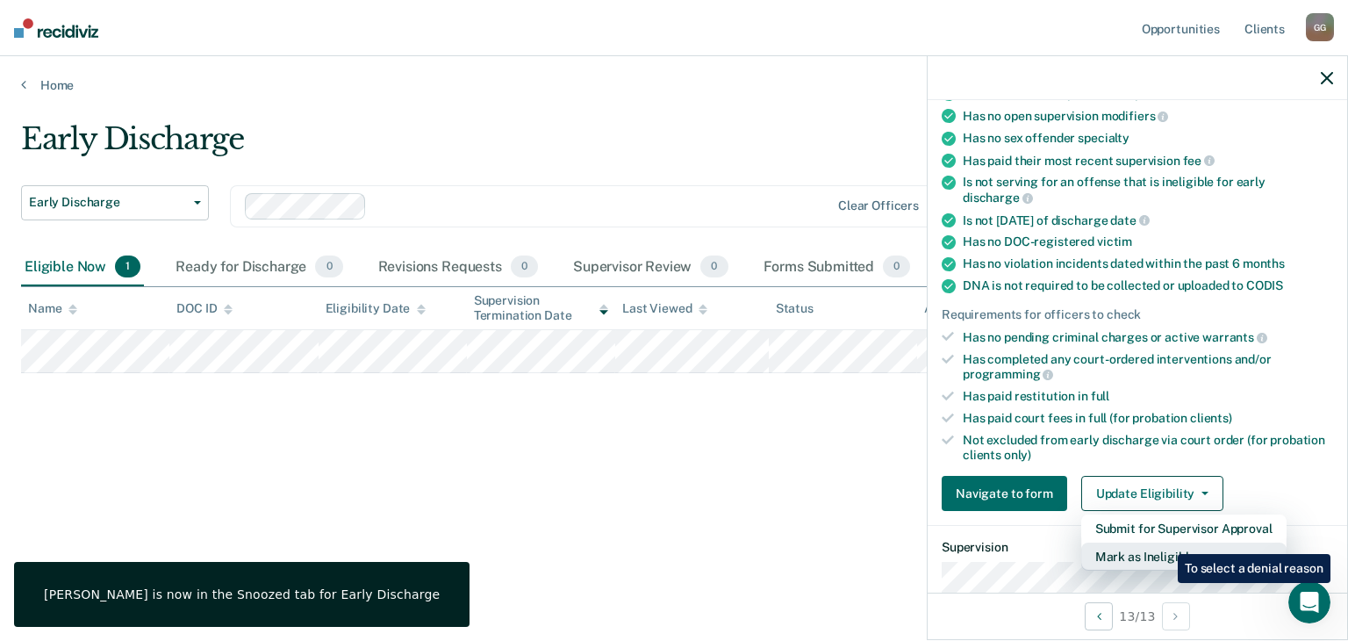
click at [1165, 542] on button "Mark as Ineligible" at bounding box center [1183, 556] width 205 height 28
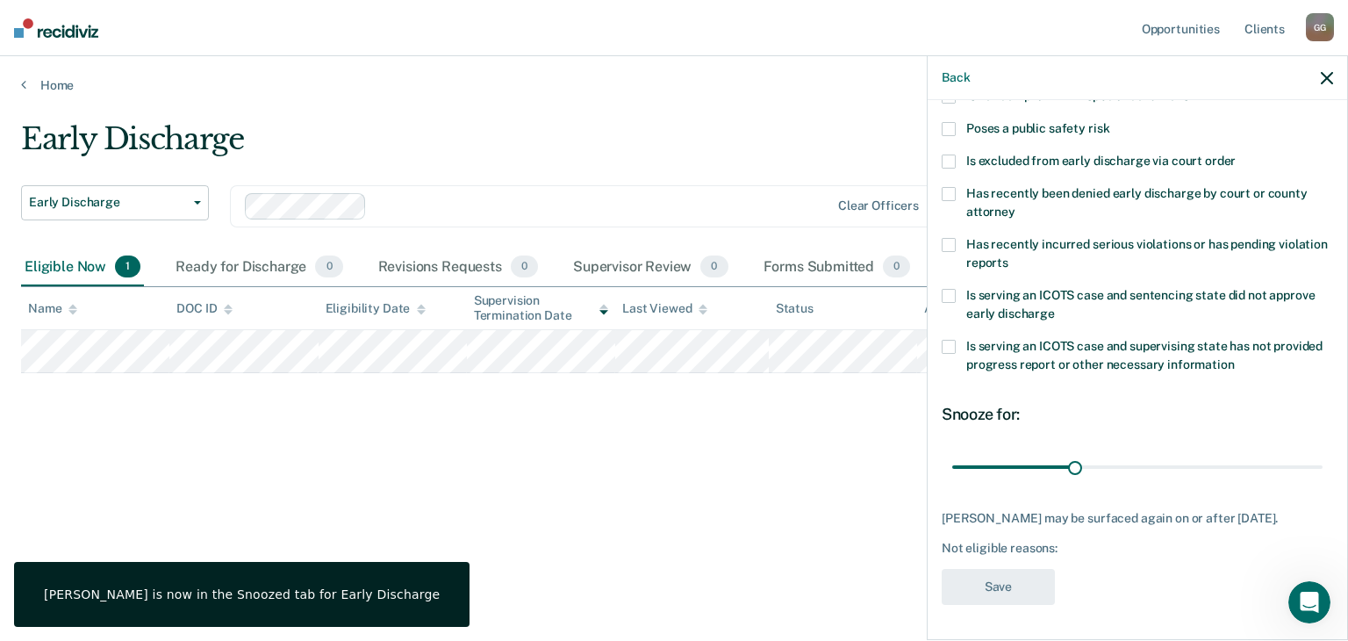
scroll to position [0, 0]
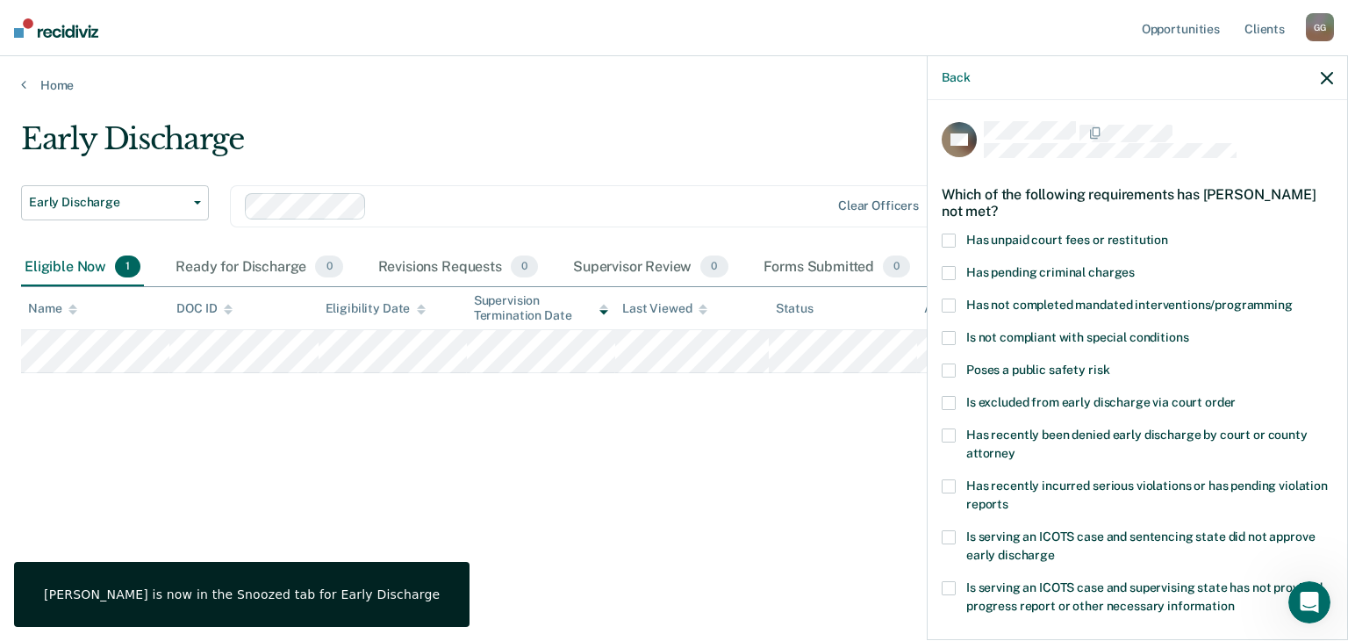
click at [1102, 244] on span "Has unpaid court fees or restitution" at bounding box center [1067, 240] width 202 height 14
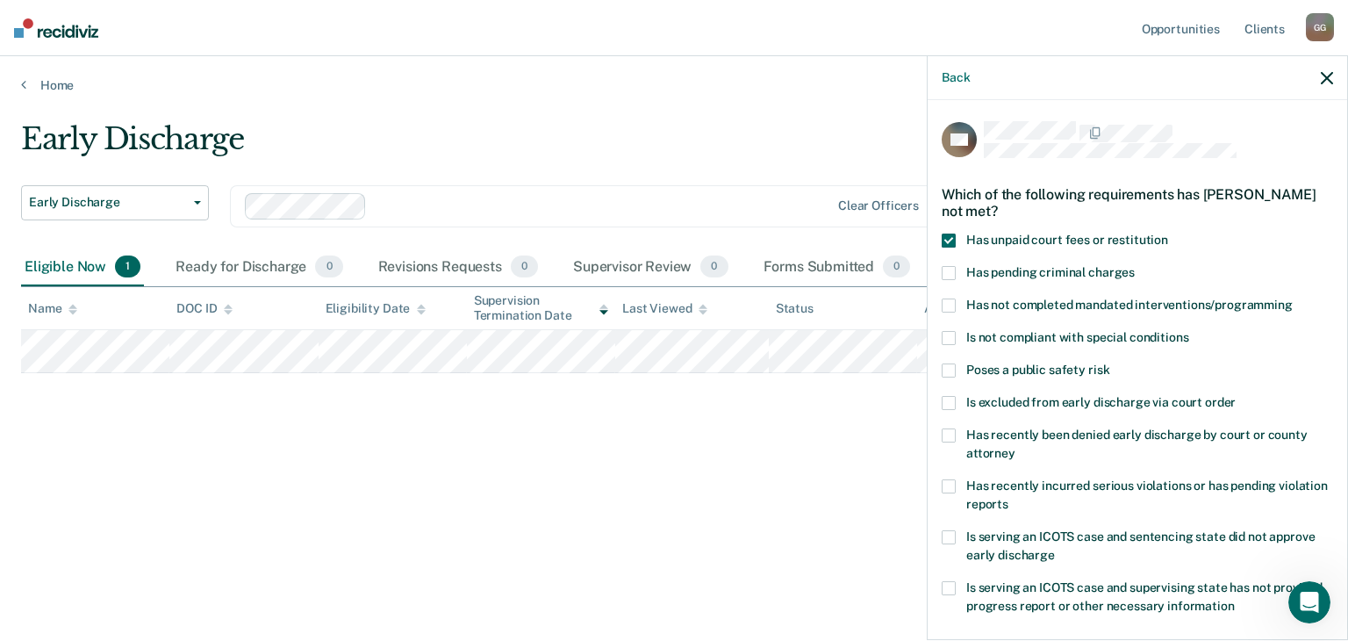
click at [1227, 306] on span "Has not completed mandated interventions/programming" at bounding box center [1129, 305] width 326 height 14
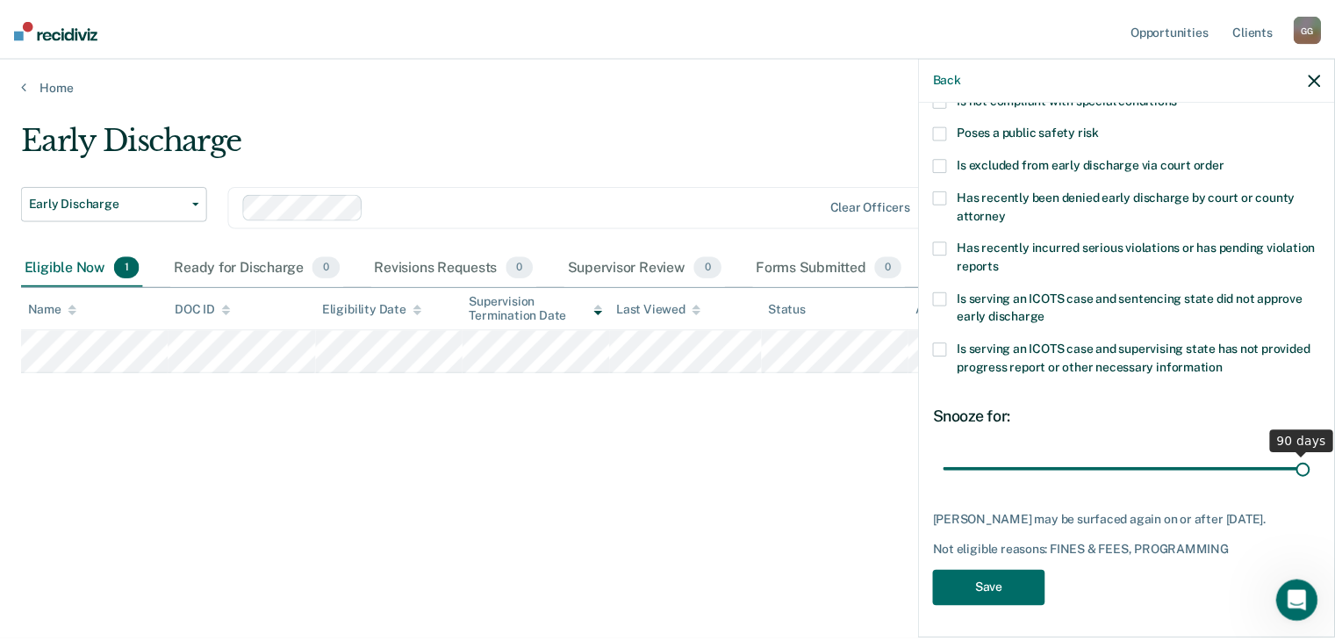
scroll to position [254, 0]
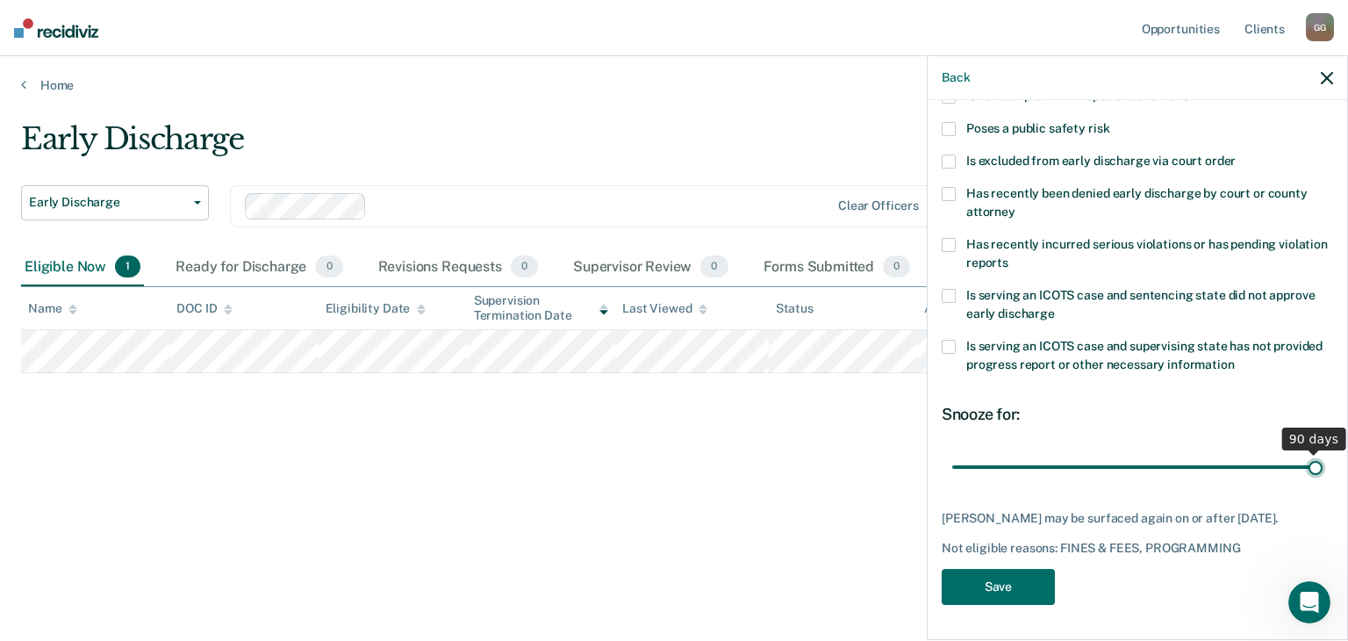
drag, startPoint x: 1075, startPoint y: 456, endPoint x: 1347, endPoint y: 455, distance: 272.1
type input "90"
click at [1323, 455] on input "range" at bounding box center [1137, 467] width 370 height 31
click at [1022, 596] on button "Save" at bounding box center [998, 587] width 113 height 36
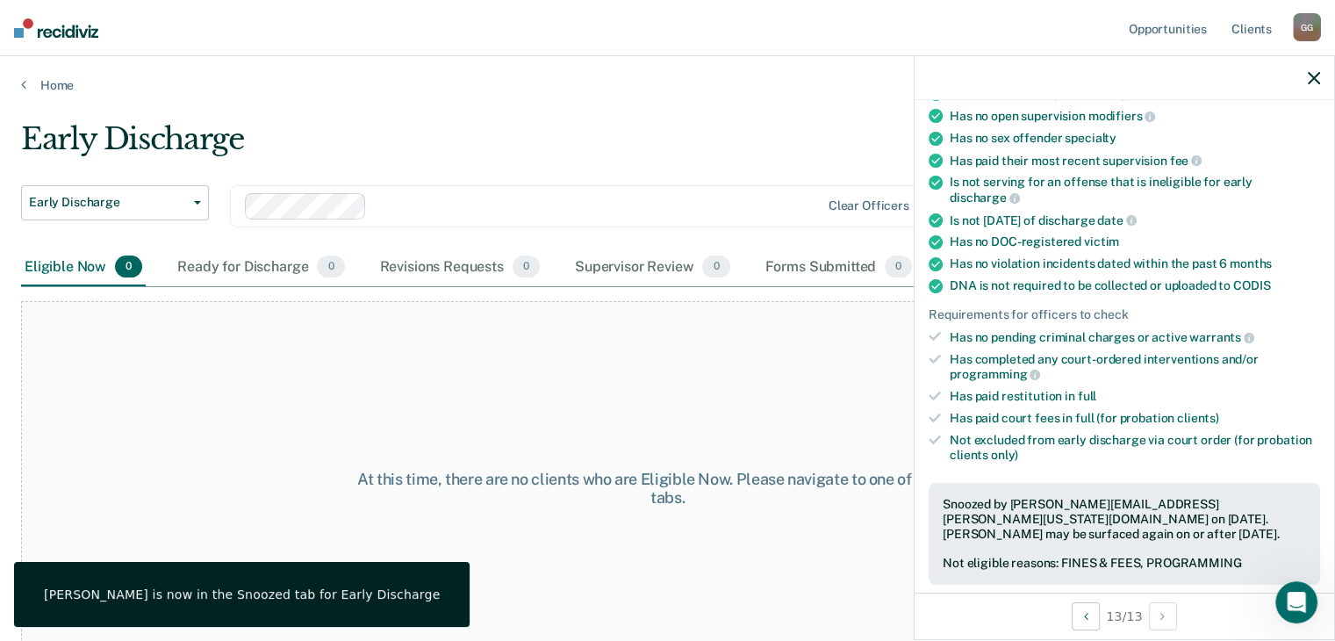
click at [848, 489] on div "At this time, there are no clients who are Eligible Now. Please navigate to one…" at bounding box center [668, 489] width 646 height 38
click at [1319, 76] on icon "button" at bounding box center [1314, 78] width 12 height 12
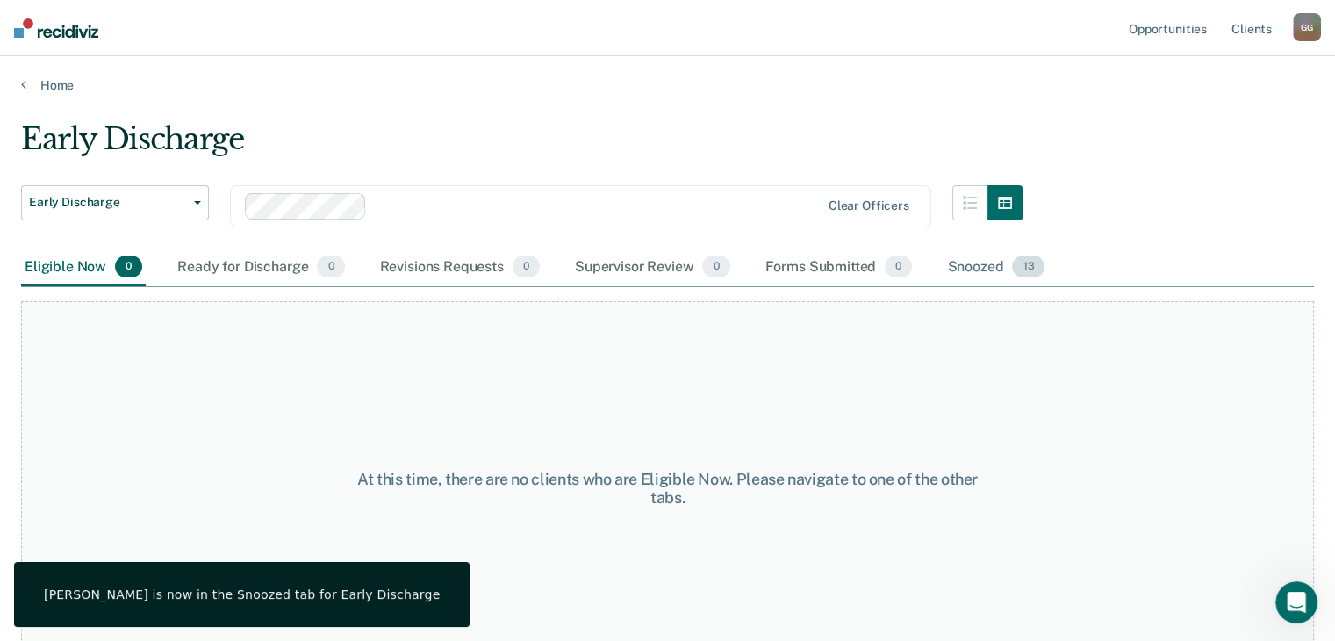
click at [998, 273] on div "Snoozed 13" at bounding box center [995, 267] width 104 height 39
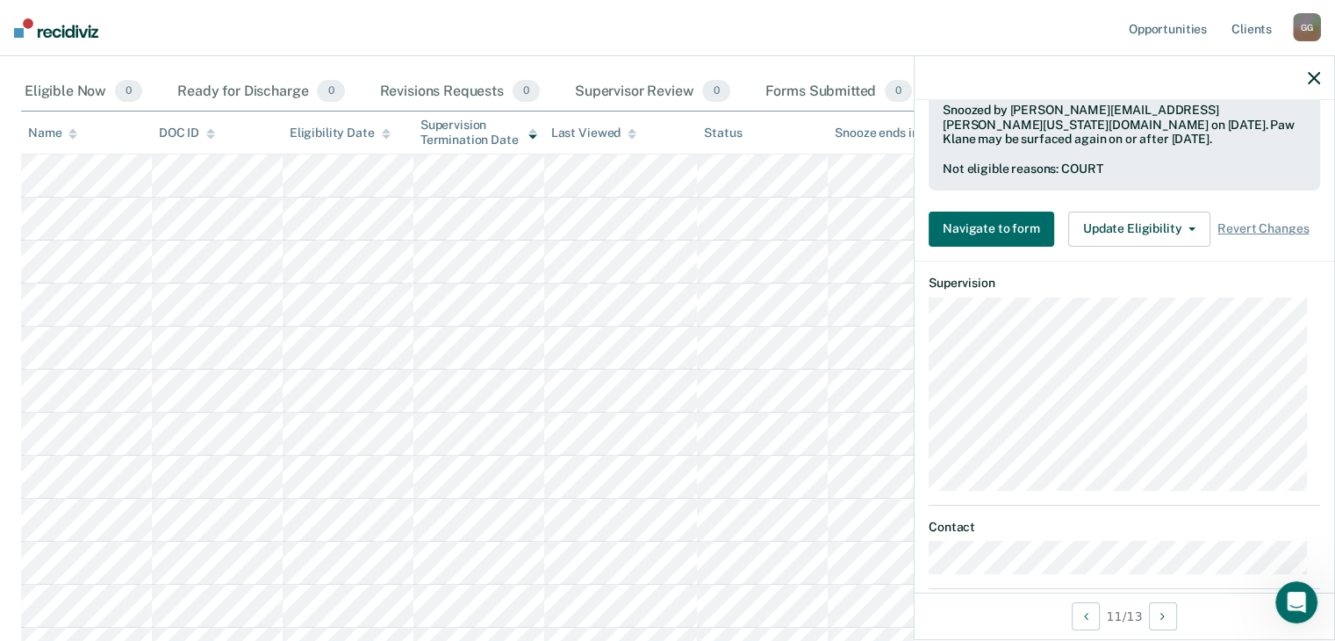
scroll to position [702, 0]
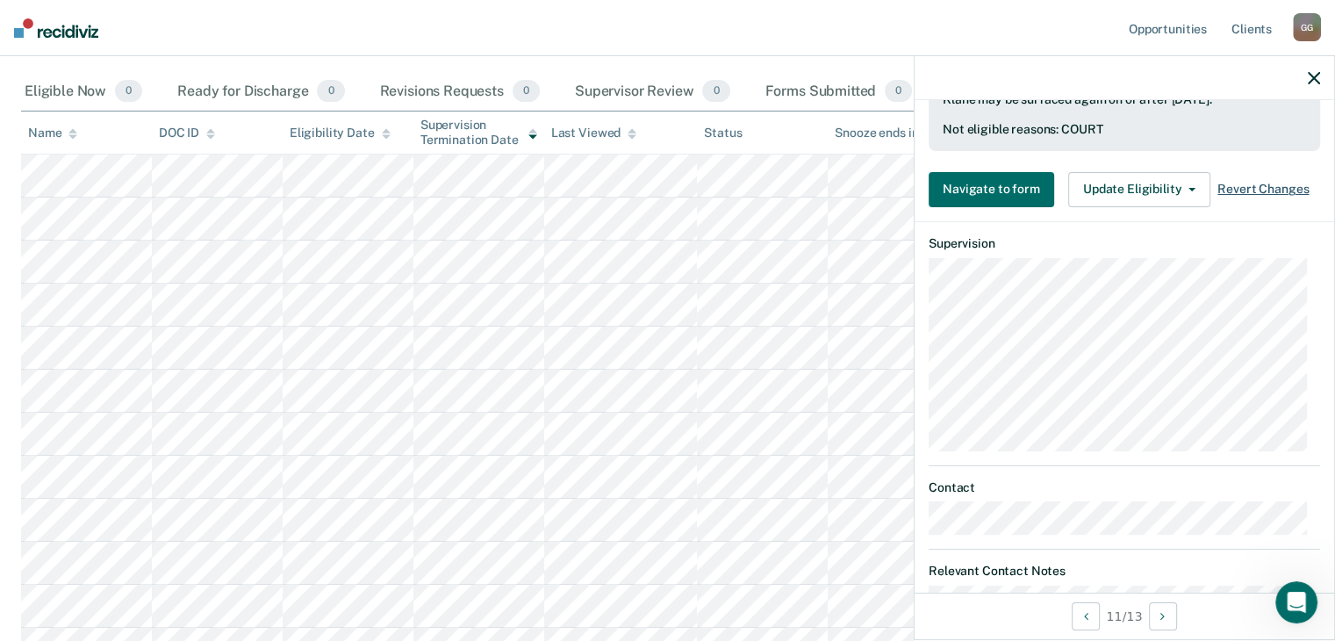
click at [1237, 182] on span "Revert Changes" at bounding box center [1262, 189] width 91 height 15
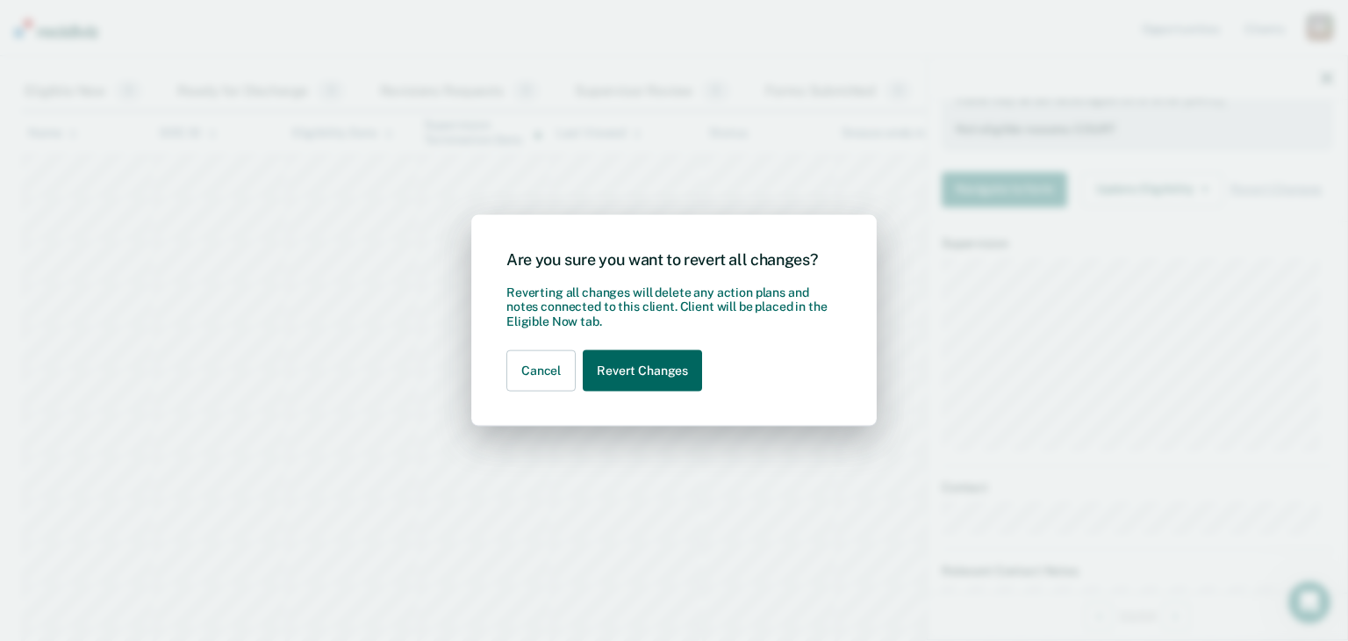
click at [635, 381] on button "Revert Changes" at bounding box center [642, 370] width 119 height 41
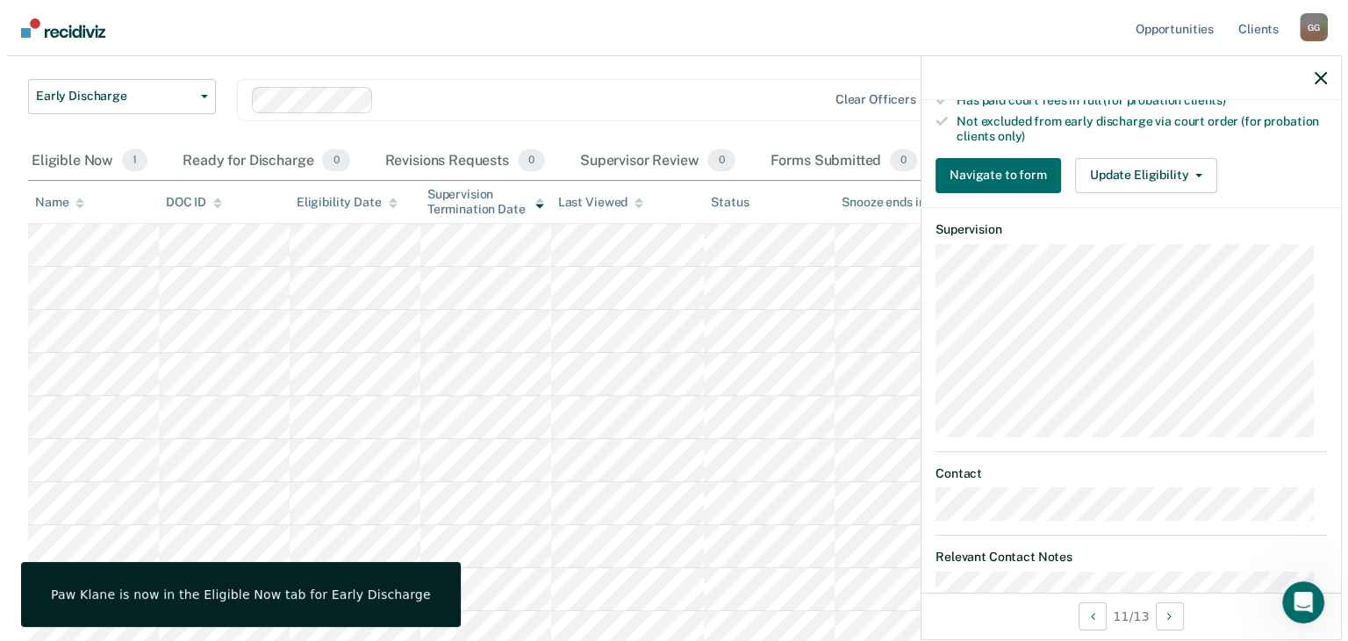
scroll to position [0, 0]
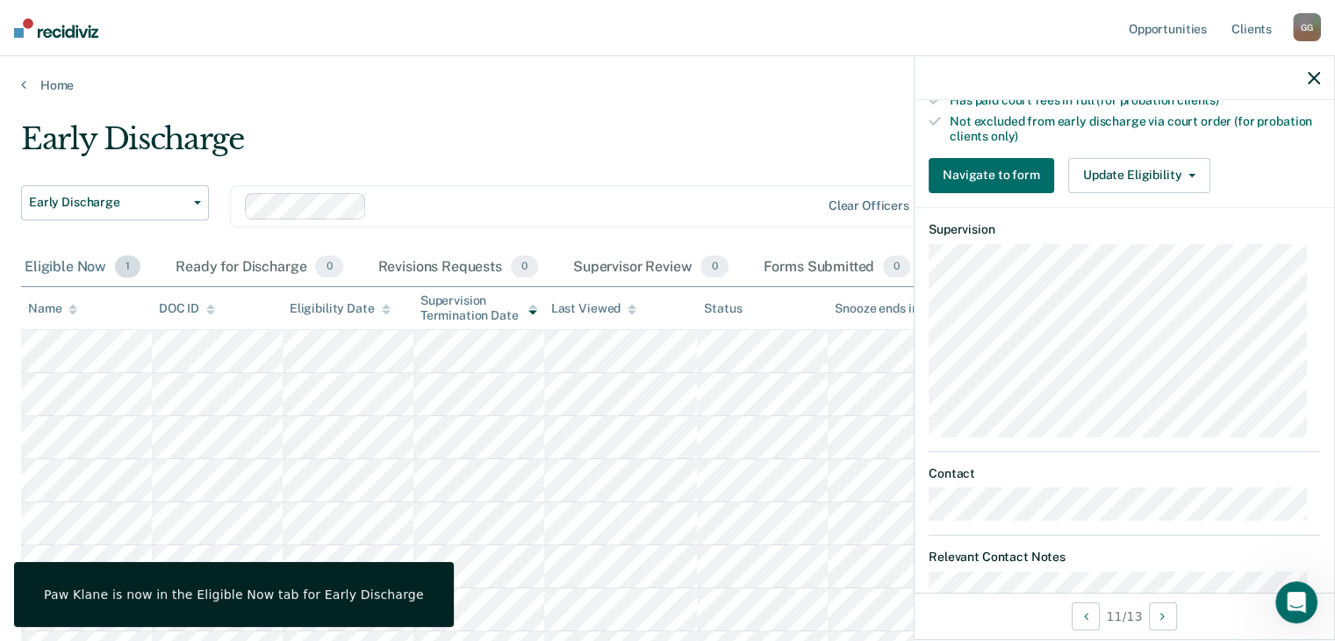
click at [122, 248] on div "Eligible Now 1" at bounding box center [82, 267] width 123 height 39
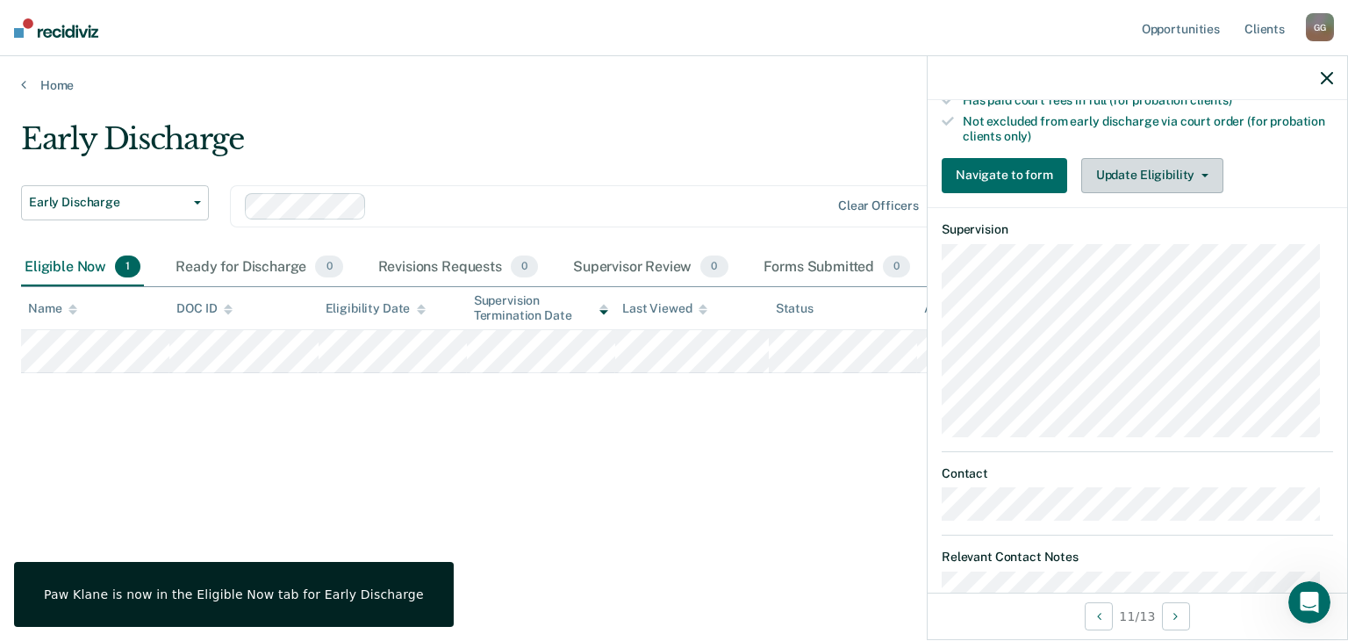
click at [1169, 160] on button "Update Eligibility" at bounding box center [1152, 175] width 142 height 35
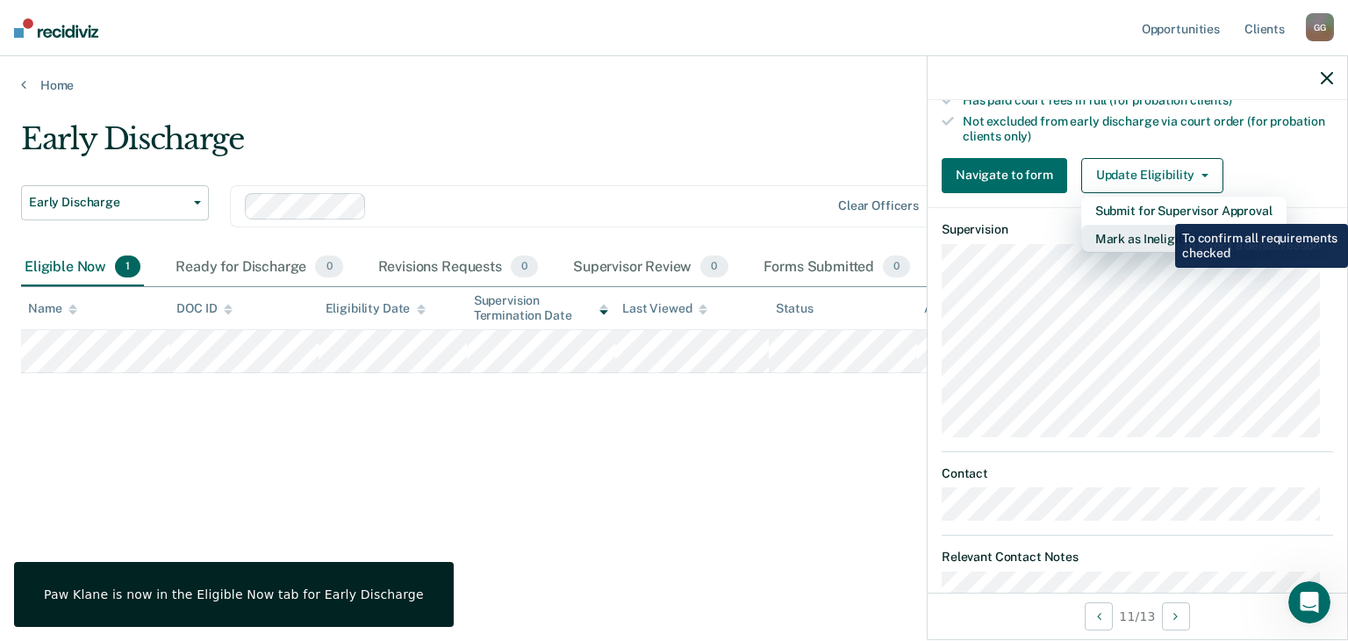
click at [1163, 229] on button "Mark as Ineligible" at bounding box center [1183, 239] width 205 height 28
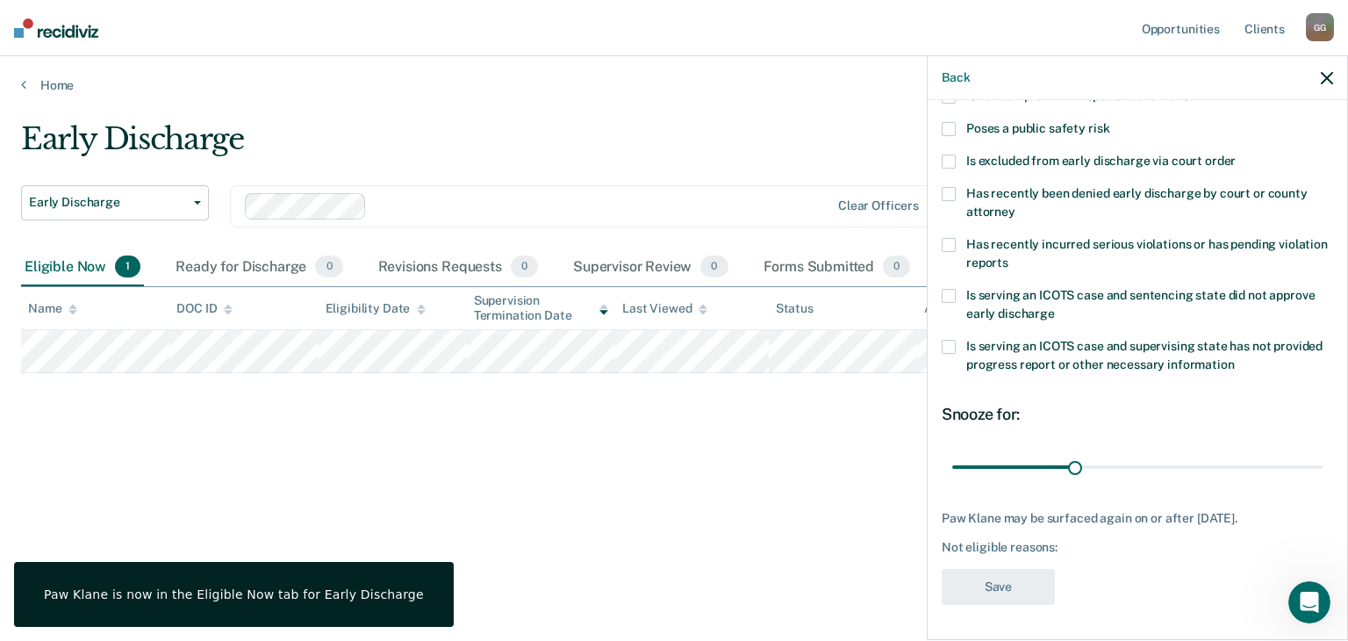
scroll to position [151, 0]
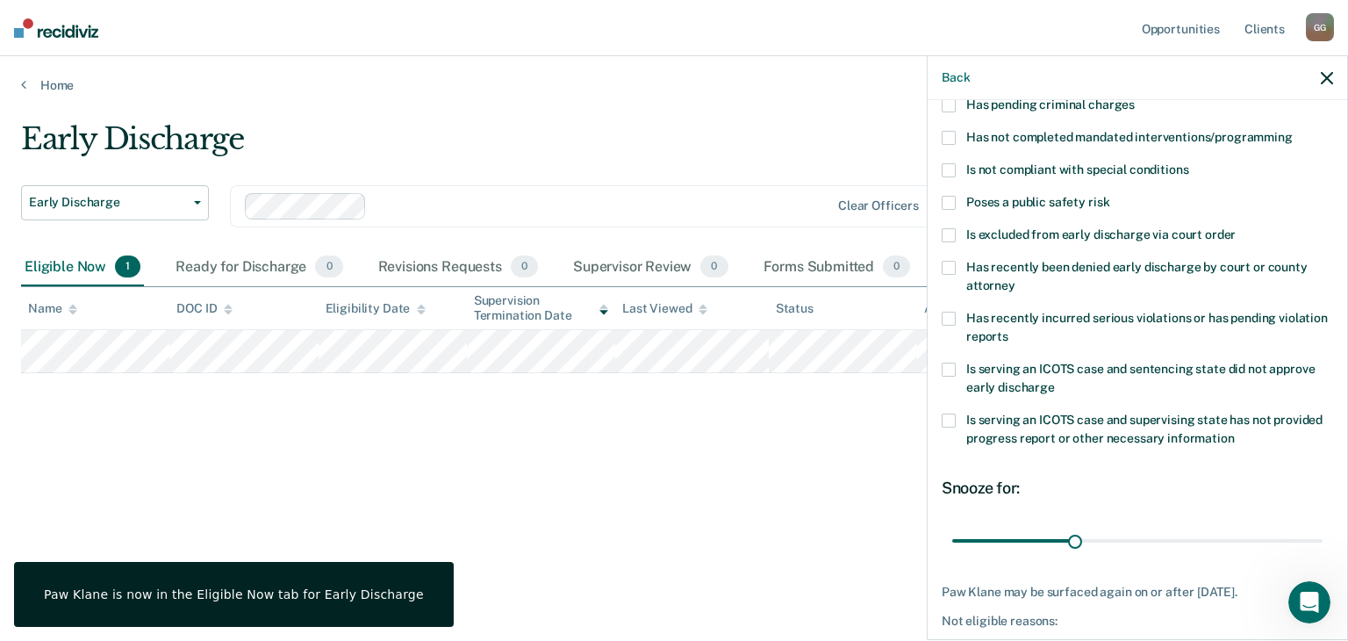
click at [1099, 241] on span "Is excluded from early discharge via court order" at bounding box center [1100, 234] width 269 height 14
drag, startPoint x: 1066, startPoint y: 556, endPoint x: 1347, endPoint y: 566, distance: 281.0
type input "90"
click at [1323, 556] on input "range" at bounding box center [1137, 541] width 370 height 31
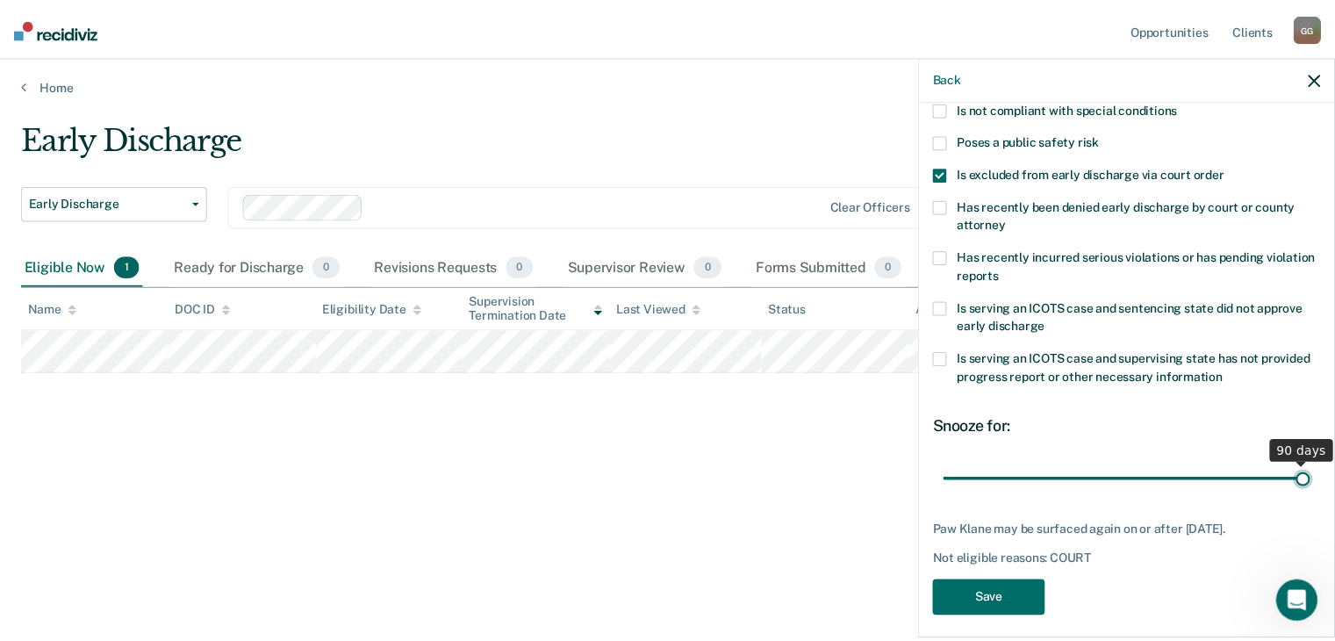
scroll to position [239, 0]
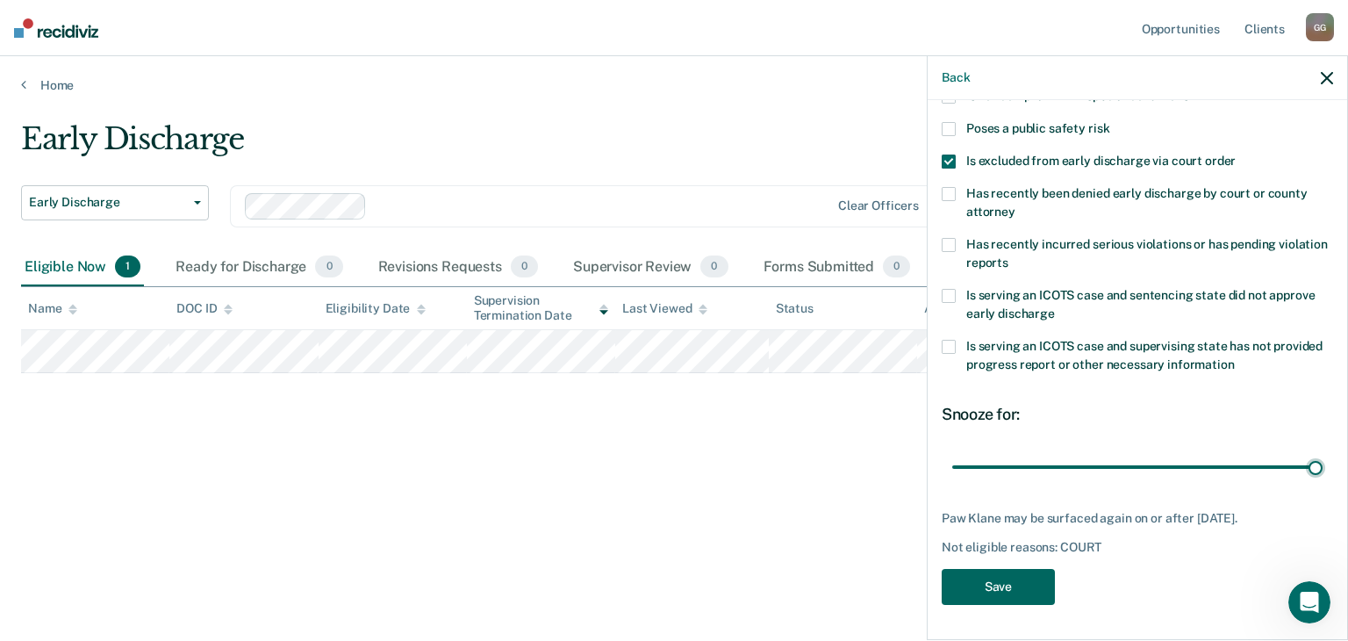
click at [994, 573] on button "Save" at bounding box center [998, 587] width 113 height 36
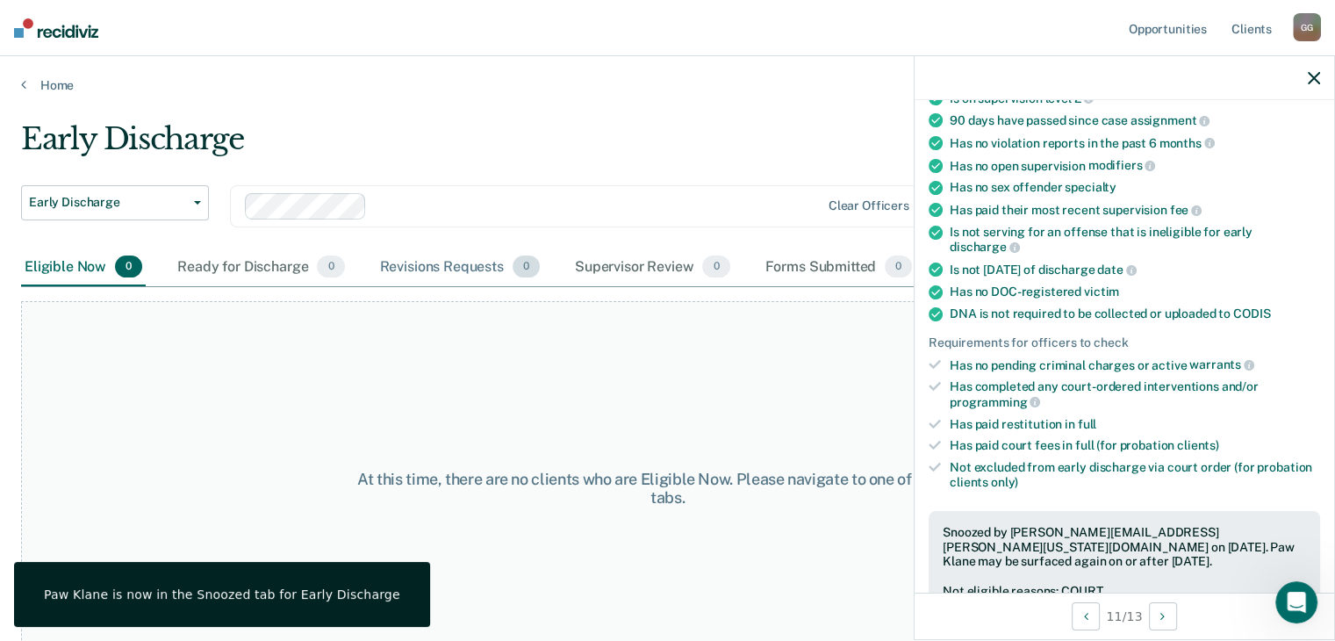
drag, startPoint x: 35, startPoint y: 334, endPoint x: 398, endPoint y: 271, distance: 367.9
click at [35, 334] on div "At this time, there are no clients who are Eligible Now. Please navigate to one…" at bounding box center [667, 488] width 1293 height 374
click at [835, 265] on div "Forms Submitted 0" at bounding box center [839, 267] width 154 height 39
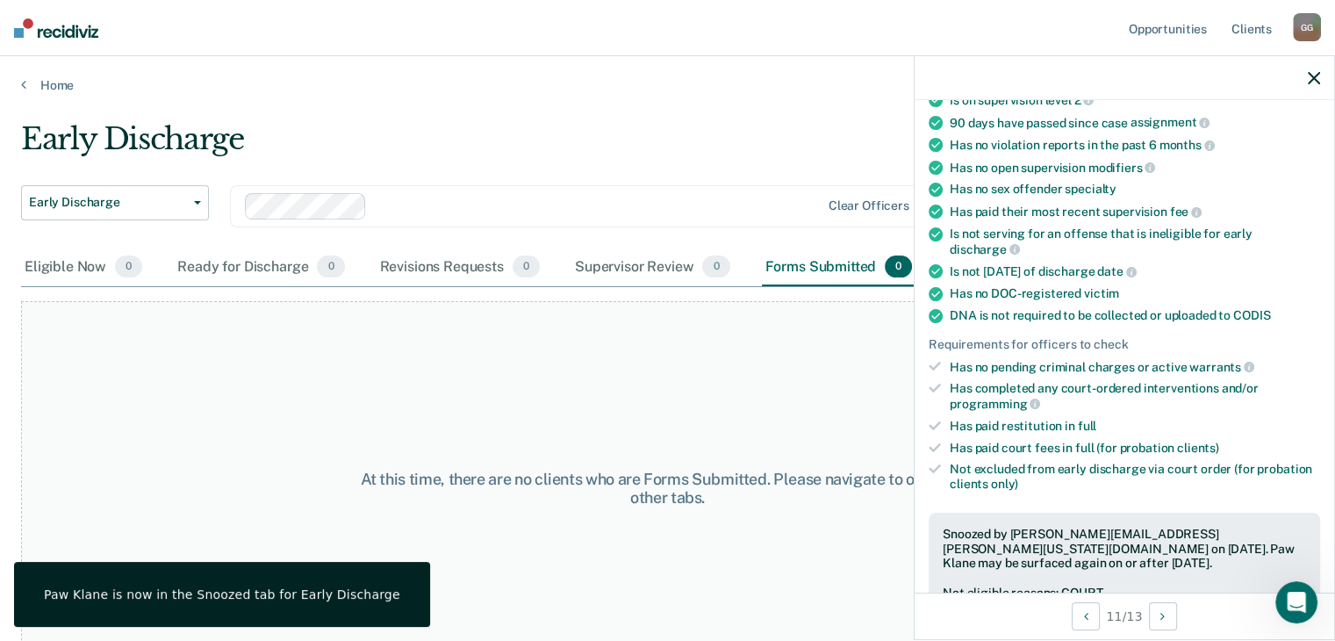
click at [1325, 73] on div at bounding box center [1123, 78] width 419 height 44
click at [1316, 77] on icon "button" at bounding box center [1314, 78] width 12 height 12
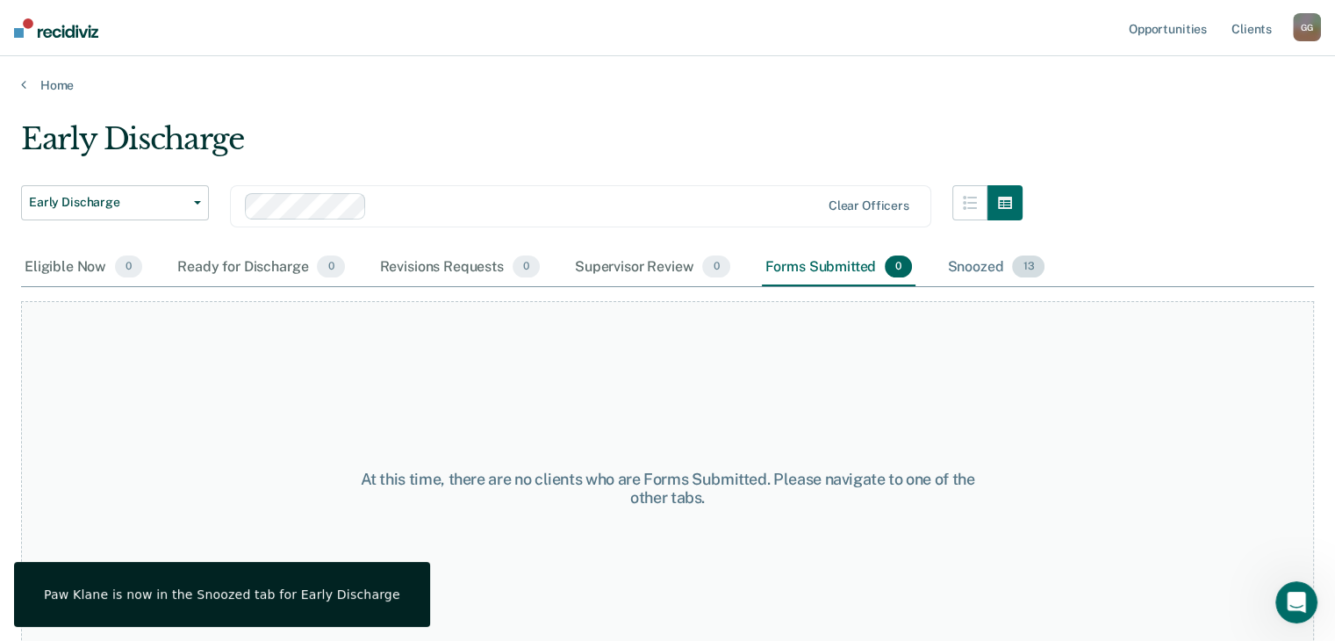
click at [994, 274] on div "Snoozed 13" at bounding box center [995, 267] width 104 height 39
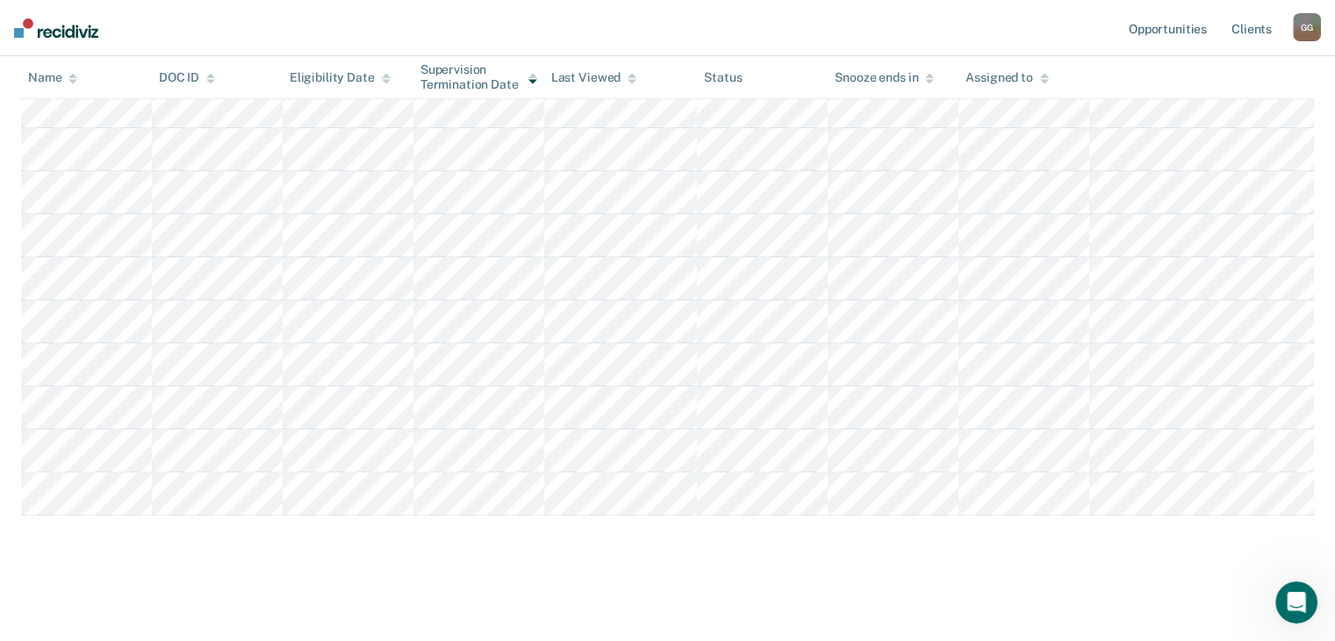
scroll to position [111, 0]
